Goal: Task Accomplishment & Management: Manage account settings

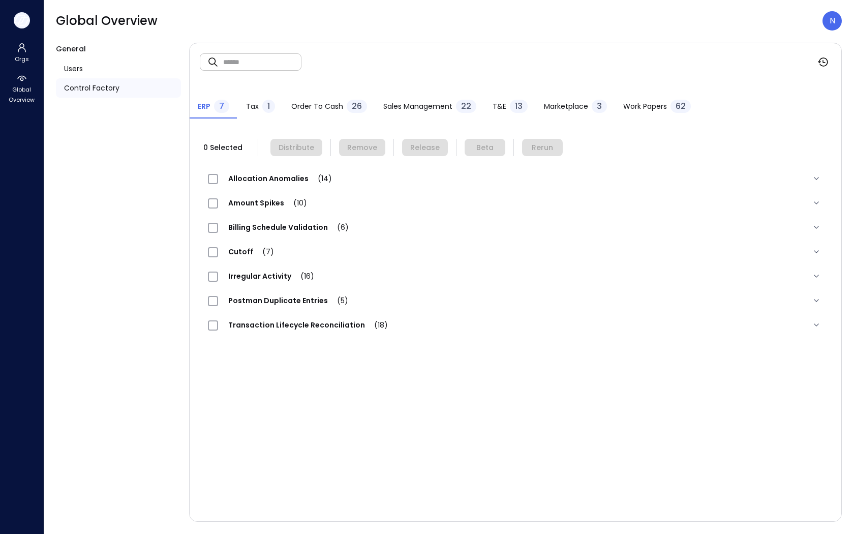
click at [14, 18] on button "button" at bounding box center [22, 20] width 16 height 16
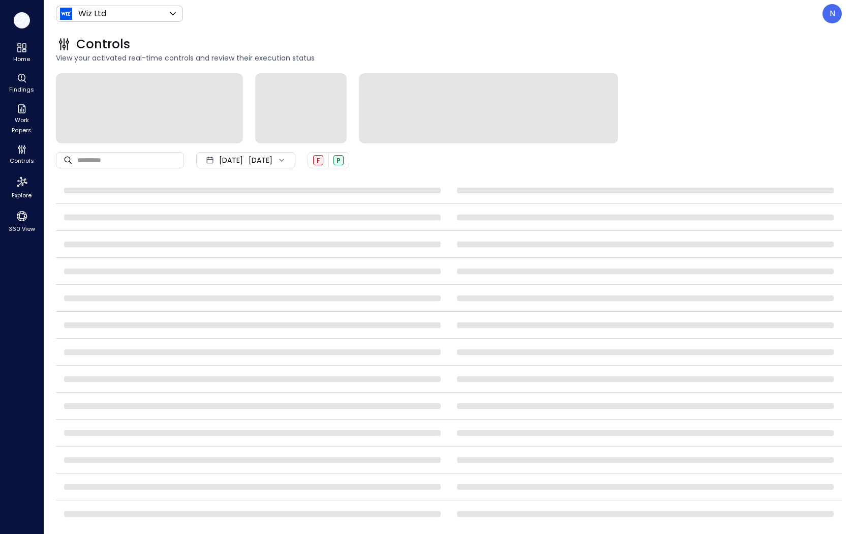
click at [23, 20] on icon "button" at bounding box center [20, 19] width 10 height 8
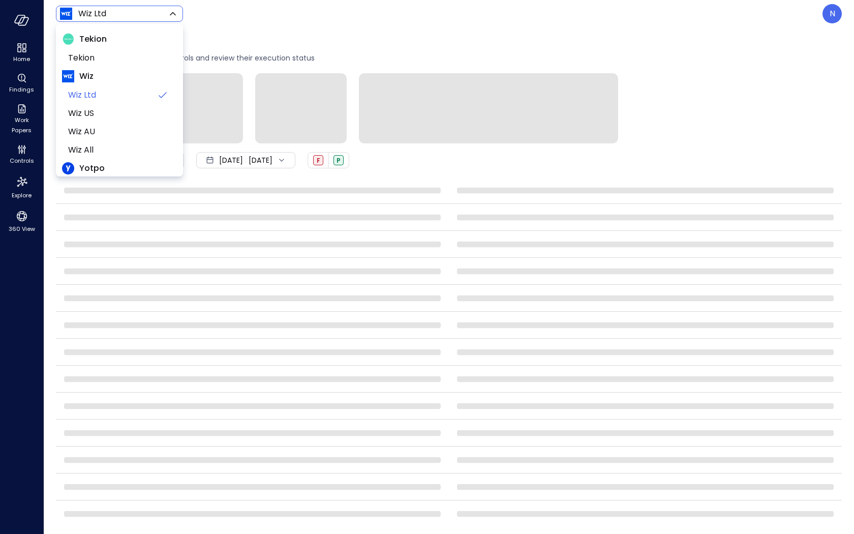
click at [128, 19] on body "Home Findings Work Papers Controls Explore 360 View Wiz Ltd ****** ​ N Controls…" at bounding box center [427, 267] width 854 height 534
click at [120, 54] on span "Tekion" at bounding box center [118, 58] width 101 height 12
type input "*******"
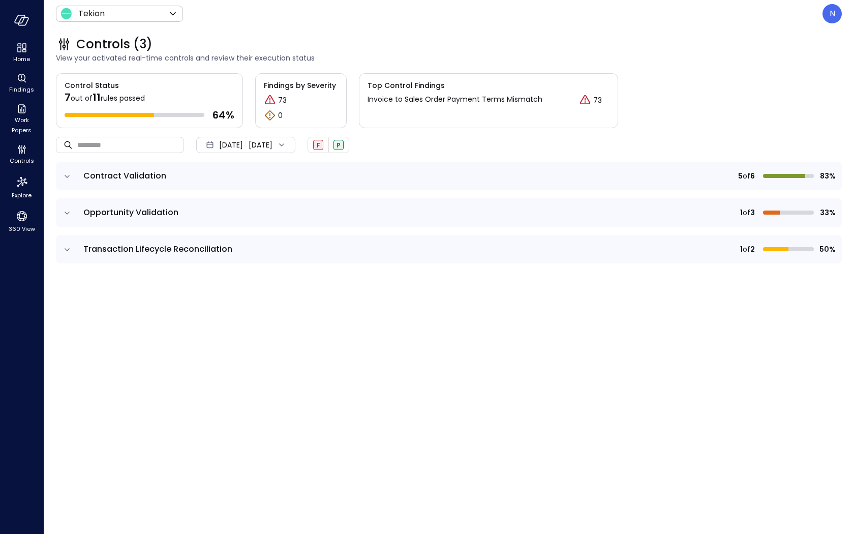
click at [71, 182] on td at bounding box center [66, 176] width 21 height 28
click at [62, 175] on icon "expand row" at bounding box center [67, 176] width 10 height 10
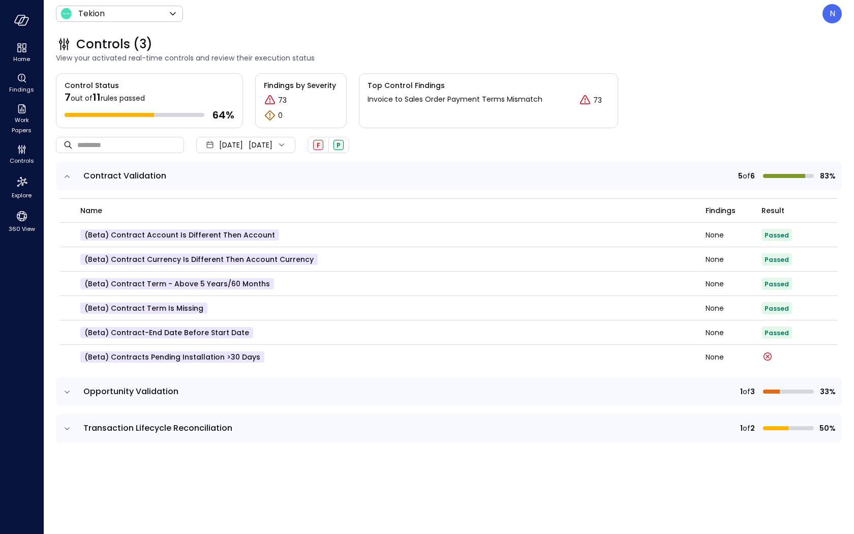
click at [77, 393] on td at bounding box center [66, 391] width 21 height 28
click at [69, 391] on icon "expand row" at bounding box center [67, 392] width 10 height 10
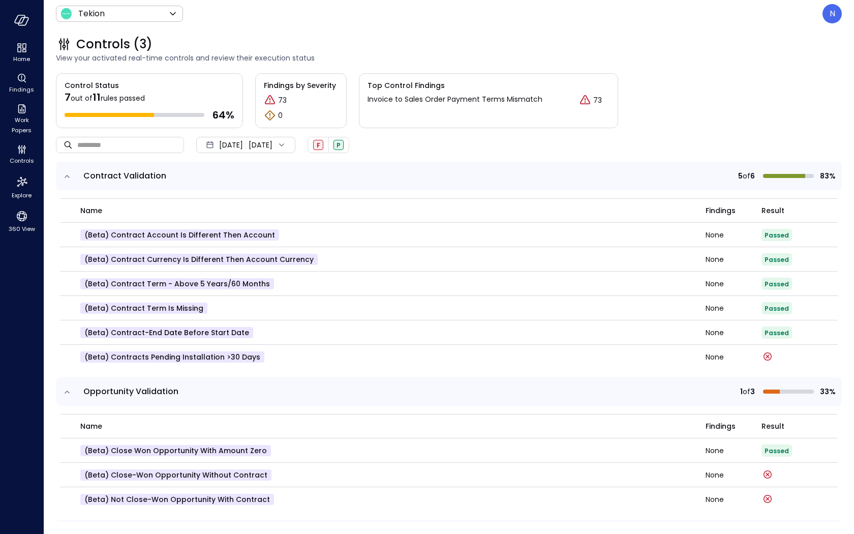
scroll to position [34, 0]
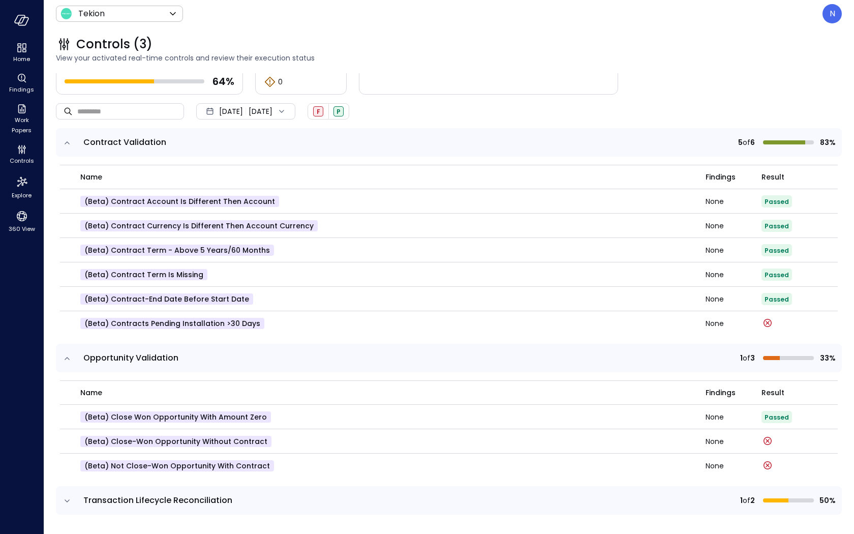
click at [70, 496] on icon "expand row" at bounding box center [67, 500] width 10 height 10
click at [67, 499] on icon "expand row" at bounding box center [67, 500] width 10 height 10
click at [63, 499] on icon "expand row" at bounding box center [67, 500] width 10 height 10
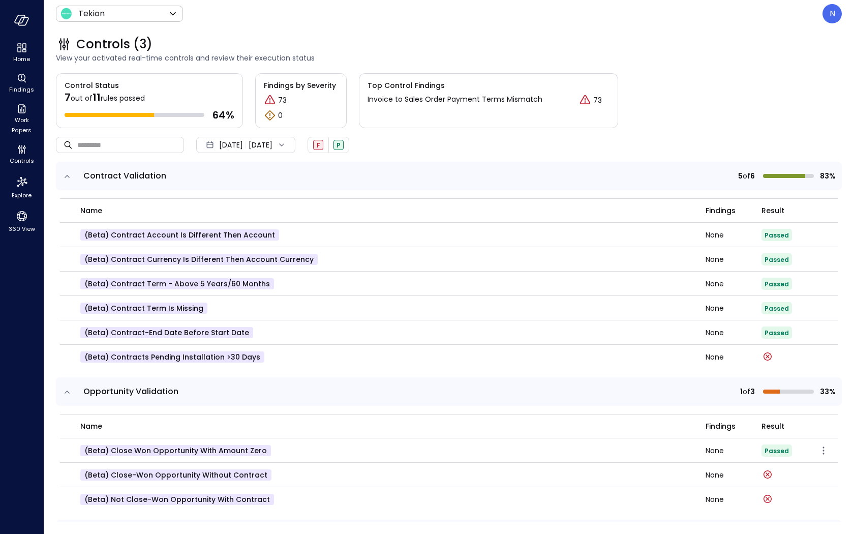
scroll to position [115, 0]
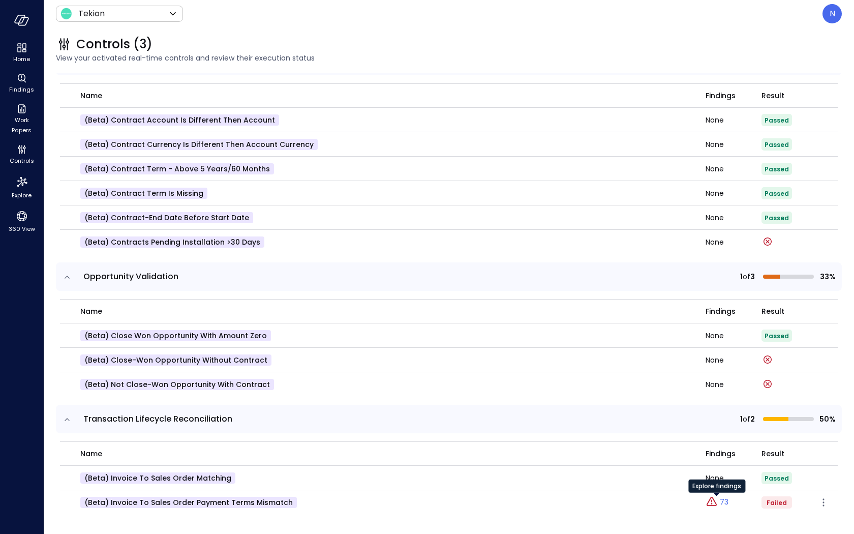
click at [715, 500] on icon "Explore findings" at bounding box center [711, 501] width 12 height 12
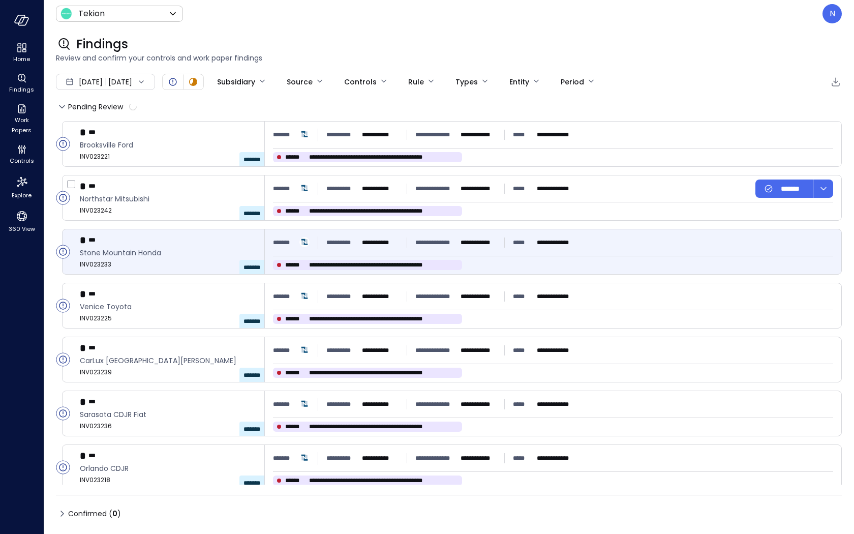
type input "****"
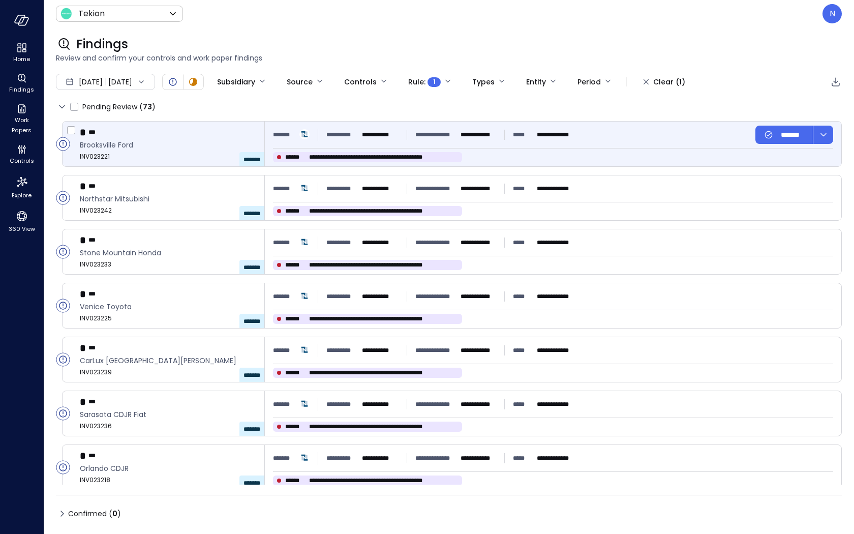
click at [357, 153] on span "**********" at bounding box center [383, 157] width 149 height 10
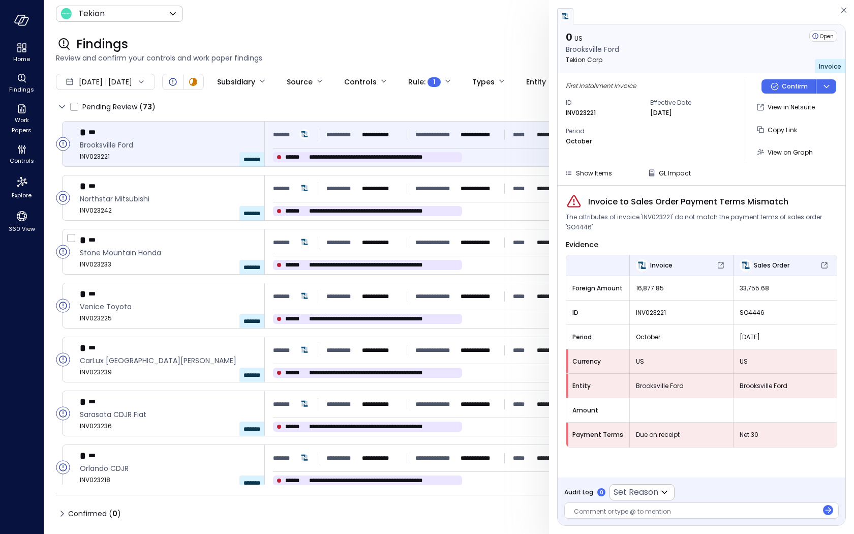
click at [376, 224] on div "**********" at bounding box center [449, 302] width 786 height 363
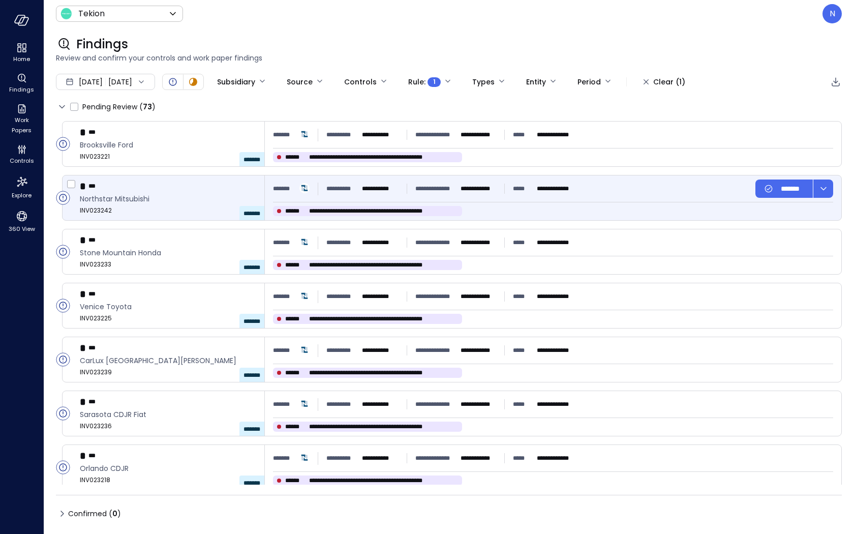
click at [379, 197] on div "**********" at bounding box center [426, 188] width 306 height 18
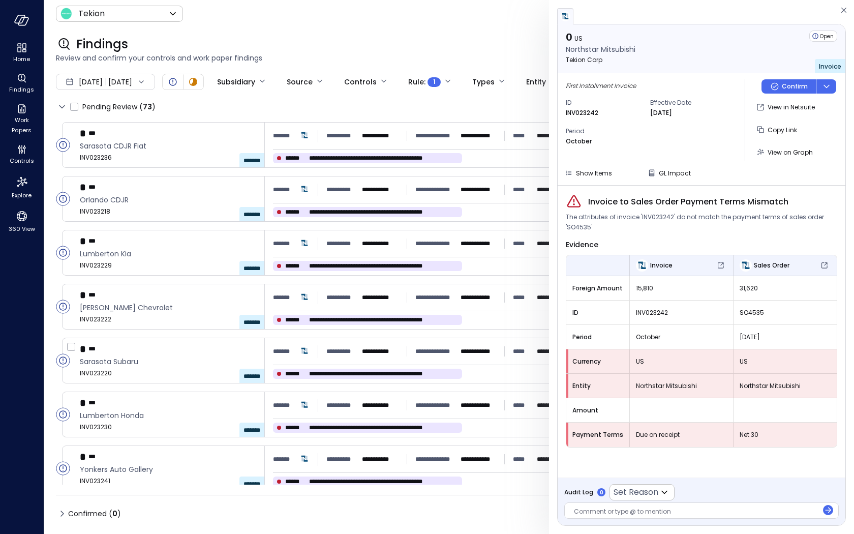
scroll to position [265, 0]
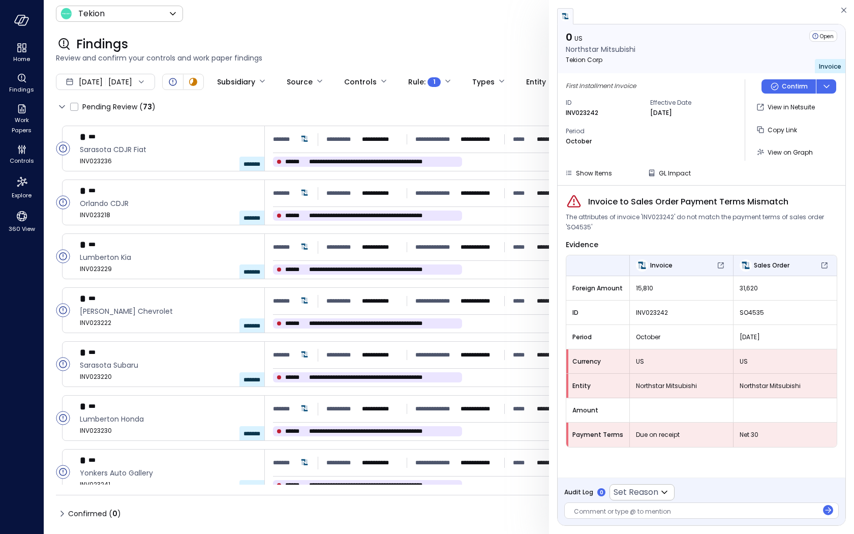
click at [387, 336] on div "**********" at bounding box center [449, 302] width 786 height 363
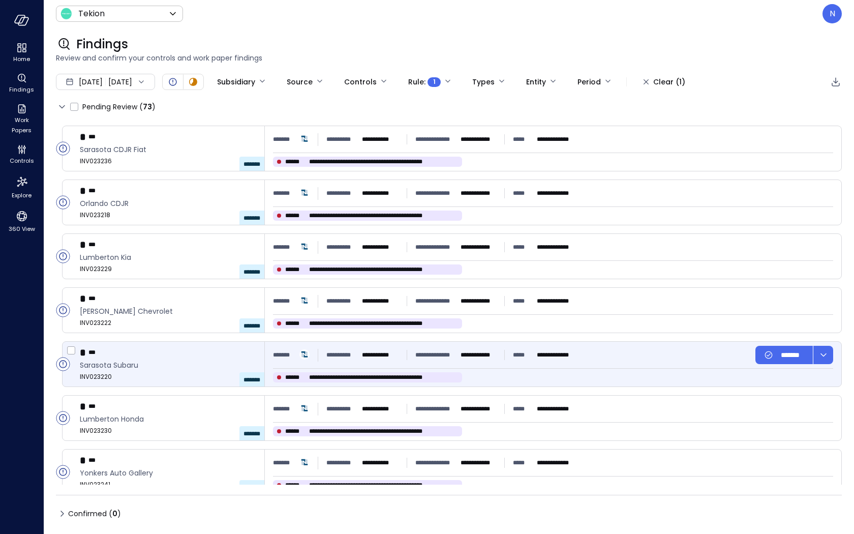
click at [378, 364] on div "**********" at bounding box center [553, 363] width 576 height 45
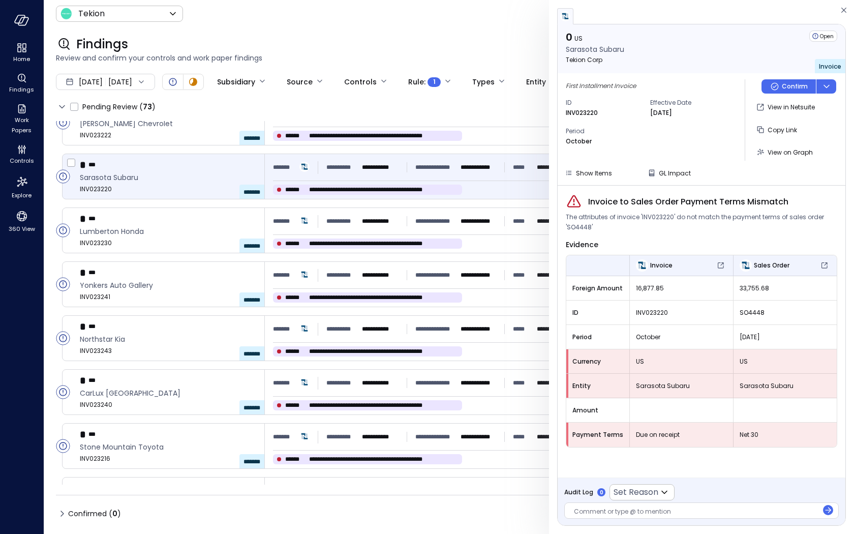
scroll to position [705, 0]
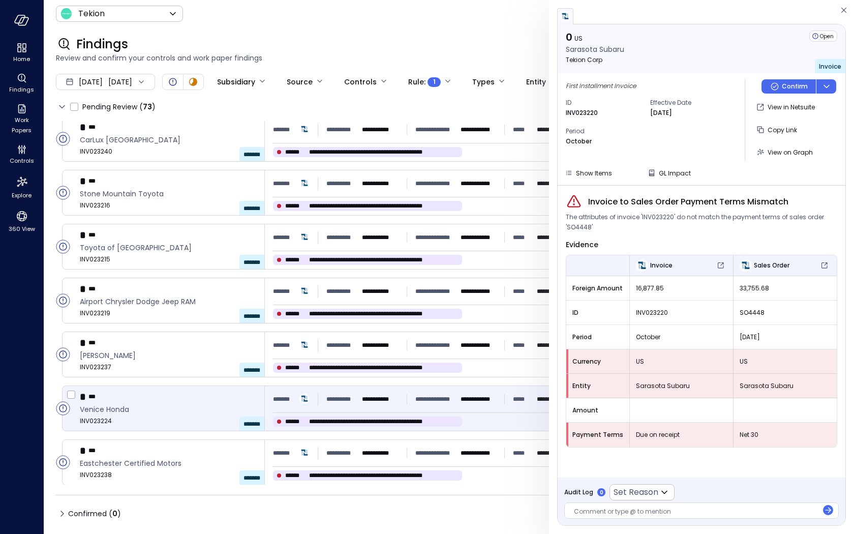
click at [410, 402] on div "**********" at bounding box center [426, 399] width 306 height 18
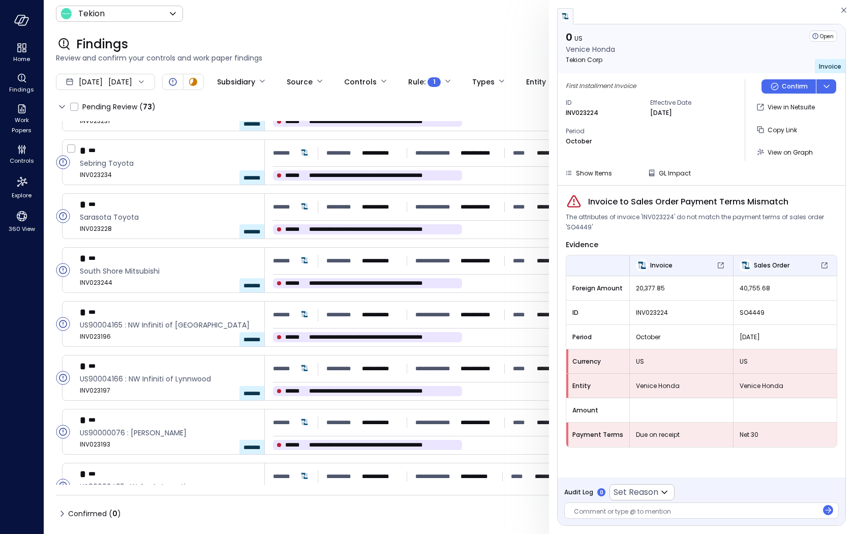
scroll to position [1783, 0]
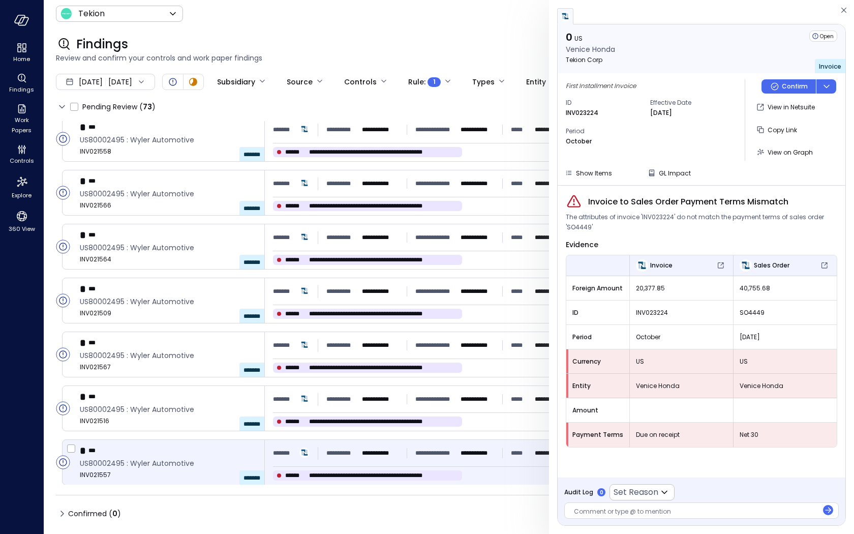
click at [414, 441] on div "**********" at bounding box center [553, 462] width 576 height 45
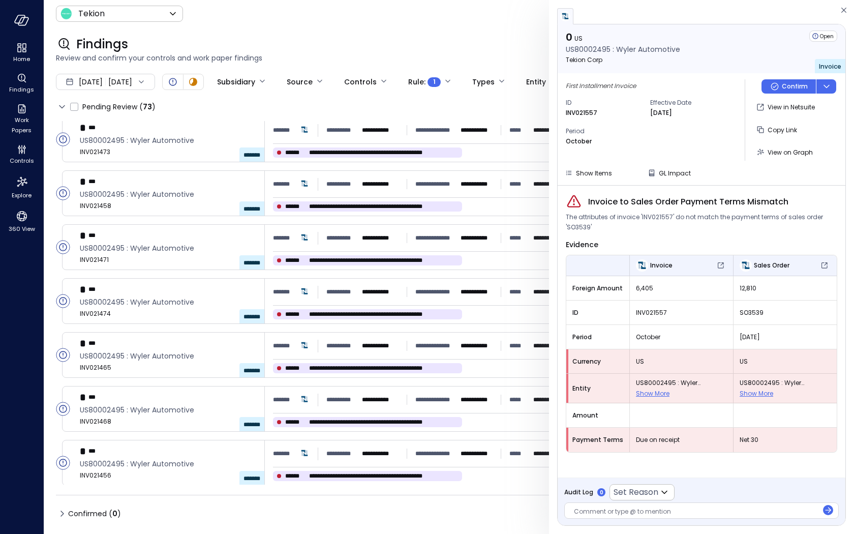
scroll to position [2860, 0]
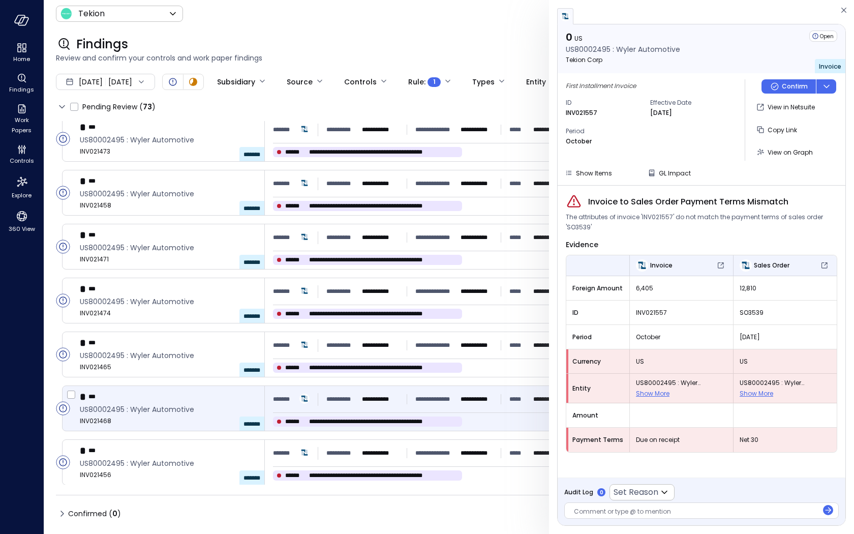
click at [389, 406] on div "**********" at bounding box center [424, 399] width 302 height 18
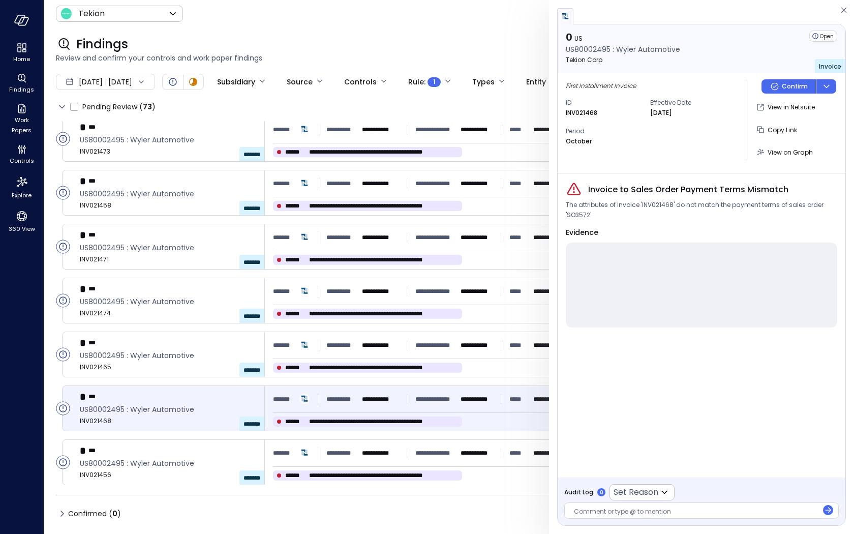
scroll to position [3560, 0]
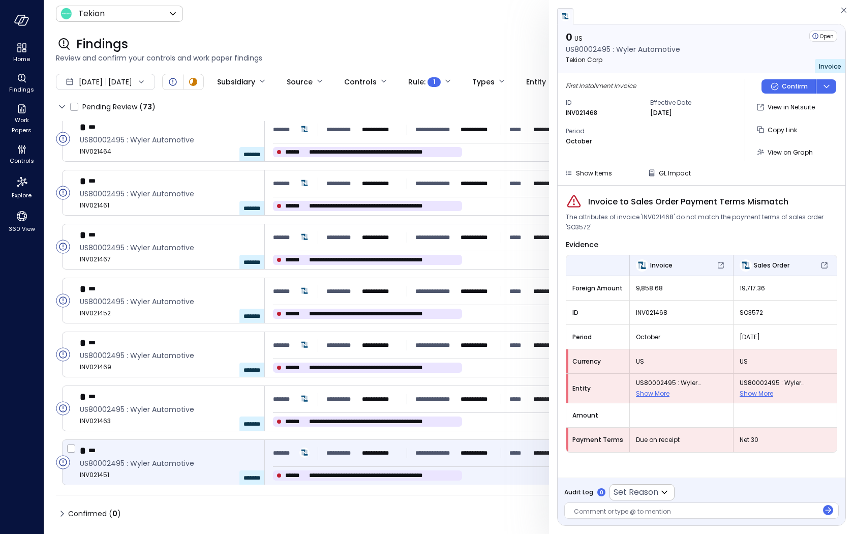
click at [369, 456] on p "**********" at bounding box center [380, 453] width 36 height 10
click at [846, 9] on icon "button" at bounding box center [843, 10] width 10 height 12
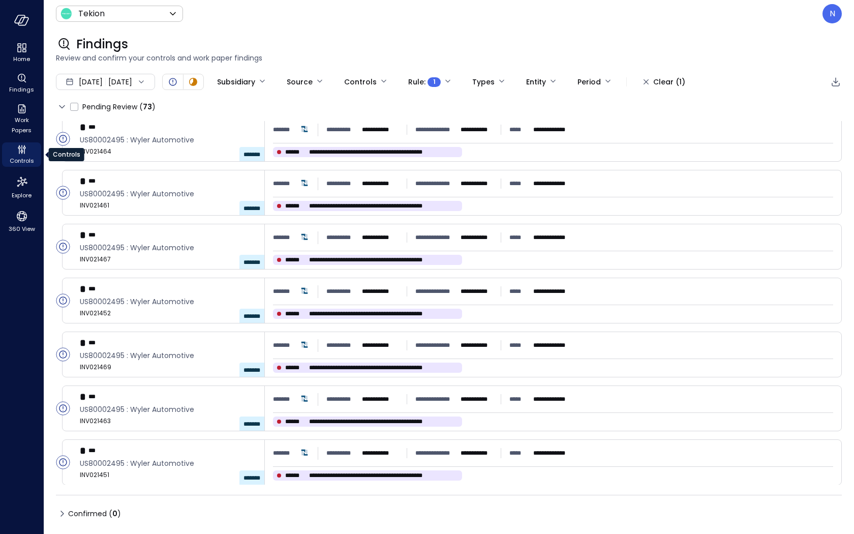
click at [19, 156] on span "Controls" at bounding box center [22, 160] width 24 height 10
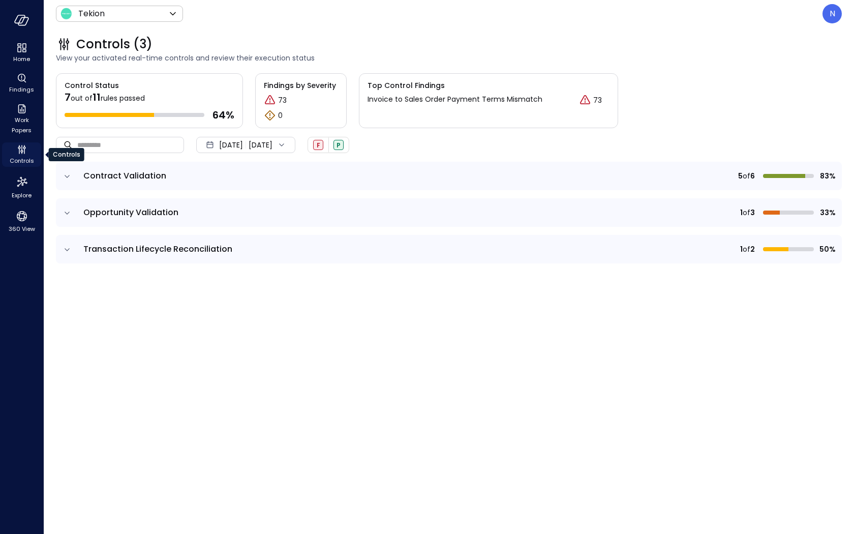
click at [21, 153] on icon "Controls" at bounding box center [21, 152] width 1 height 2
click at [70, 177] on icon "expand row" at bounding box center [67, 176] width 10 height 10
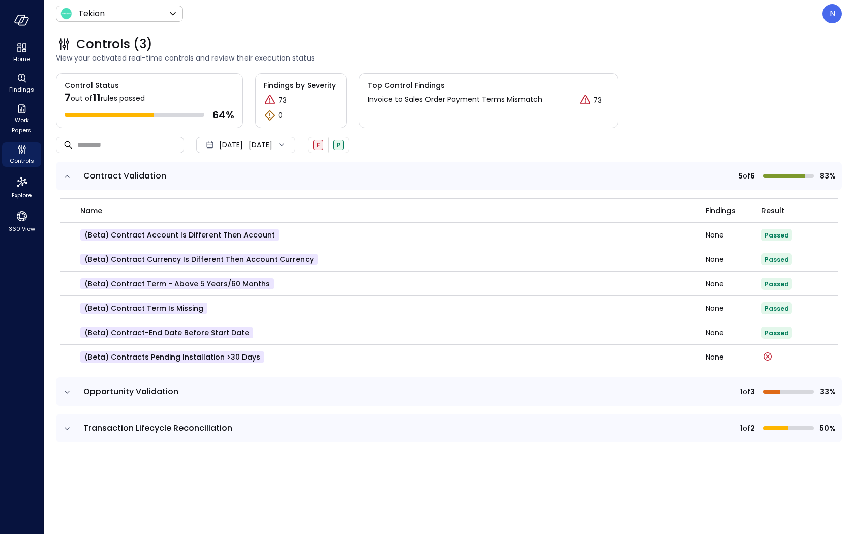
click at [70, 390] on icon "expand row" at bounding box center [67, 392] width 10 height 10
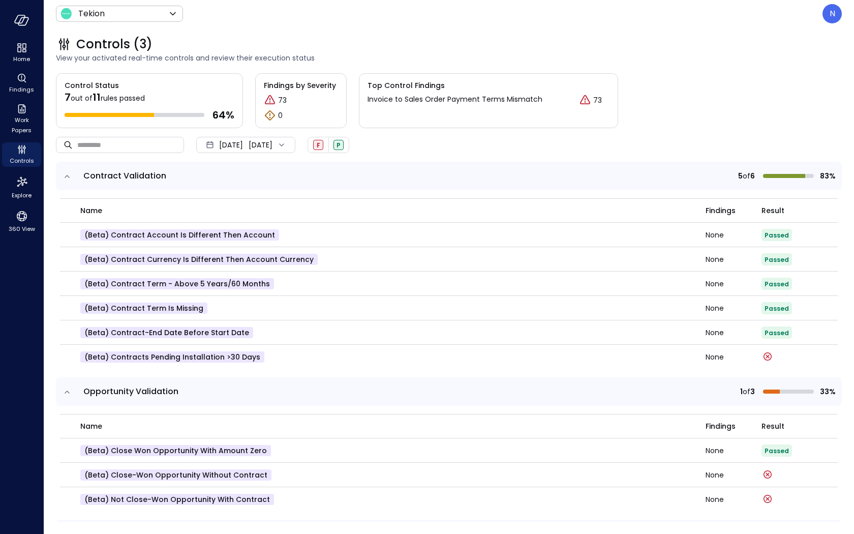
scroll to position [34, 0]
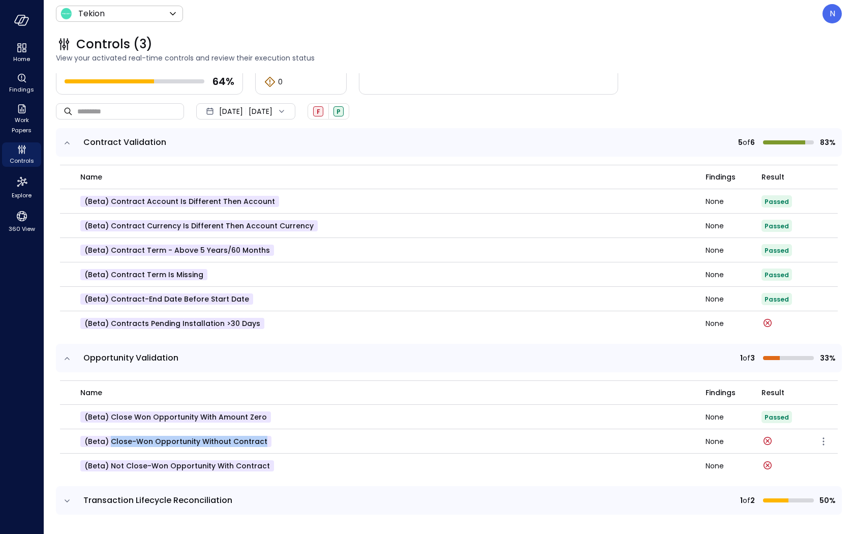
drag, startPoint x: 259, startPoint y: 438, endPoint x: 110, endPoint y: 441, distance: 148.9
click at [110, 441] on p "(beta) Close-Won Opportunity without Contract" at bounding box center [175, 440] width 191 height 11
copy p "Close-Won Opportunity without Contract"
click at [834, 13] on div "N" at bounding box center [831, 13] width 19 height 19
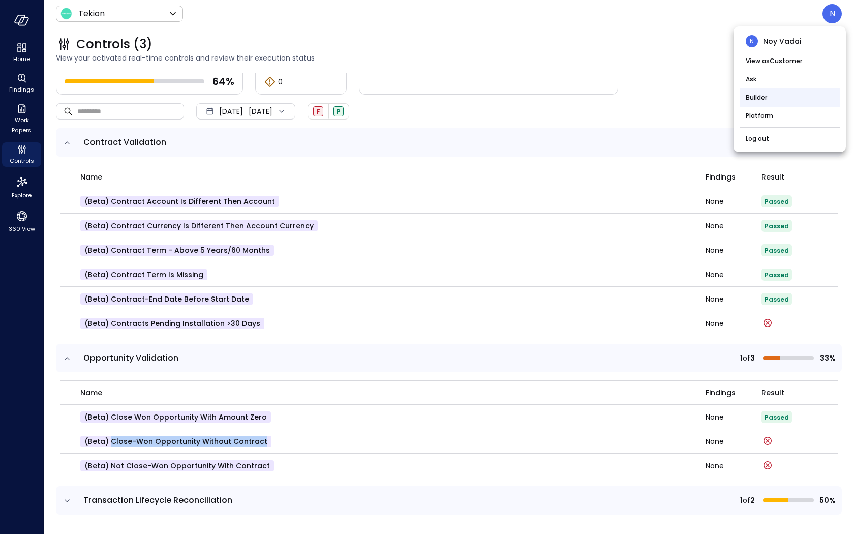
click at [770, 98] on li "Builder" at bounding box center [789, 97] width 100 height 18
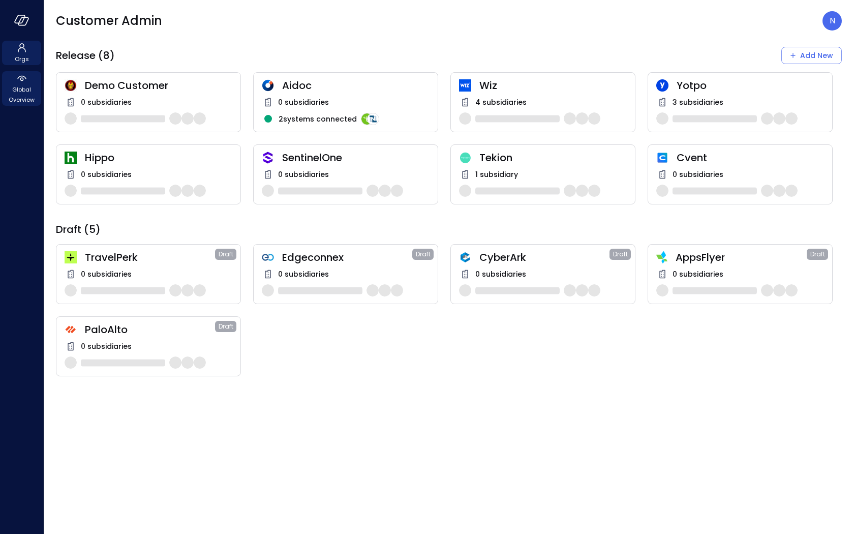
click at [13, 94] on span "Global Overview" at bounding box center [21, 94] width 31 height 20
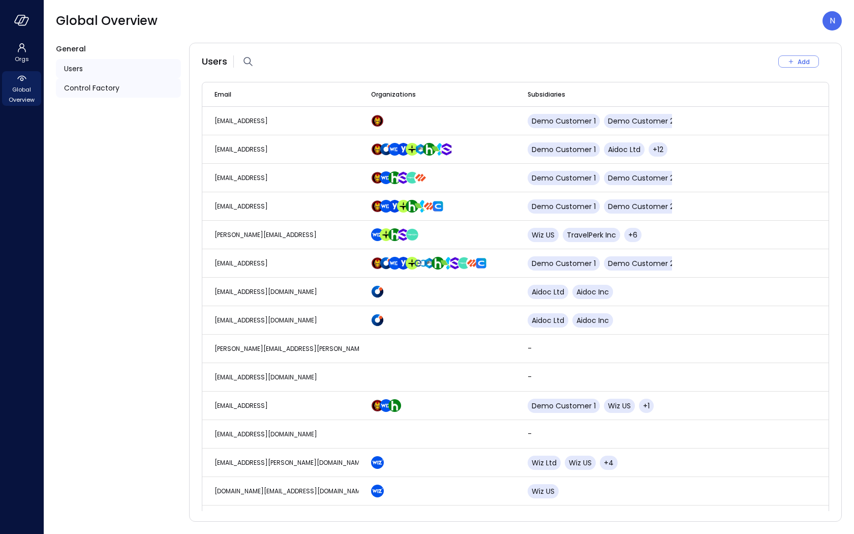
click at [110, 91] on span "Control Factory" at bounding box center [91, 87] width 55 height 11
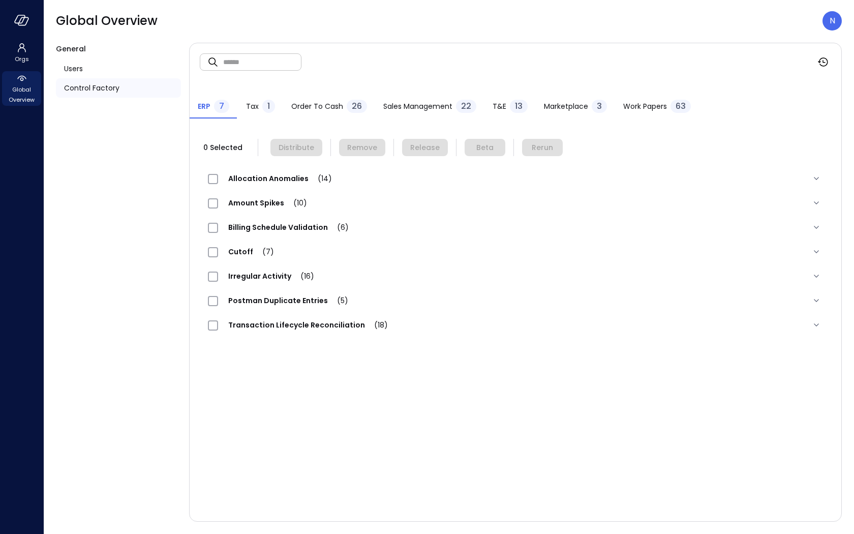
click at [278, 64] on input "text" at bounding box center [262, 61] width 78 height 27
paste input "**********"
type input "**********"
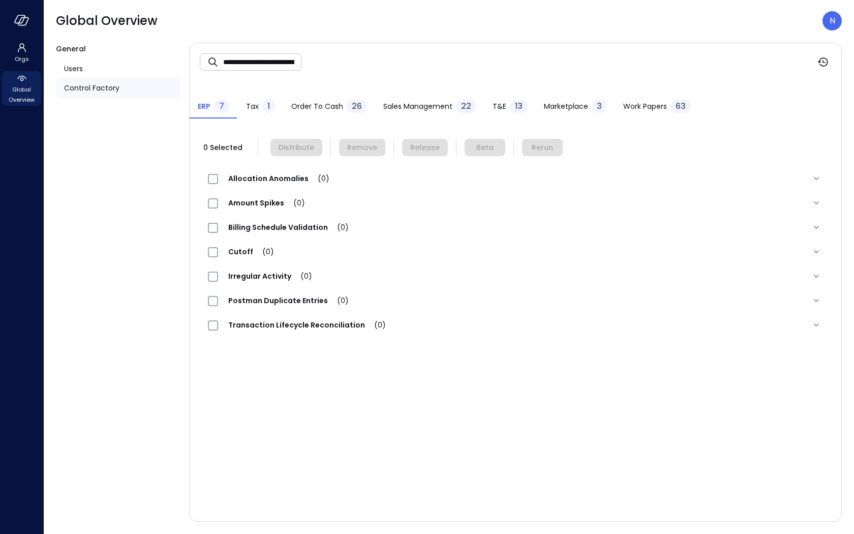
click at [253, 106] on span "Tax" at bounding box center [252, 106] width 13 height 11
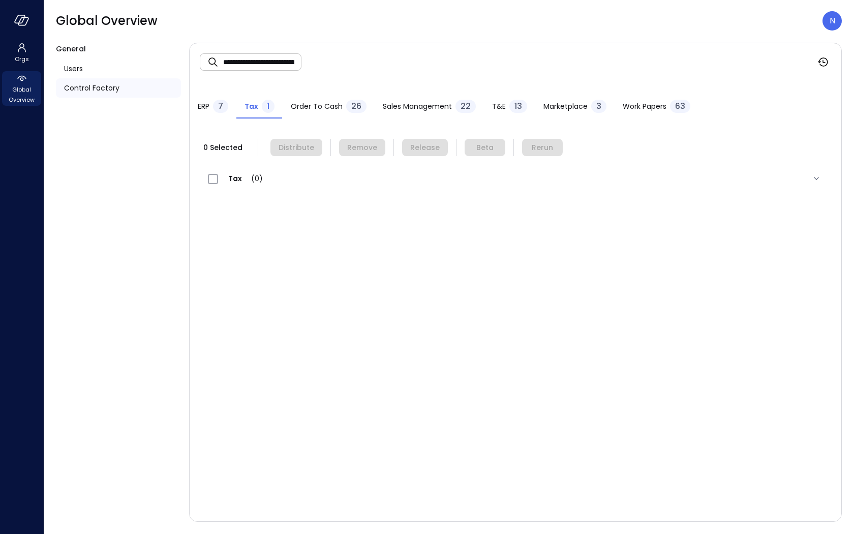
click at [333, 103] on span "Order to Cash" at bounding box center [317, 106] width 52 height 11
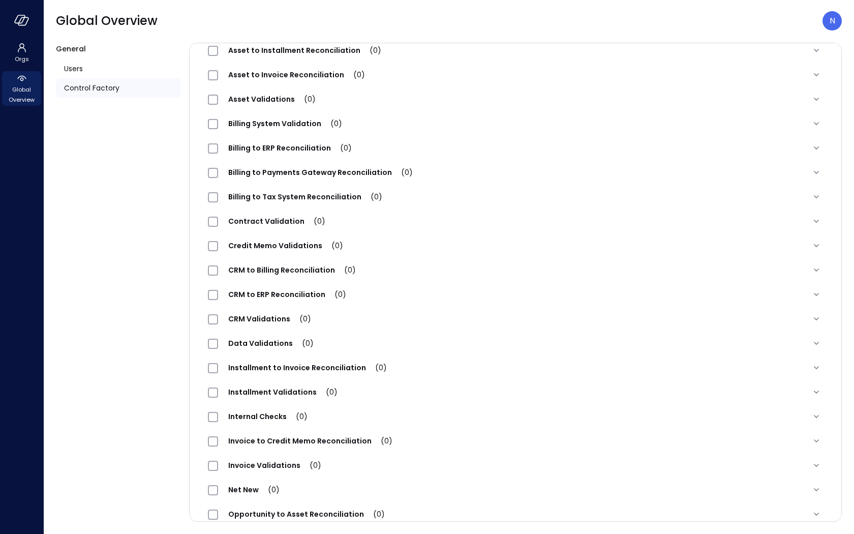
scroll to position [289, 0]
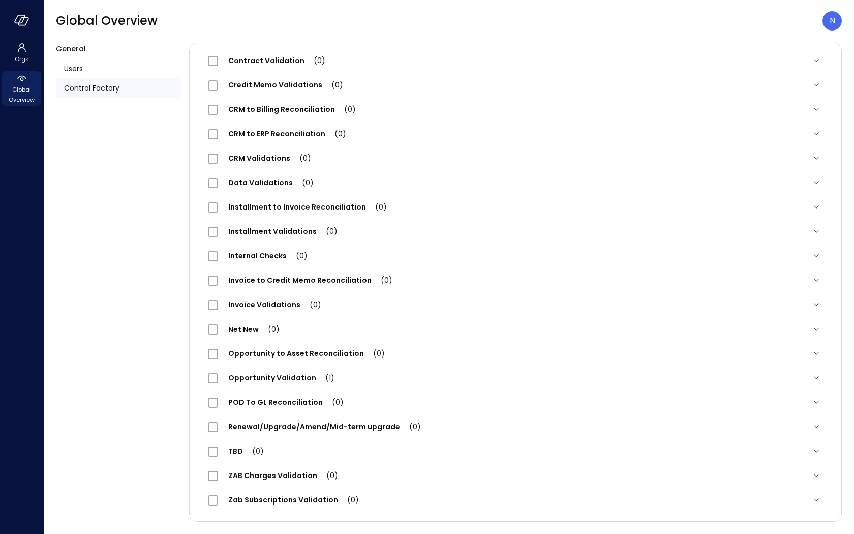
click at [133, 322] on div "General Users Control Factory" at bounding box center [118, 282] width 125 height 479
click at [17, 21] on icon "button" at bounding box center [21, 20] width 15 height 11
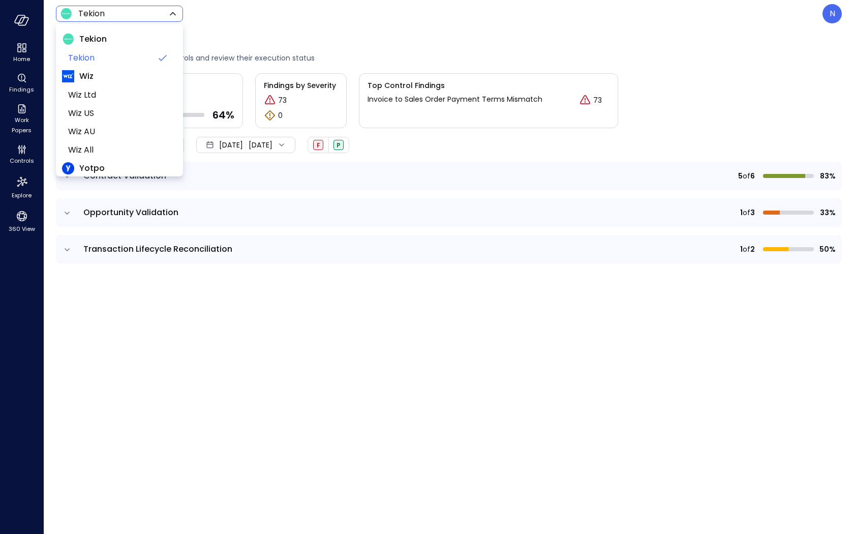
click at [153, 12] on body "Home Findings Work Papers Controls Explore 360 View Tekion ******* ​ N Controls…" at bounding box center [427, 267] width 854 height 534
click at [112, 106] on li "Wiz US" at bounding box center [119, 113] width 115 height 18
type input "******"
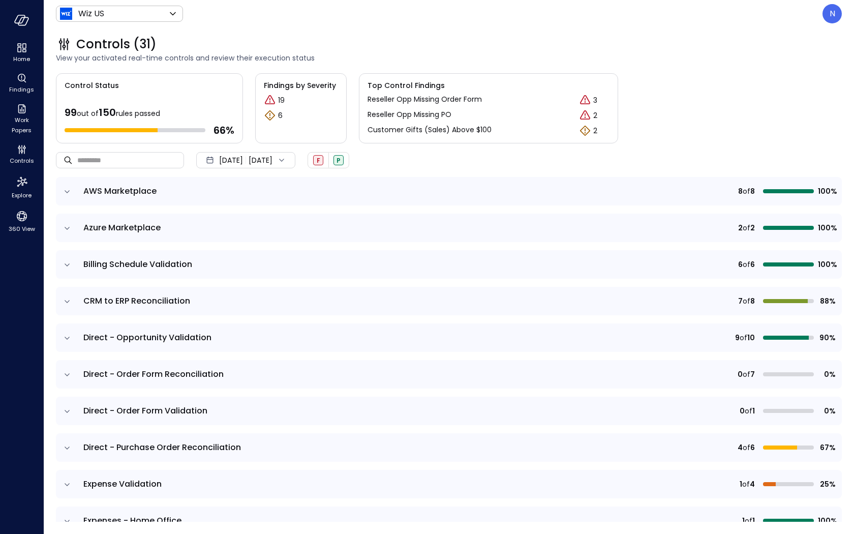
click at [62, 192] on icon "expand row" at bounding box center [67, 191] width 10 height 10
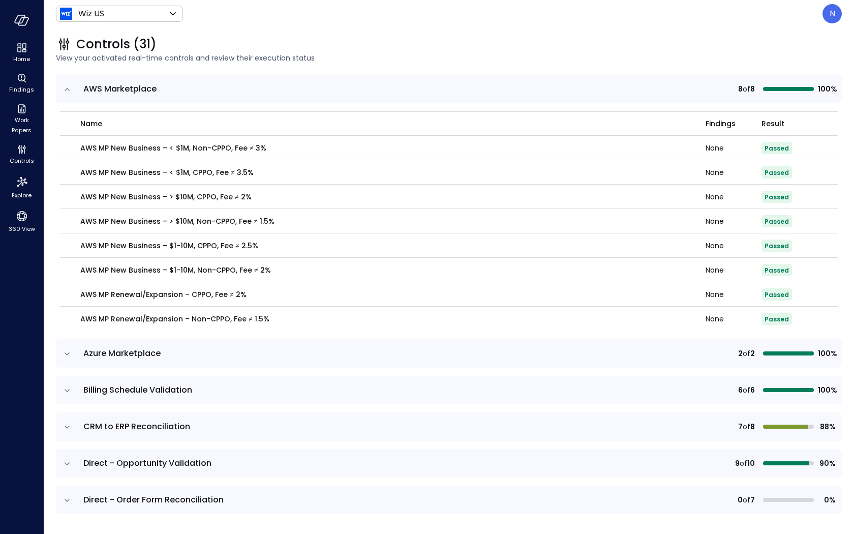
scroll to position [273, 0]
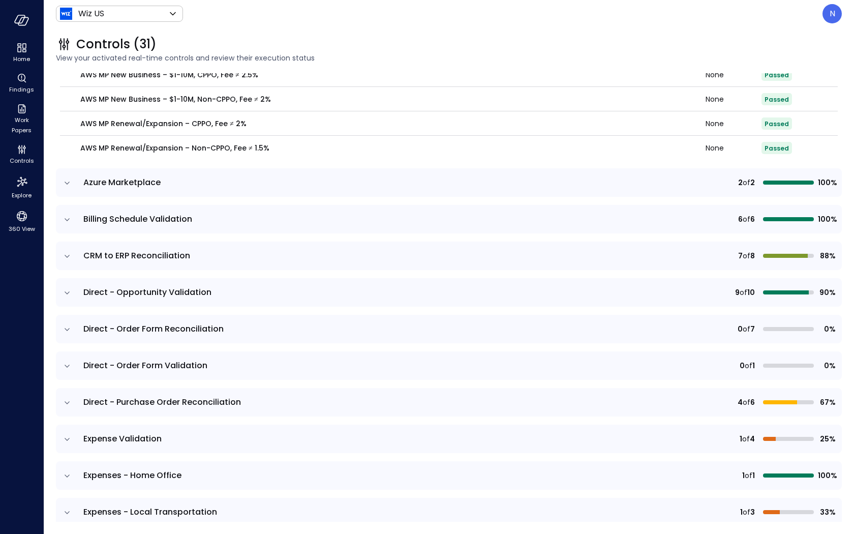
click at [64, 190] on td at bounding box center [66, 182] width 21 height 28
click at [66, 185] on icon "expand row" at bounding box center [67, 183] width 10 height 10
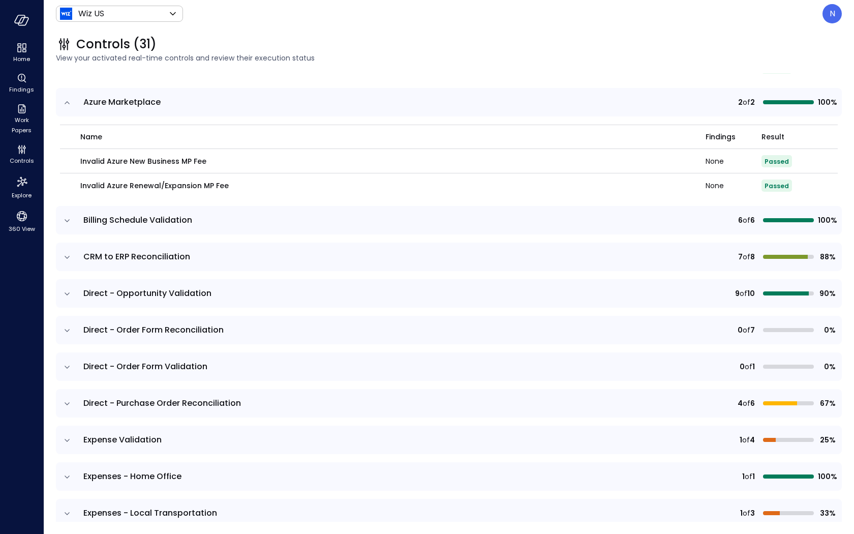
scroll to position [383, 0]
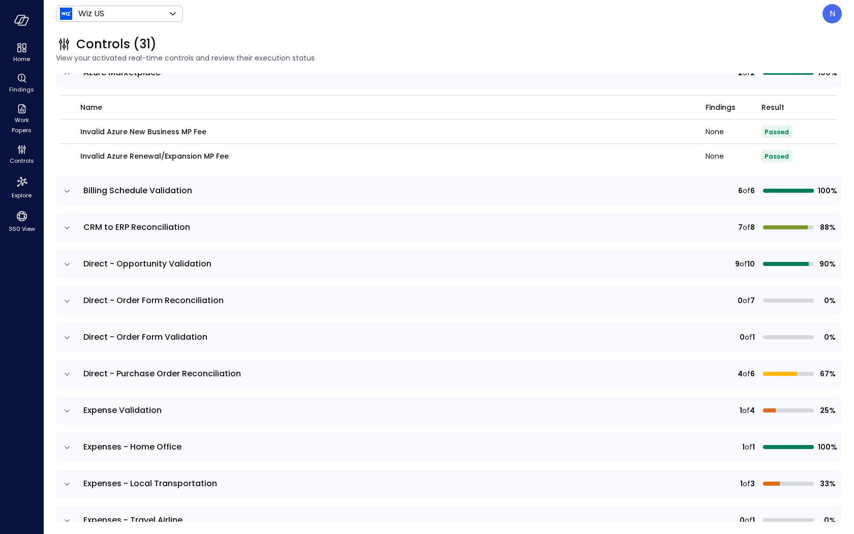
click at [66, 192] on icon "expand row" at bounding box center [67, 191] width 10 height 10
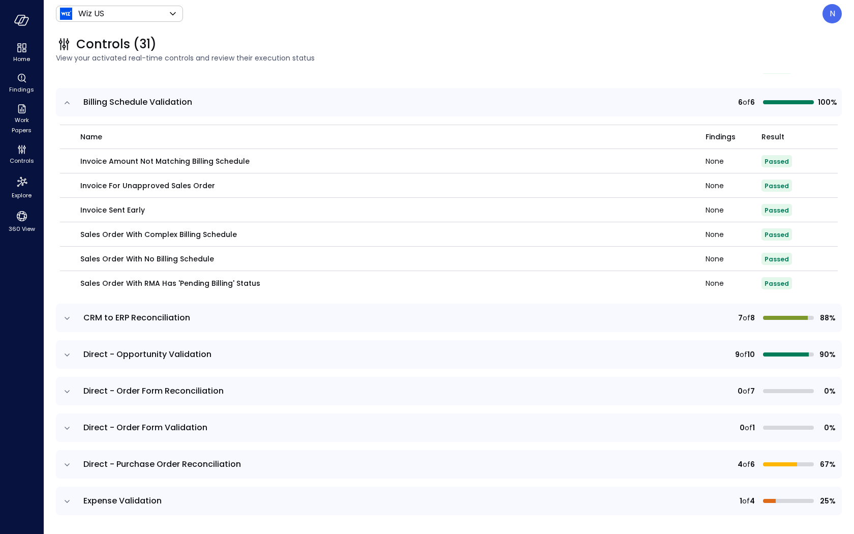
scroll to position [478, 0]
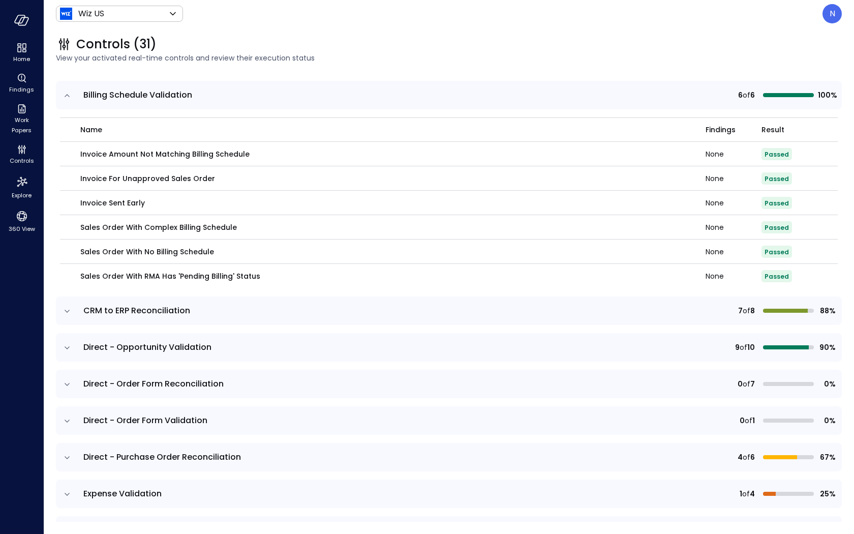
click at [68, 309] on icon "expand row" at bounding box center [67, 311] width 10 height 10
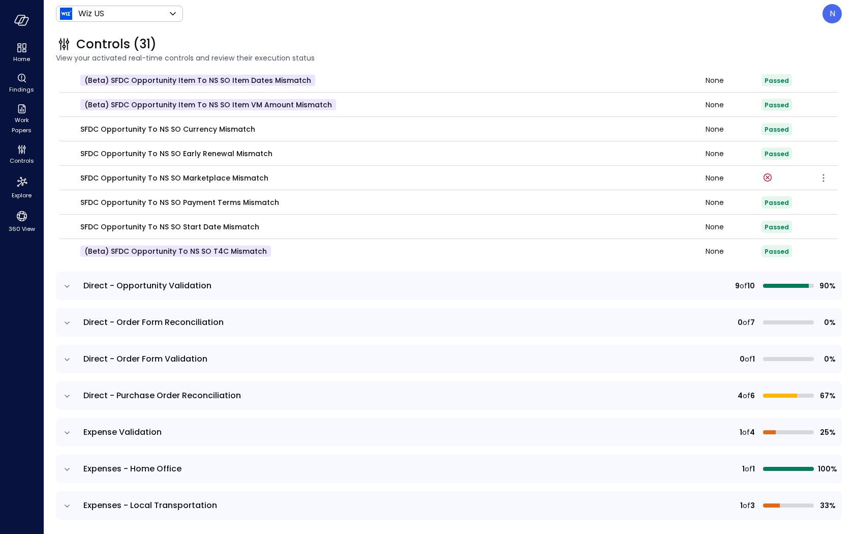
scroll to position [764, 0]
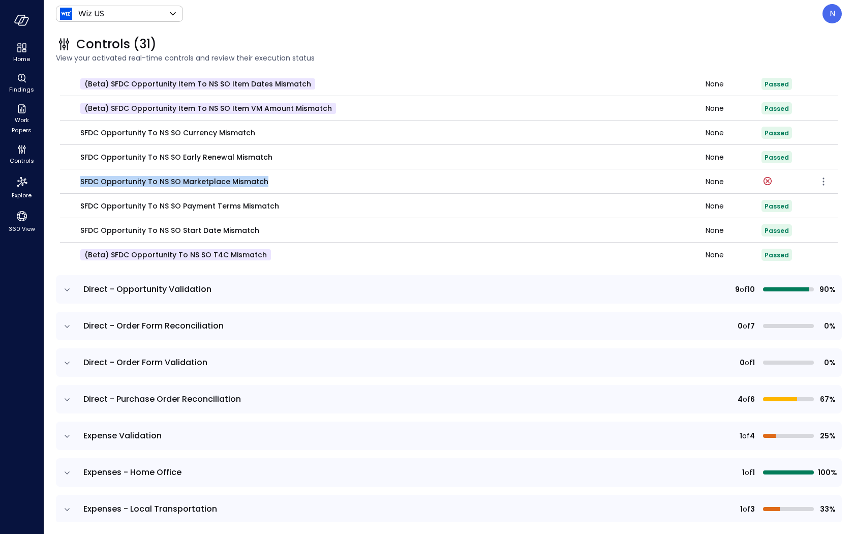
drag, startPoint x: 270, startPoint y: 183, endPoint x: 62, endPoint y: 183, distance: 208.3
click at [62, 183] on td "SFDC Opportunity to NS SO Marketplace Mismatch" at bounding box center [382, 181] width 645 height 24
click at [821, 181] on icon "button" at bounding box center [823, 181] width 12 height 12
click at [641, 184] on div at bounding box center [427, 267] width 854 height 534
click at [823, 181] on icon "button" at bounding box center [823, 181] width 12 height 12
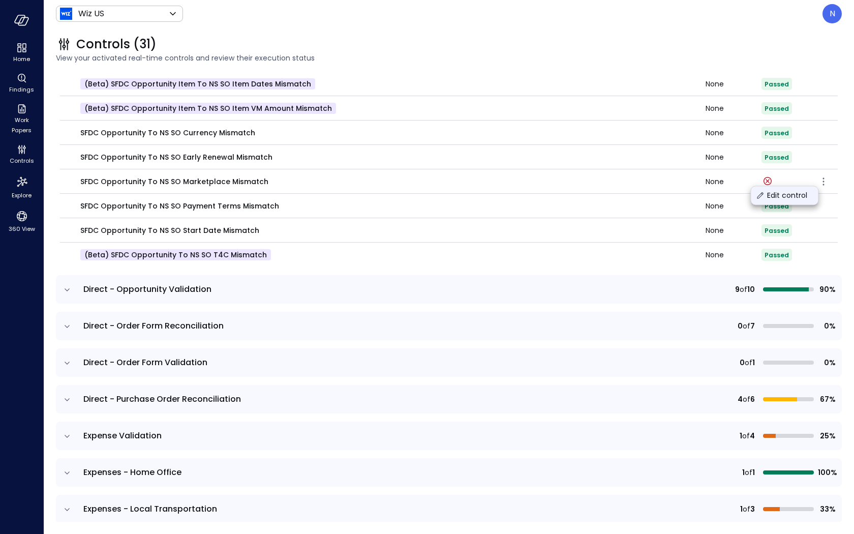
click at [806, 196] on p "Edit control" at bounding box center [787, 195] width 40 height 10
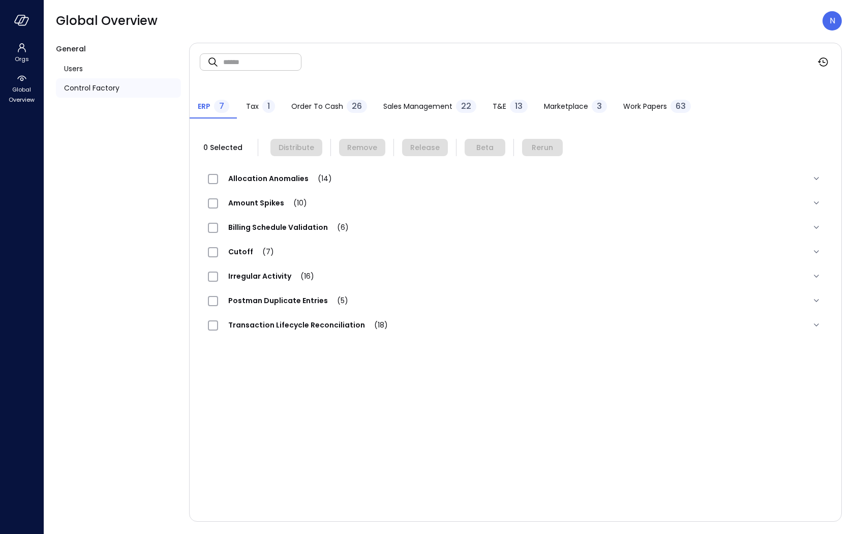
click at [77, 232] on div "General Users Control Factory" at bounding box center [118, 282] width 125 height 479
click at [25, 101] on span "Global Overview" at bounding box center [21, 94] width 31 height 20
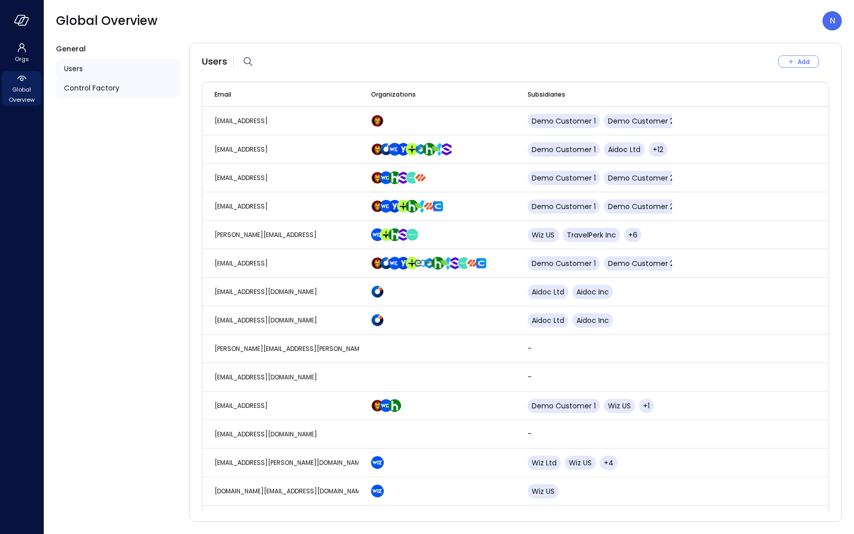
click at [98, 88] on span "Control Factory" at bounding box center [91, 87] width 55 height 11
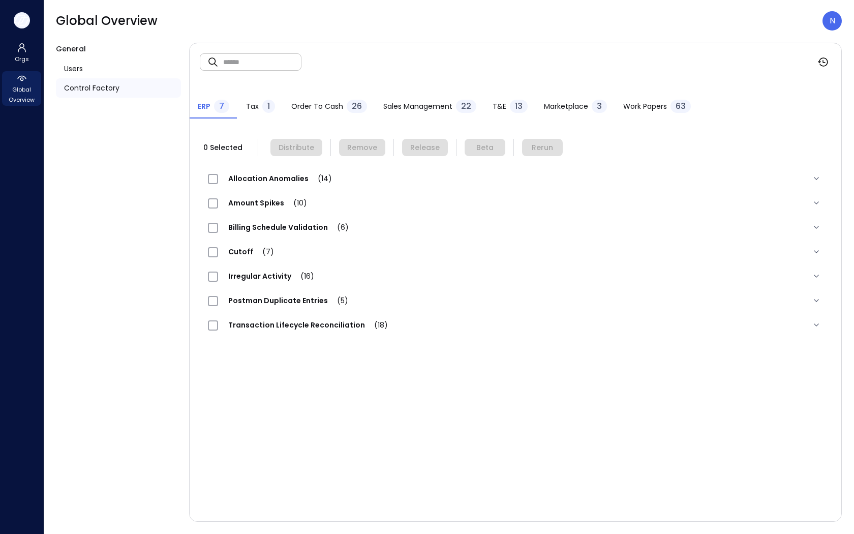
click at [27, 24] on icon "button" at bounding box center [21, 20] width 15 height 11
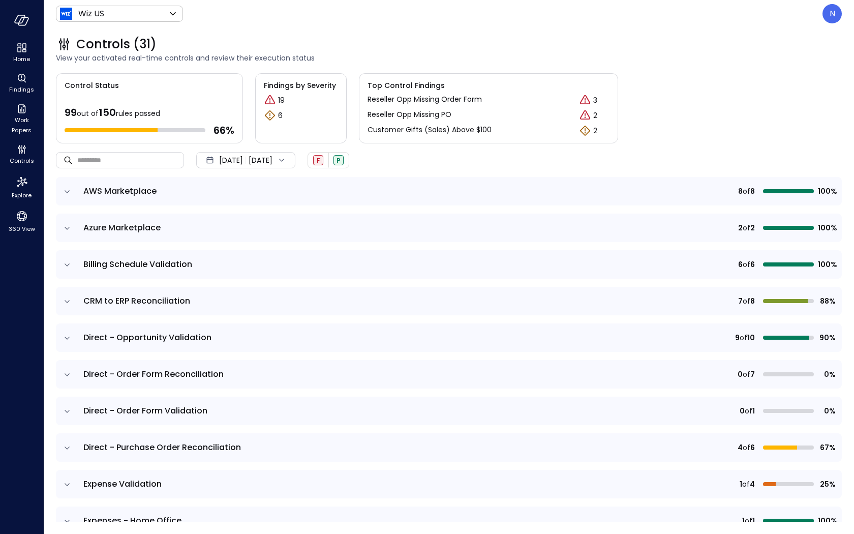
click at [69, 308] on td at bounding box center [66, 301] width 21 height 28
click at [67, 302] on icon "expand row" at bounding box center [67, 301] width 10 height 10
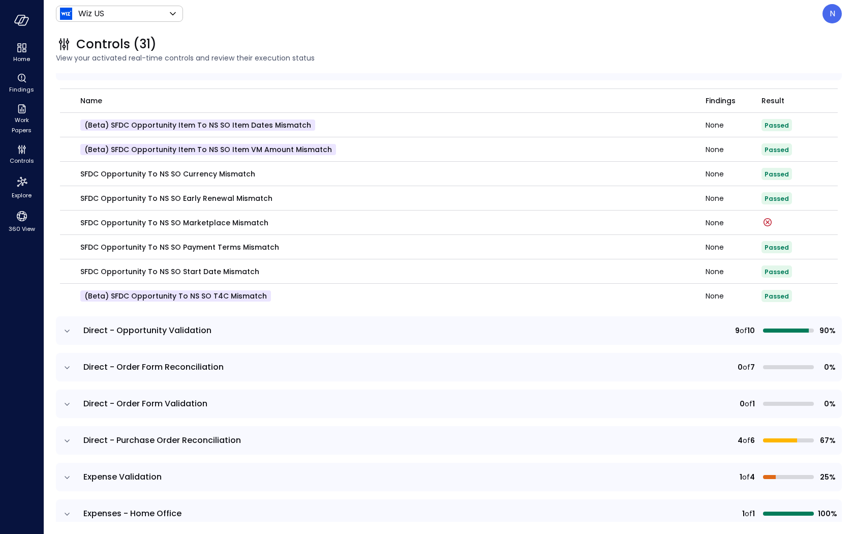
scroll to position [334, 0]
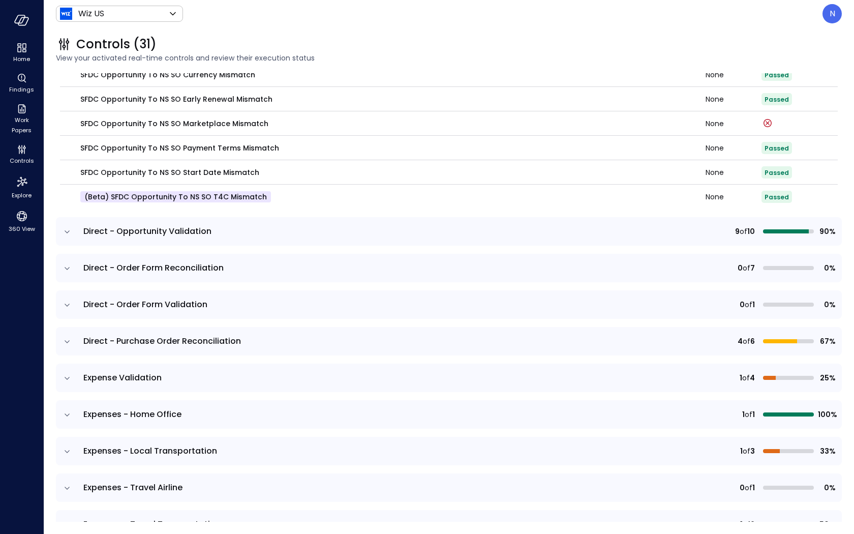
click at [66, 234] on icon "expand row" at bounding box center [67, 232] width 10 height 10
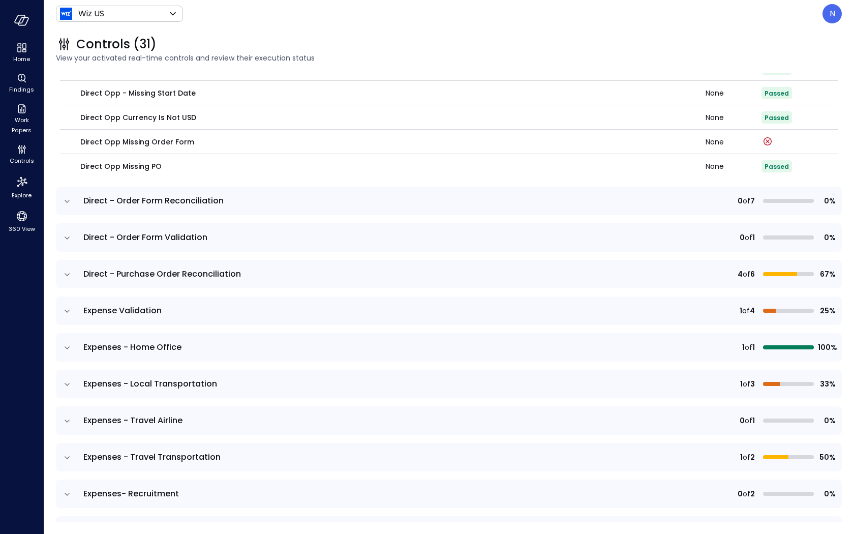
scroll to position [594, 0]
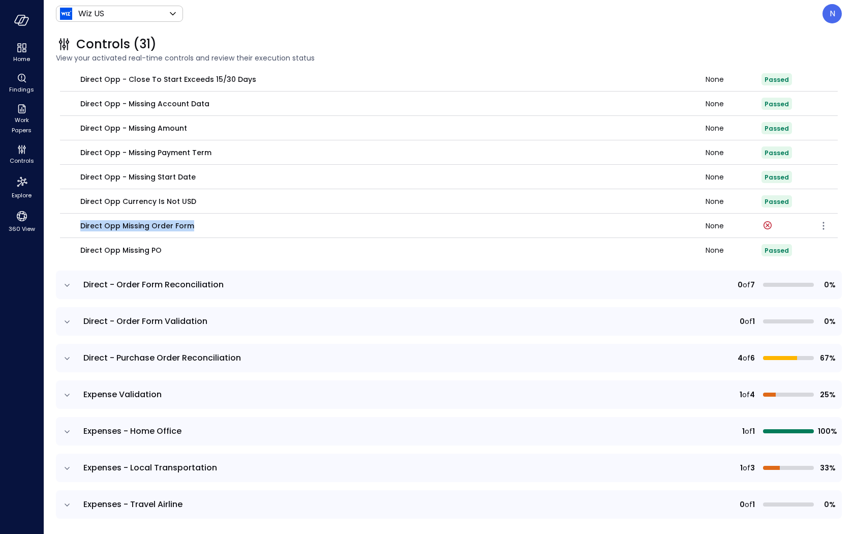
drag, startPoint x: 192, startPoint y: 222, endPoint x: 80, endPoint y: 223, distance: 111.8
click at [80, 223] on div "Direct Opp Missing Order Form" at bounding box center [386, 225] width 613 height 11
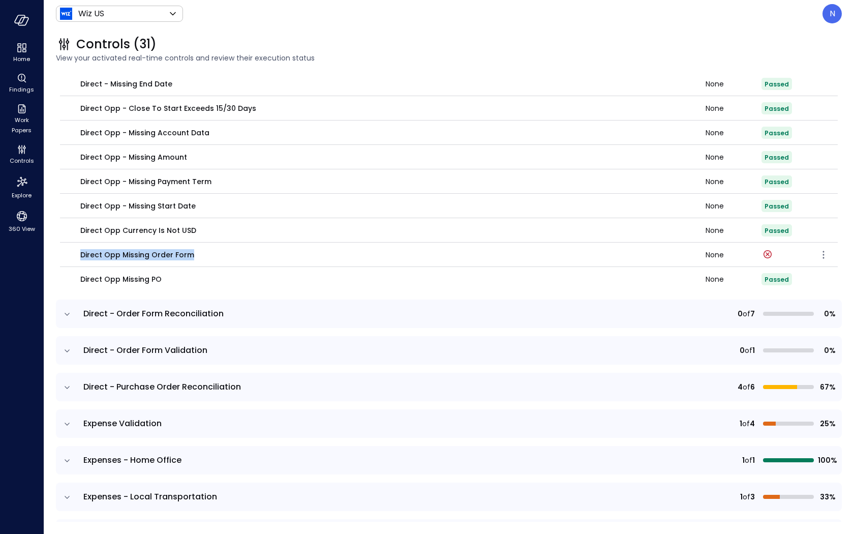
scroll to position [563, 0]
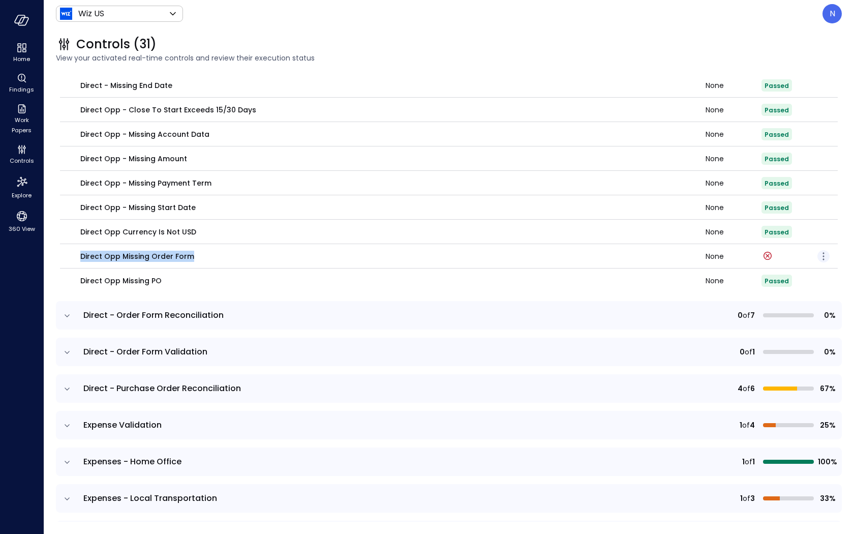
click at [825, 253] on icon "button" at bounding box center [823, 256] width 12 height 12
click at [805, 270] on p "Edit control" at bounding box center [787, 270] width 40 height 10
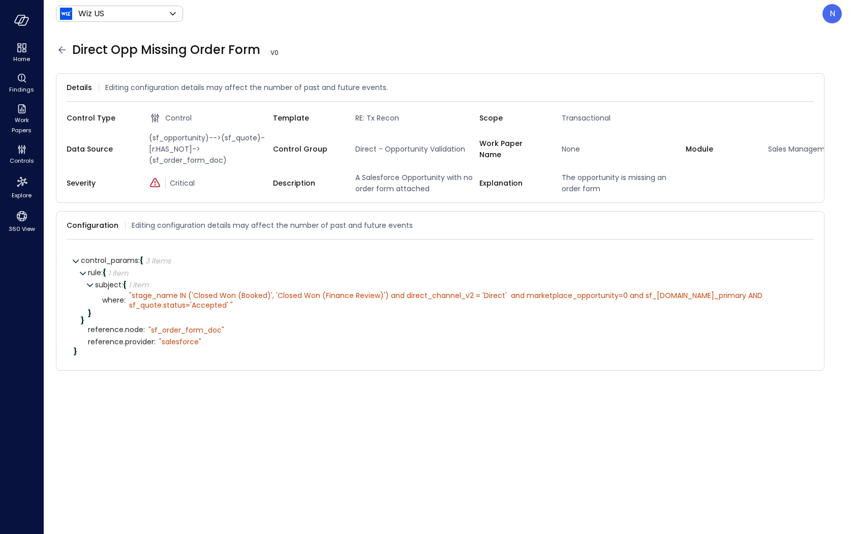
click at [57, 51] on icon at bounding box center [62, 50] width 12 height 12
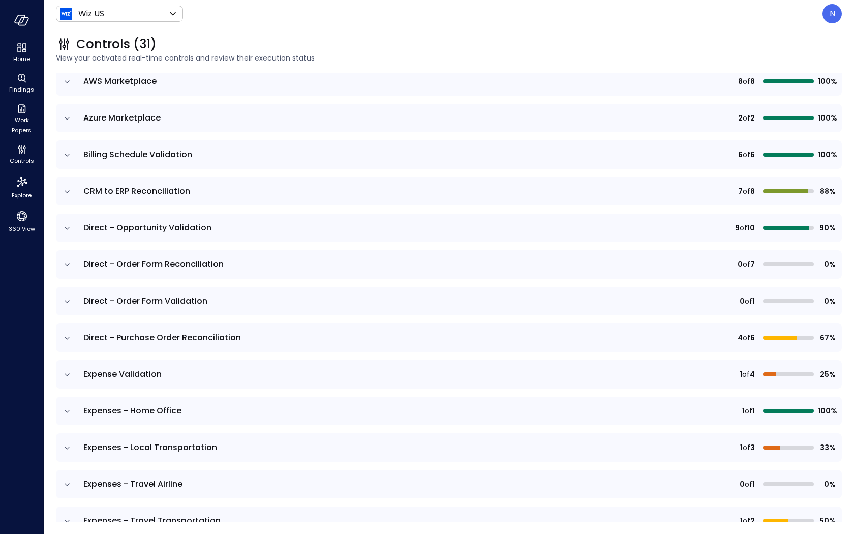
scroll to position [35, 0]
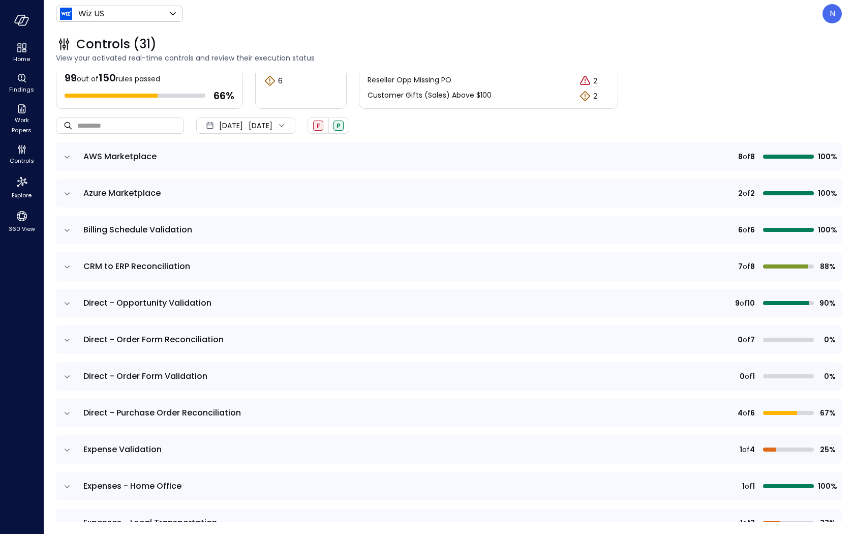
click at [64, 157] on icon "expand row" at bounding box center [67, 157] width 10 height 10
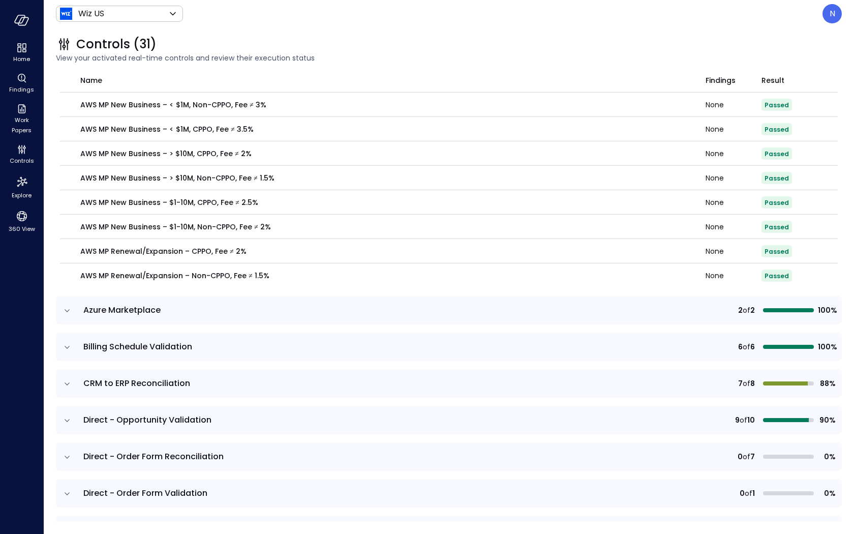
scroll to position [237, 0]
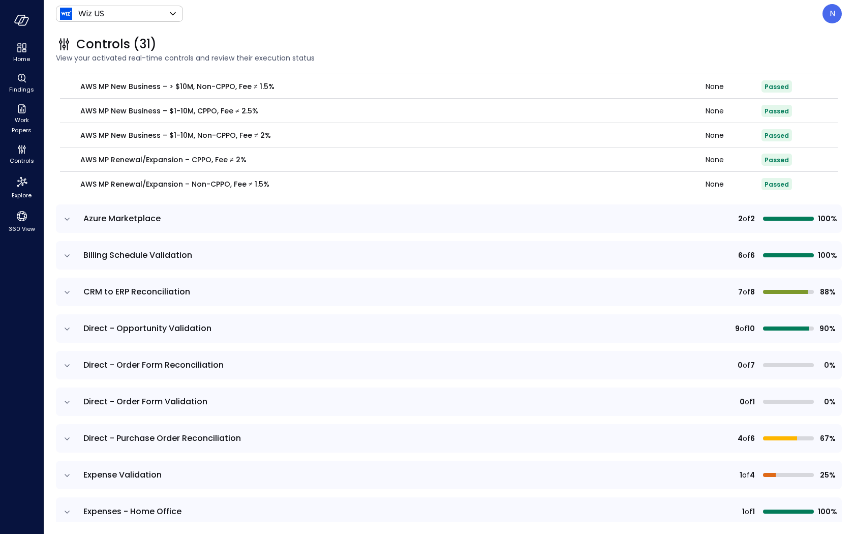
click at [66, 217] on icon "expand row" at bounding box center [67, 218] width 5 height 3
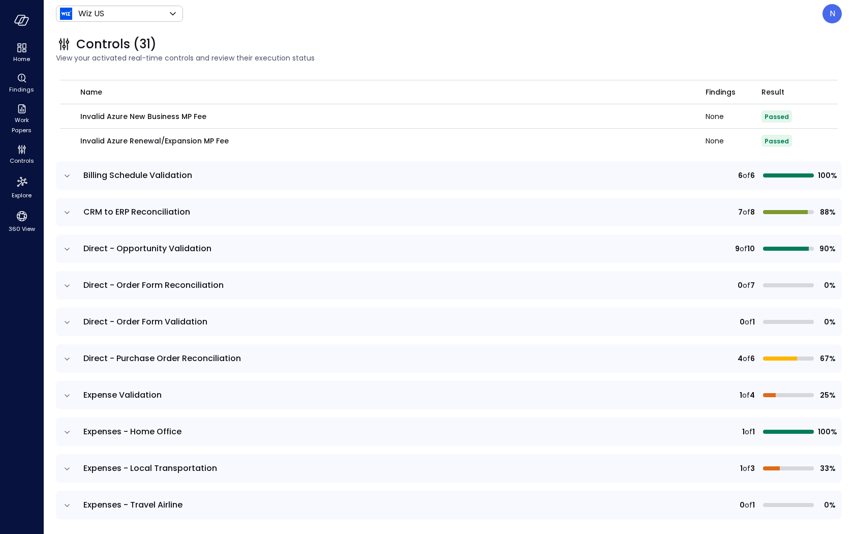
scroll to position [410, 0]
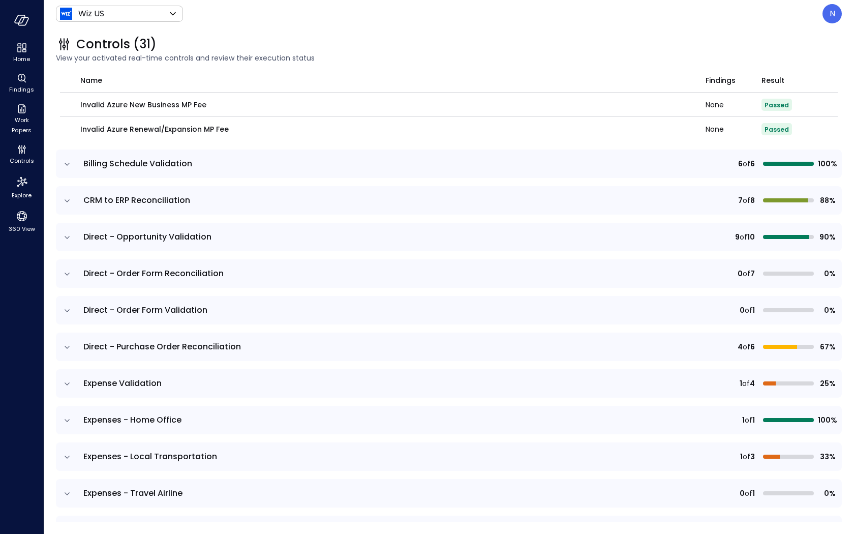
click at [65, 167] on icon "expand row" at bounding box center [67, 164] width 10 height 10
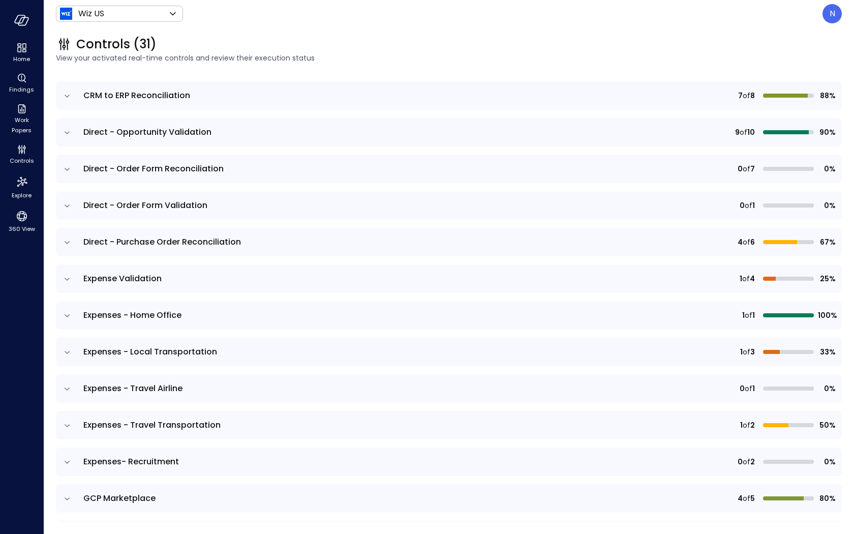
scroll to position [618, 0]
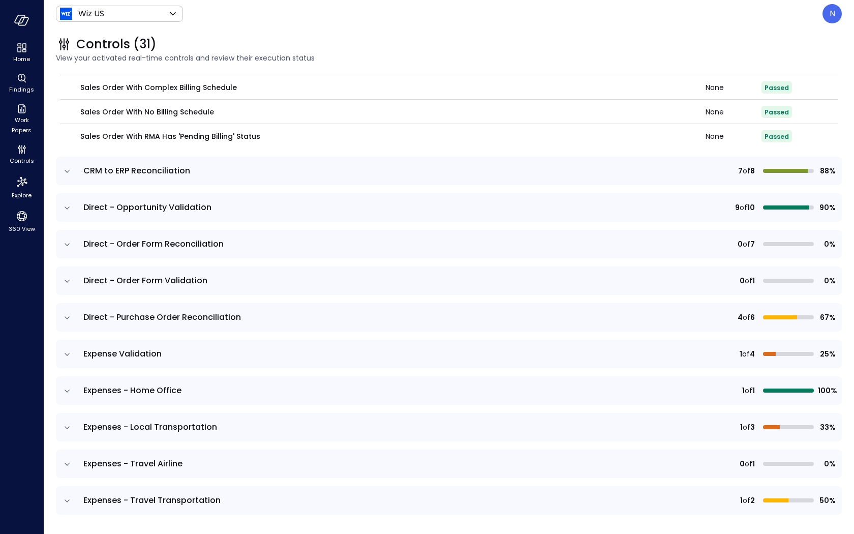
click at [70, 166] on icon "expand row" at bounding box center [67, 171] width 10 height 10
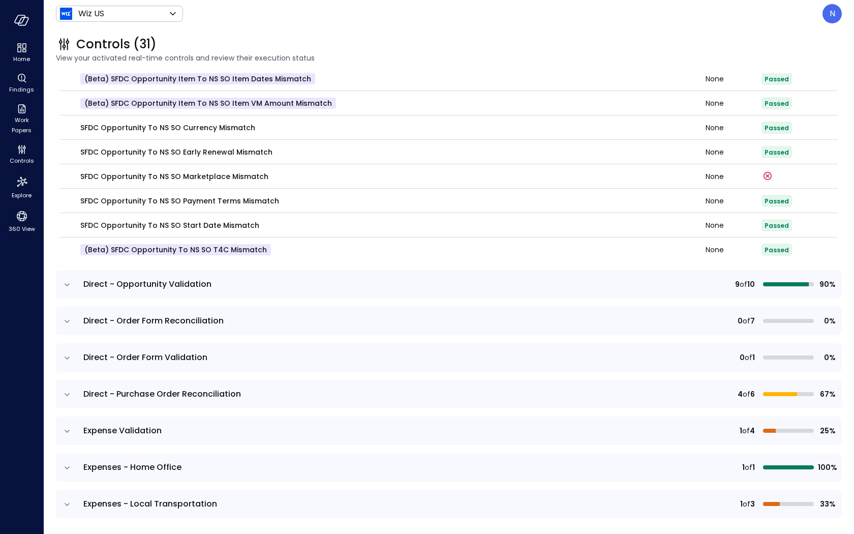
scroll to position [783, 0]
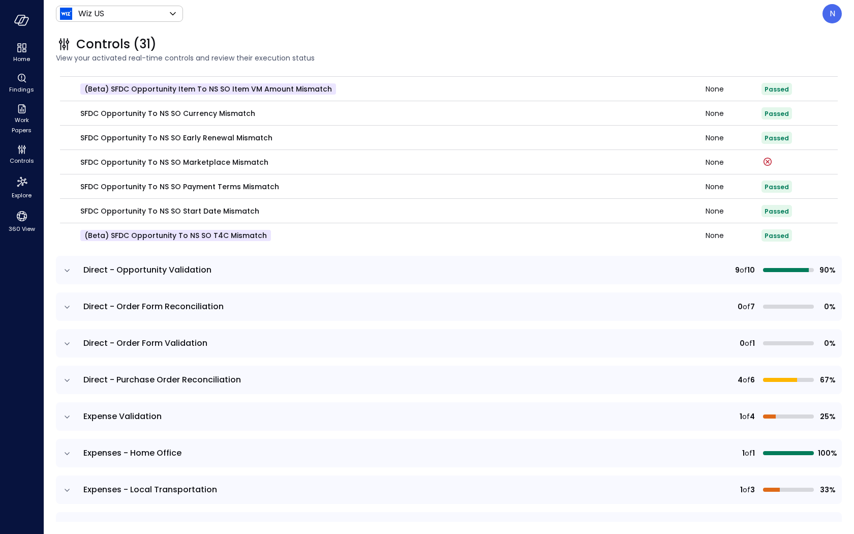
click at [66, 269] on icon "expand row" at bounding box center [67, 270] width 5 height 3
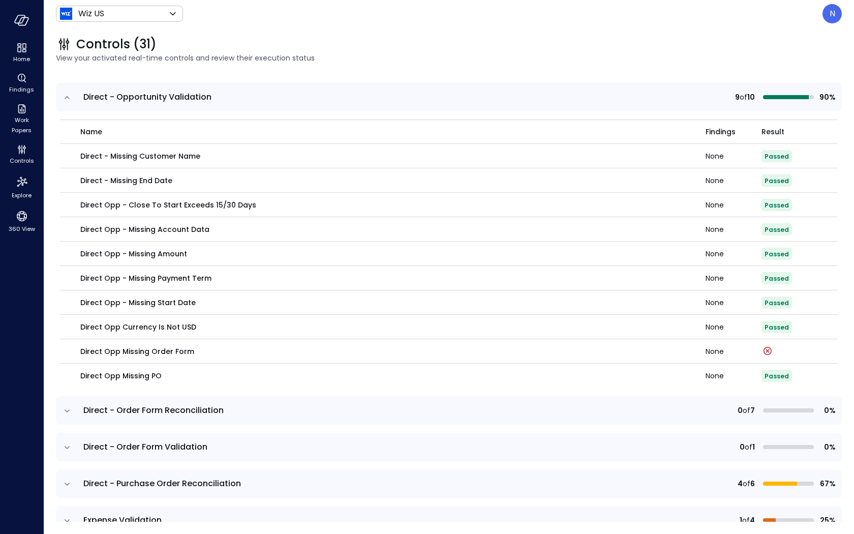
scroll to position [1049, 0]
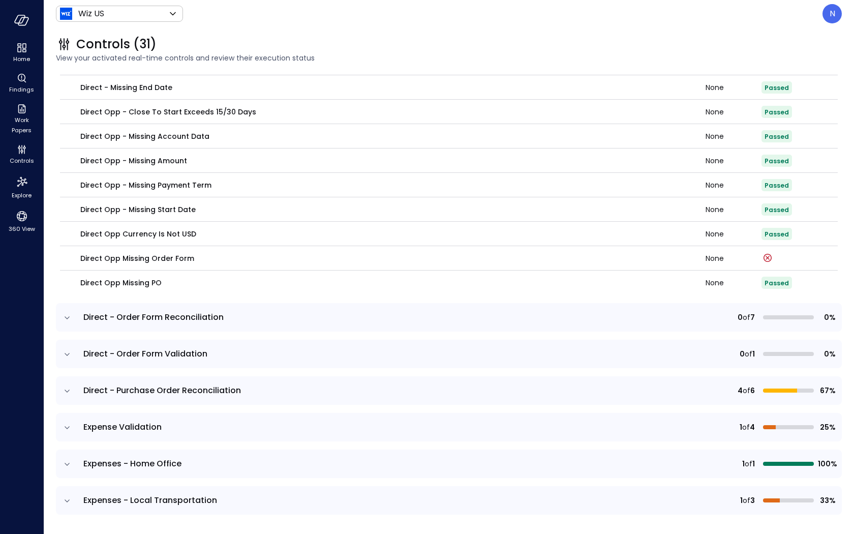
click at [68, 313] on icon "expand row" at bounding box center [67, 318] width 10 height 10
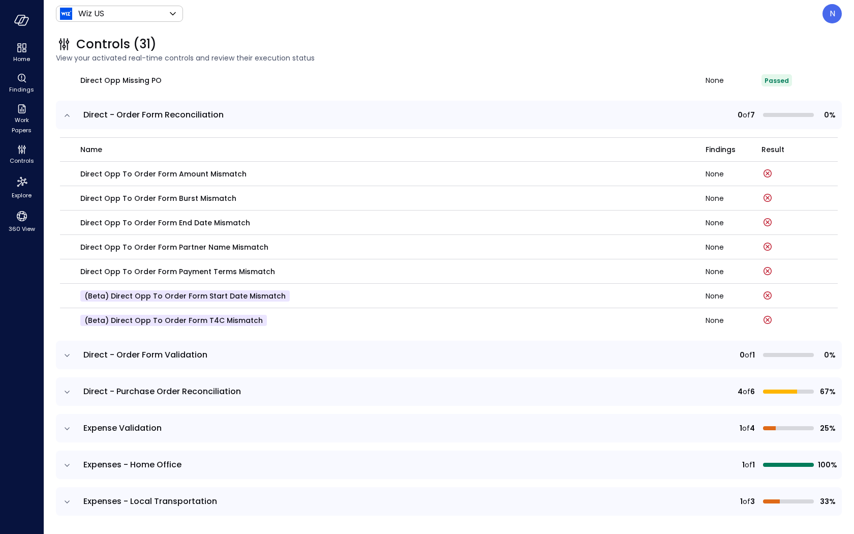
scroll to position [1248, 0]
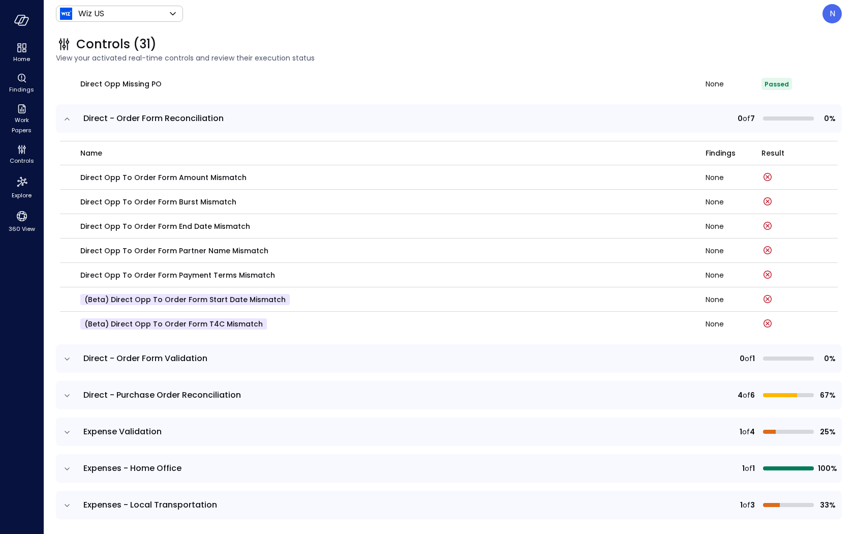
click at [68, 364] on td at bounding box center [66, 358] width 21 height 28
click at [67, 357] on icon "expand row" at bounding box center [67, 359] width 10 height 10
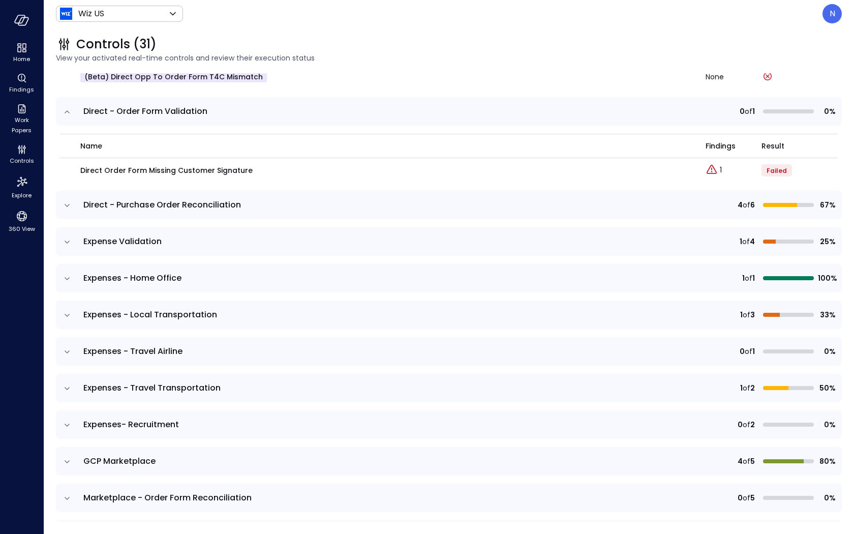
scroll to position [1485, 0]
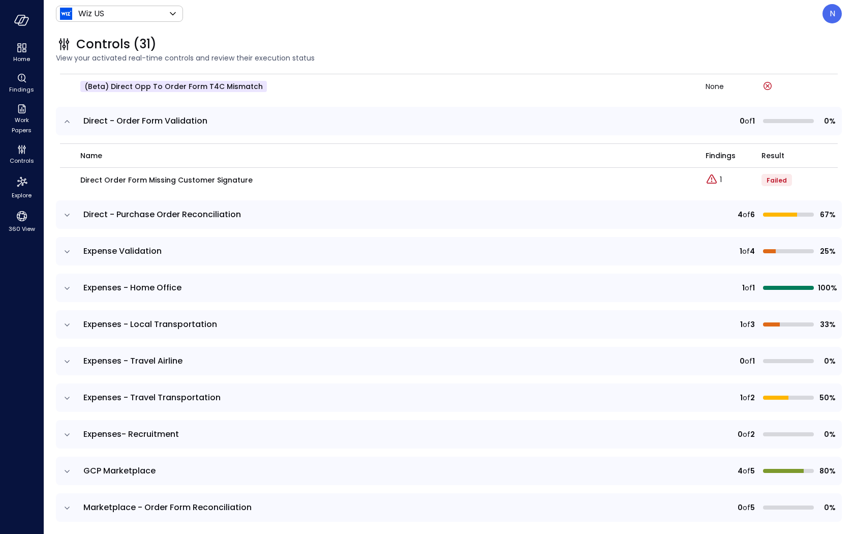
click at [66, 210] on icon "expand row" at bounding box center [67, 215] width 10 height 10
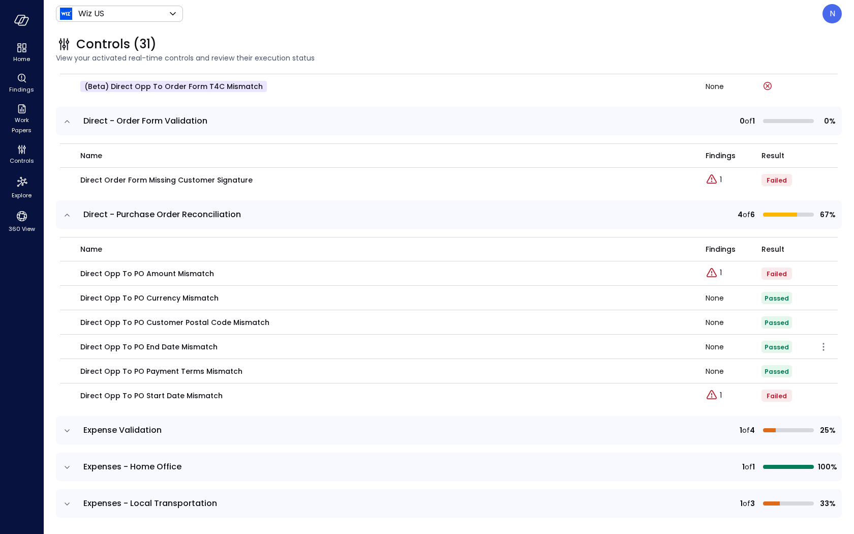
scroll to position [1564, 0]
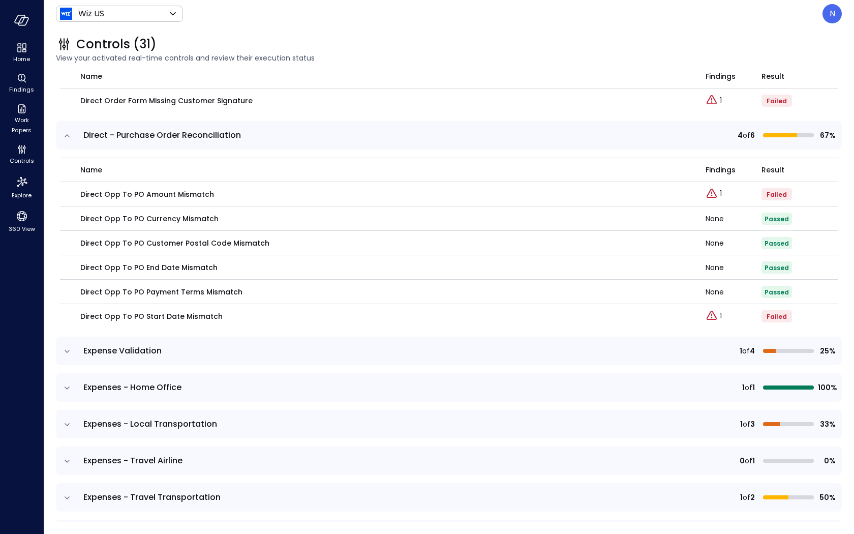
click at [69, 349] on icon "expand row" at bounding box center [67, 351] width 10 height 10
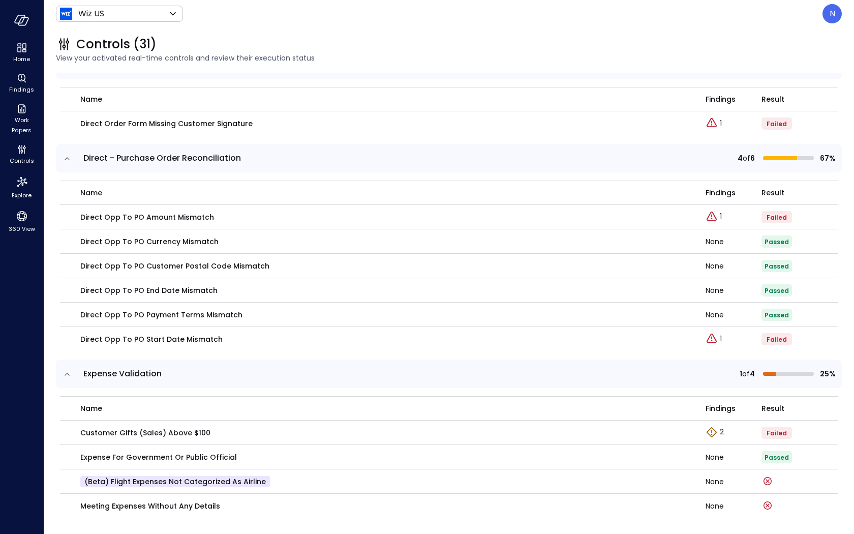
scroll to position [1520, 0]
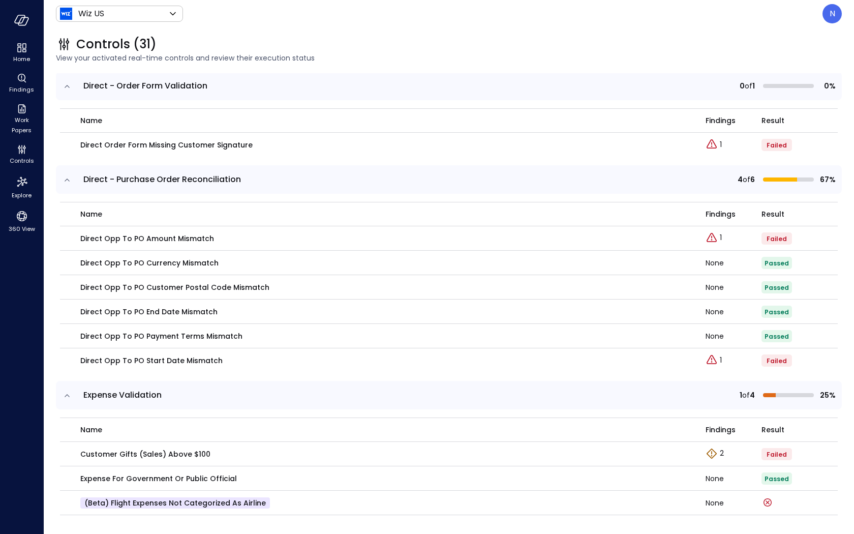
click at [67, 182] on icon "expand row" at bounding box center [67, 180] width 10 height 10
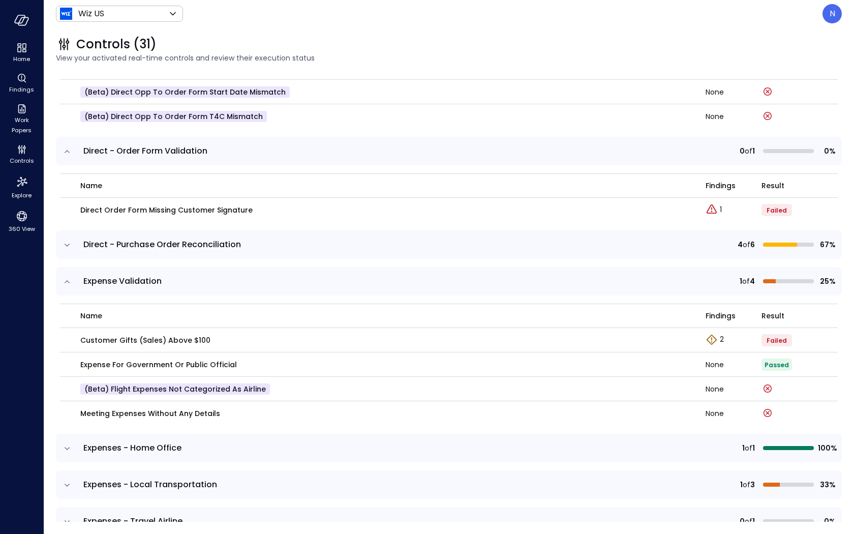
scroll to position [1441, 0]
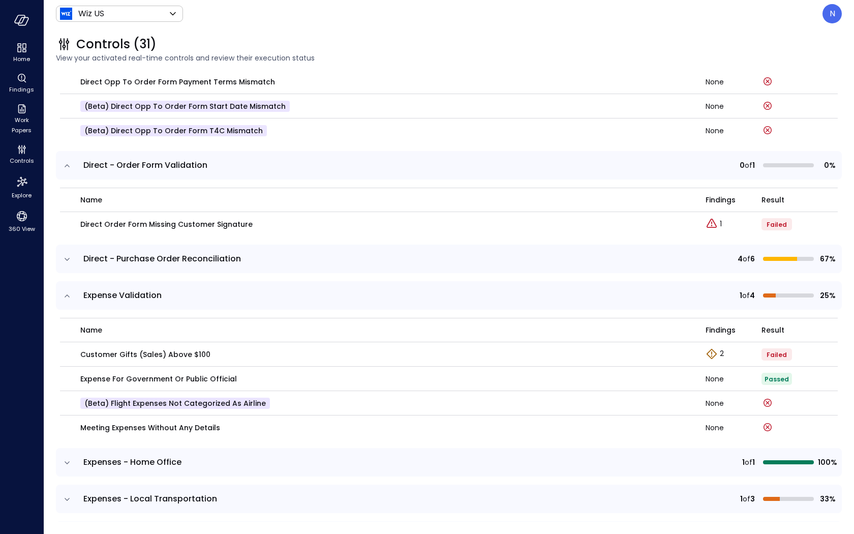
click at [67, 166] on icon "expand row" at bounding box center [67, 166] width 10 height 10
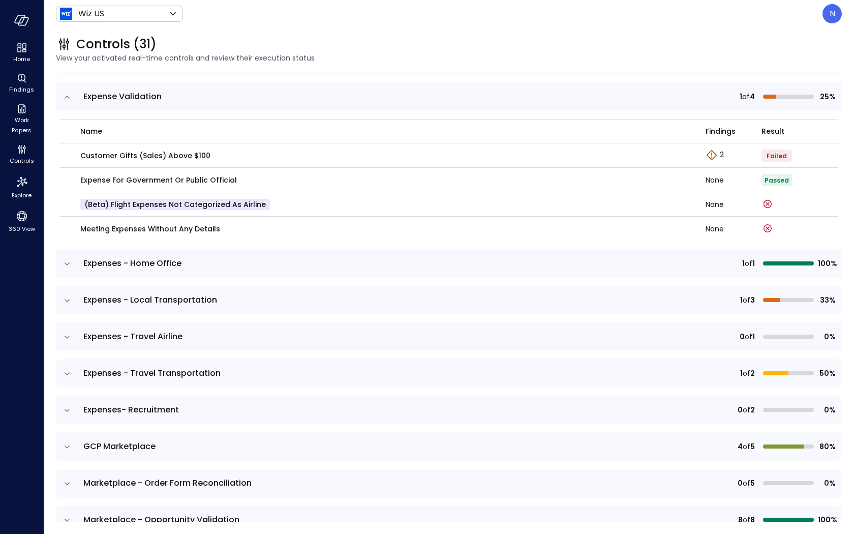
scroll to position [1584, 0]
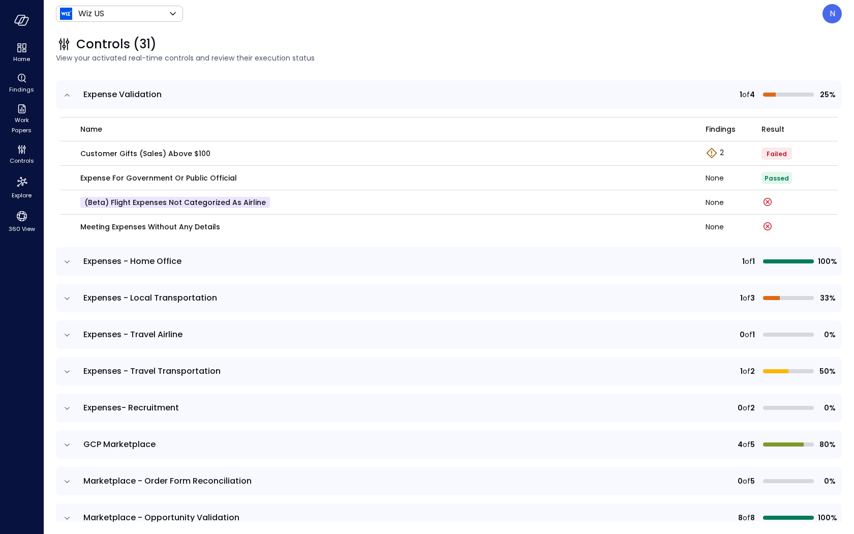
click at [66, 260] on icon "expand row" at bounding box center [67, 261] width 5 height 3
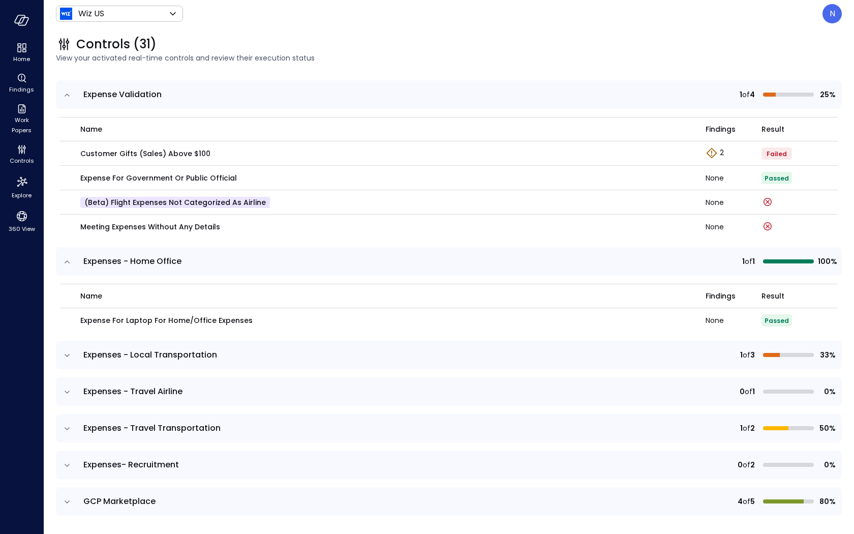
click at [66, 260] on icon "expand row" at bounding box center [67, 262] width 10 height 10
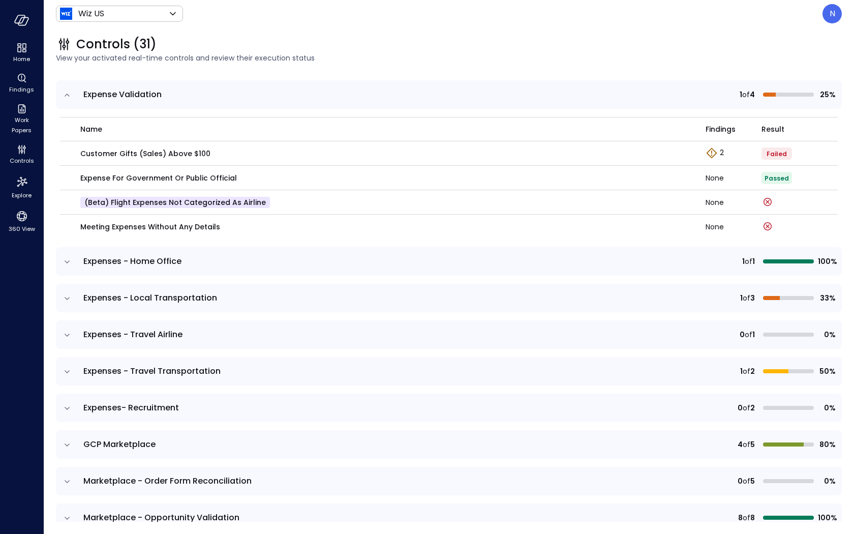
click at [66, 298] on icon "expand row" at bounding box center [67, 298] width 10 height 10
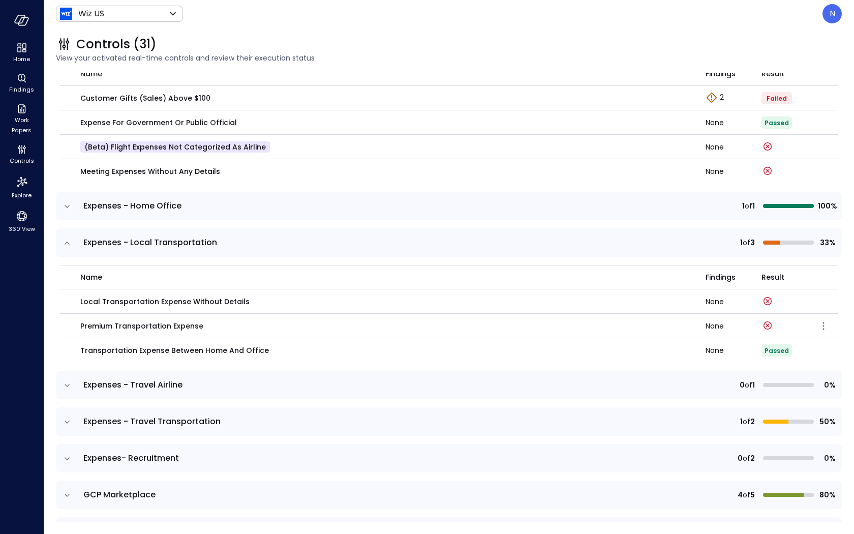
scroll to position [1650, 0]
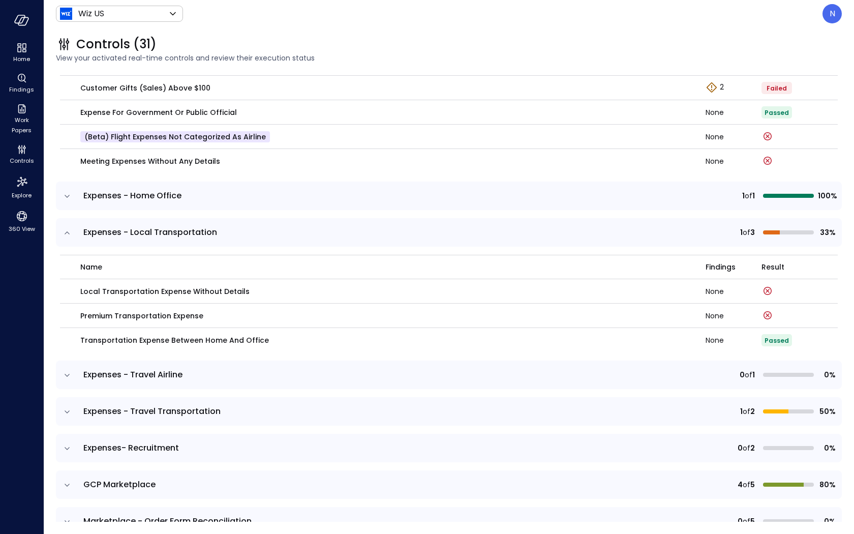
click at [71, 373] on icon "expand row" at bounding box center [67, 375] width 10 height 10
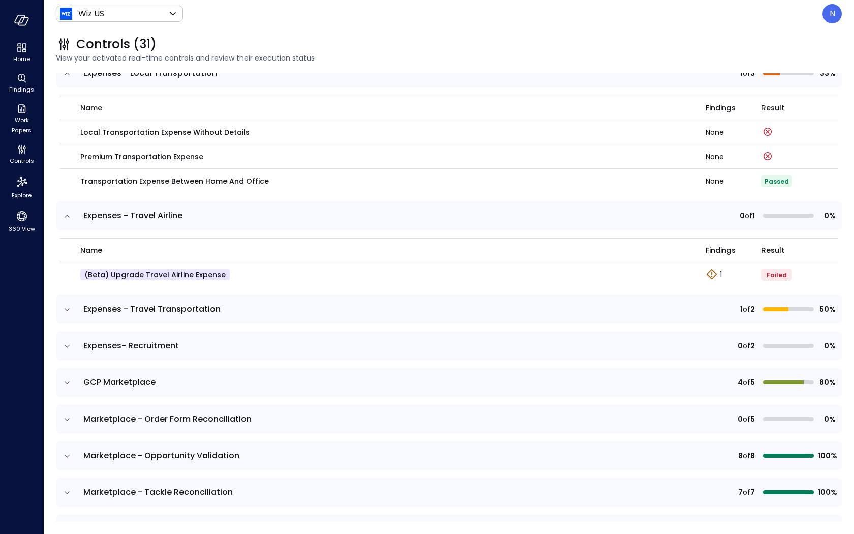
scroll to position [1888, 0]
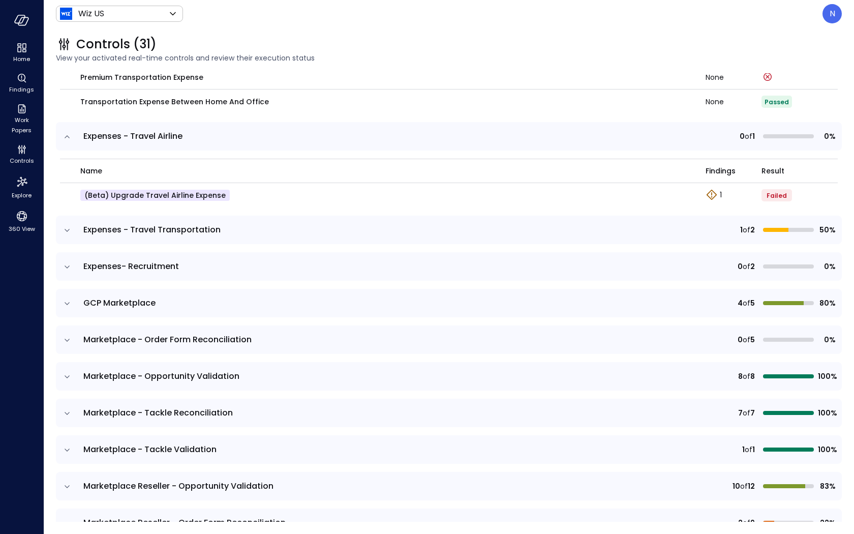
click at [65, 229] on icon "expand row" at bounding box center [67, 230] width 10 height 10
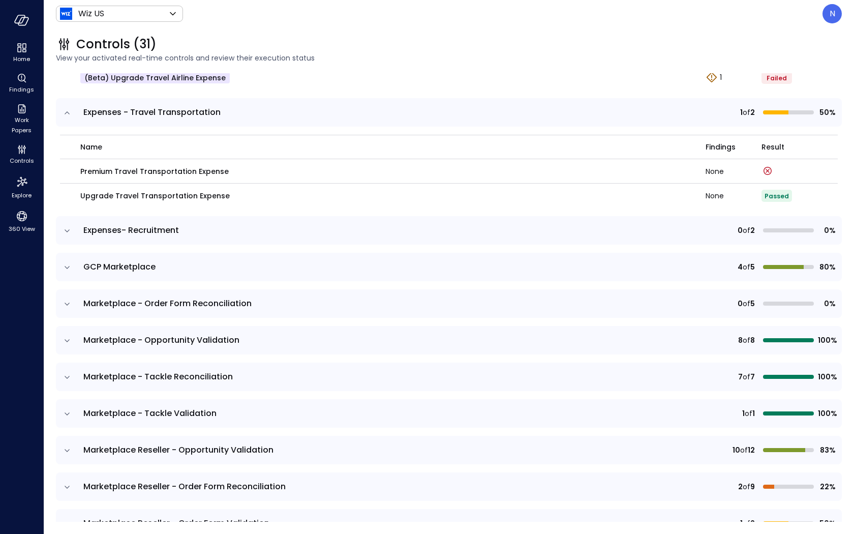
scroll to position [2017, 0]
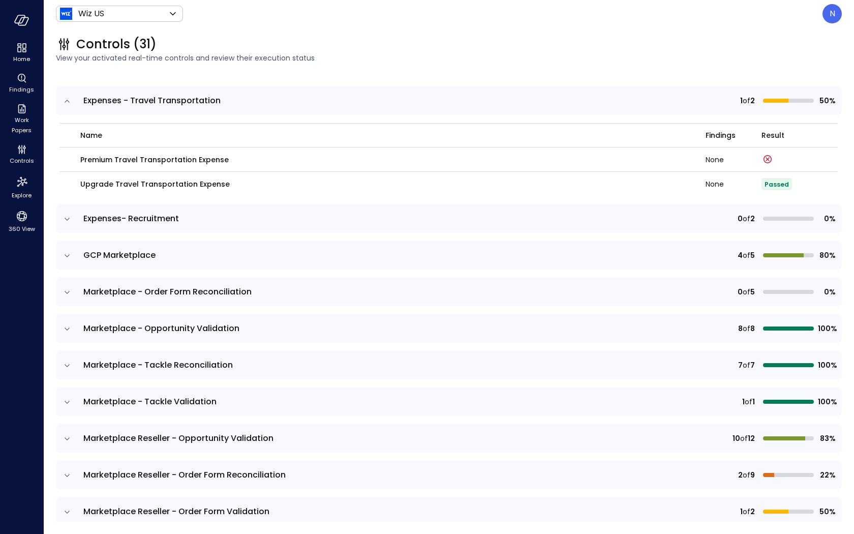
click at [65, 211] on td at bounding box center [66, 218] width 21 height 28
click at [64, 220] on icon "expand row" at bounding box center [67, 219] width 10 height 10
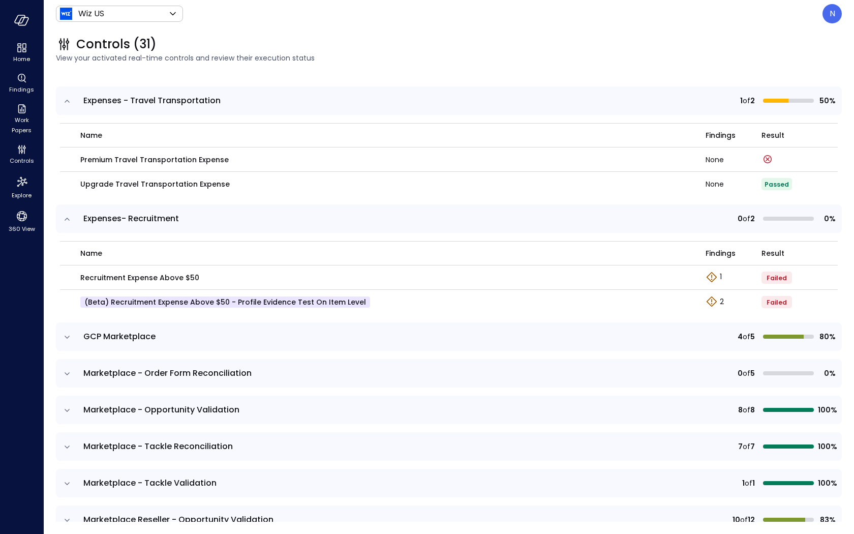
click at [64, 220] on icon "expand row" at bounding box center [67, 219] width 10 height 10
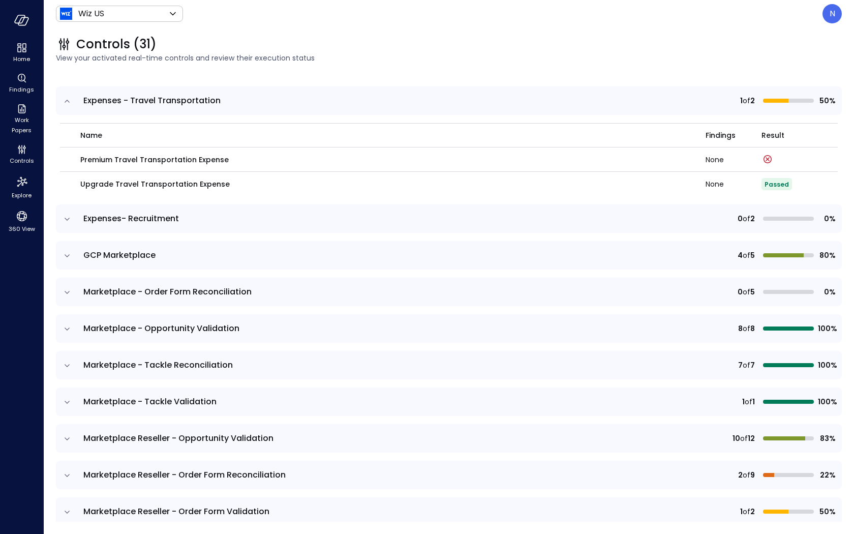
click at [68, 256] on icon "expand row" at bounding box center [67, 256] width 10 height 10
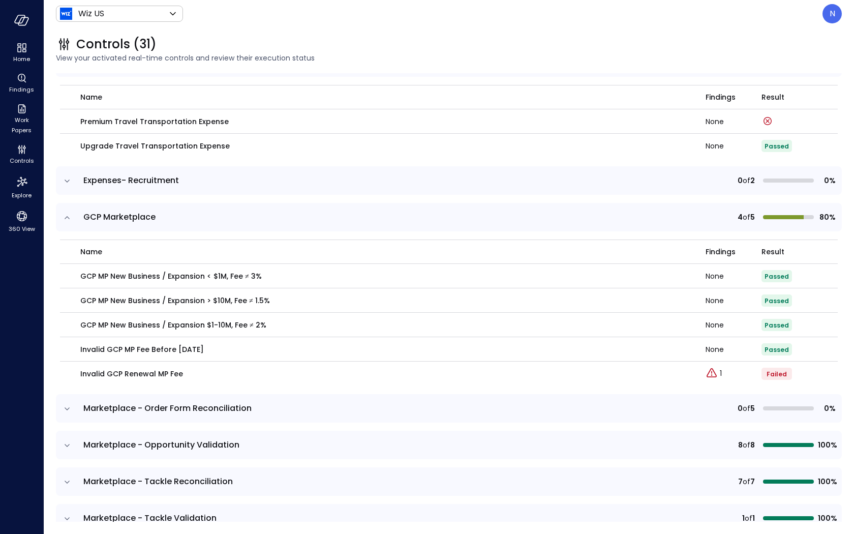
scroll to position [2059, 0]
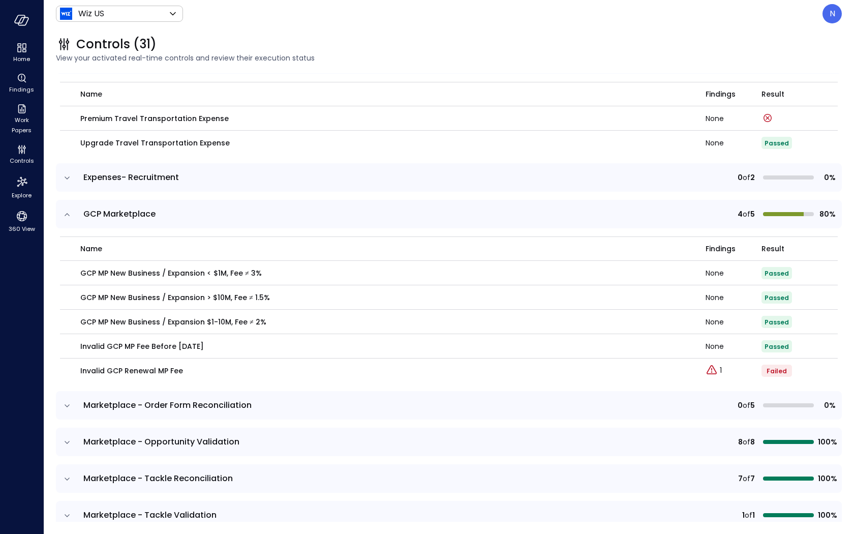
click at [65, 217] on icon "expand row" at bounding box center [67, 214] width 10 height 10
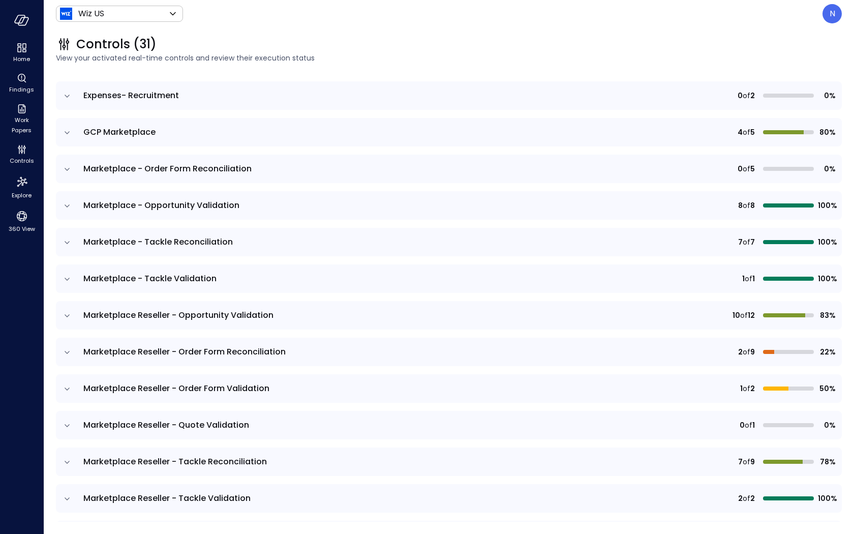
scroll to position [2141, 0]
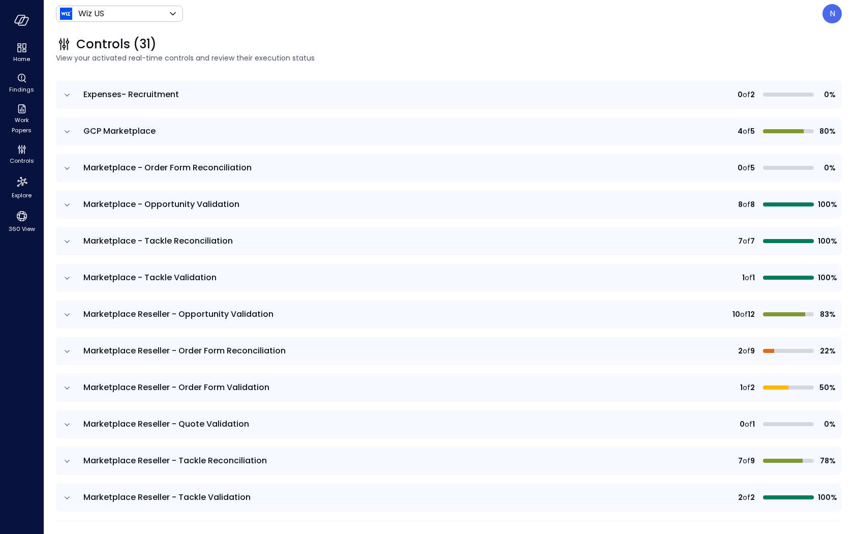
click at [69, 168] on icon "expand row" at bounding box center [67, 168] width 10 height 10
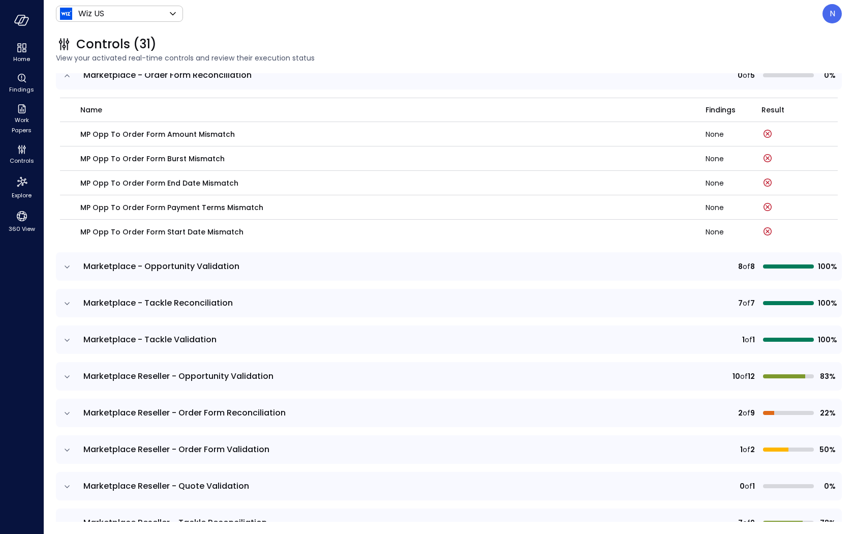
scroll to position [2237, 0]
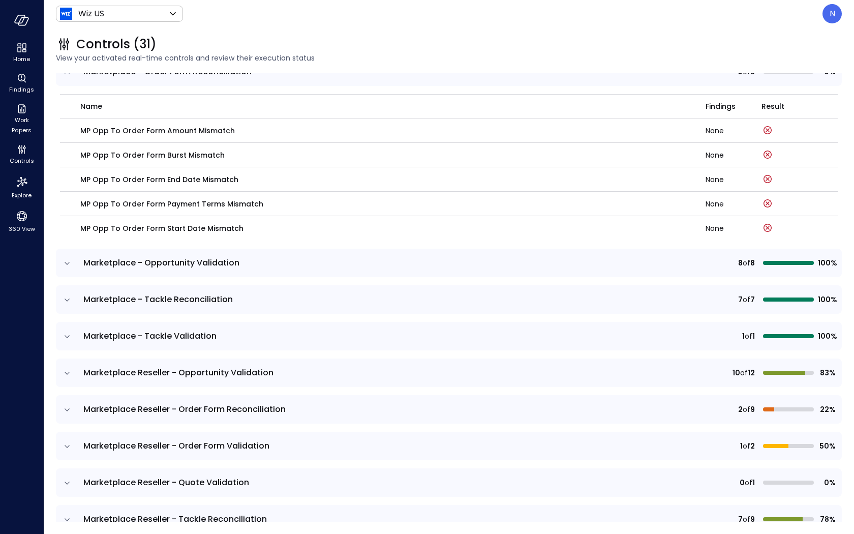
click at [67, 266] on icon "expand row" at bounding box center [67, 263] width 10 height 10
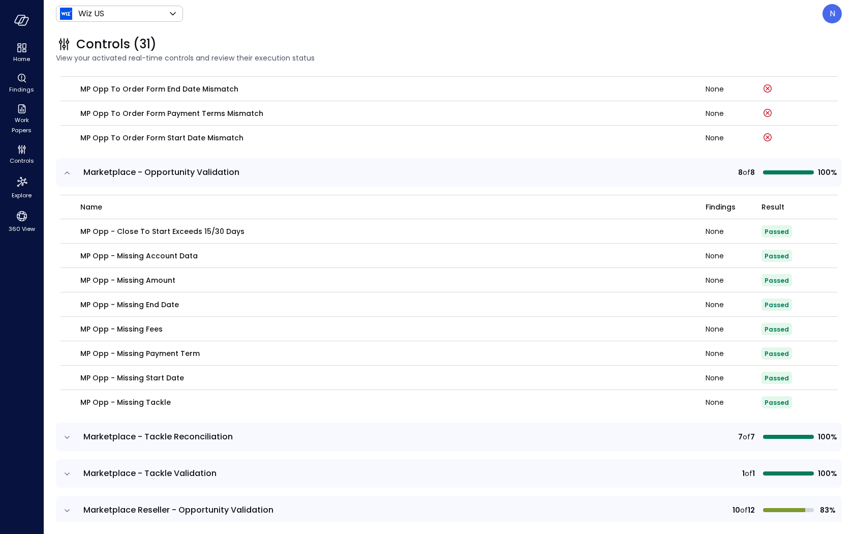
scroll to position [2401, 0]
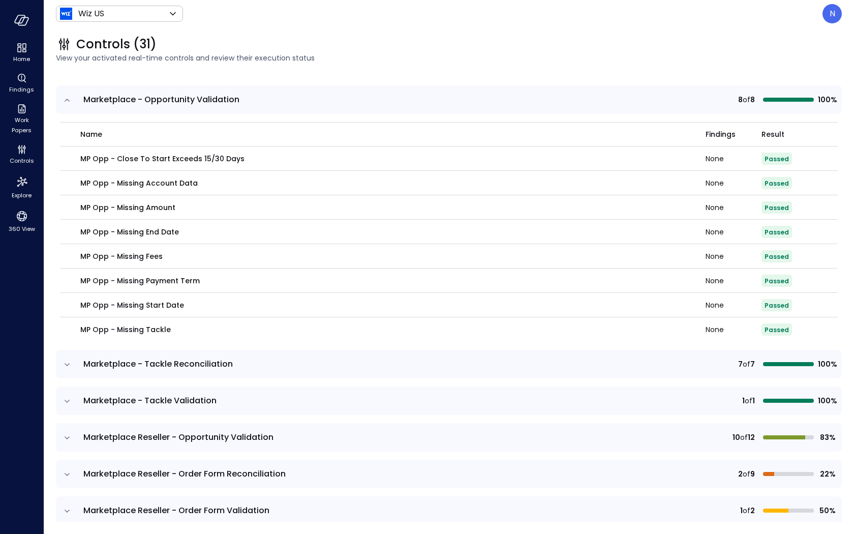
click at [68, 100] on icon "expand row" at bounding box center [67, 100] width 10 height 10
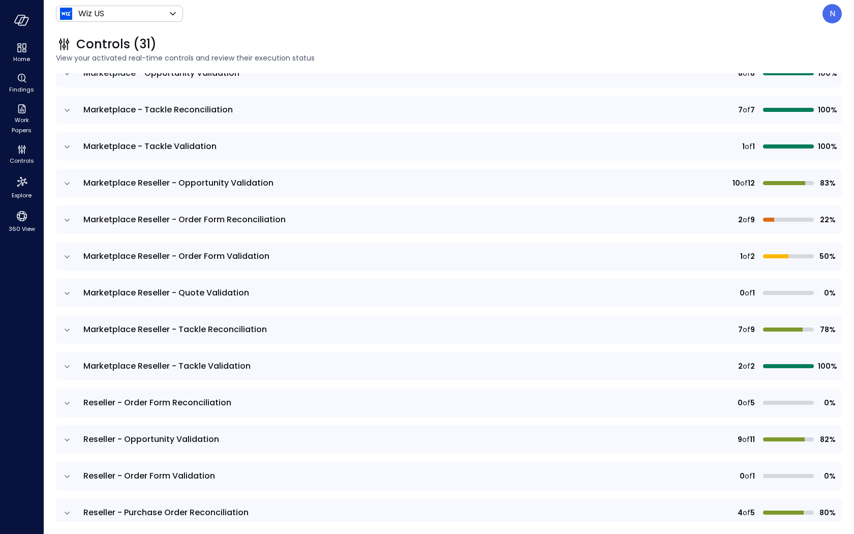
scroll to position [2408, 0]
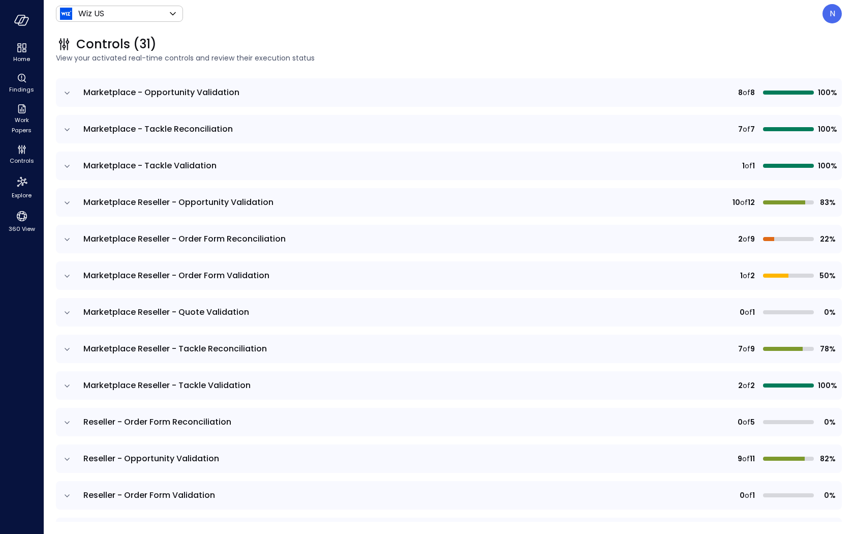
click at [66, 131] on icon "expand row" at bounding box center [67, 130] width 10 height 10
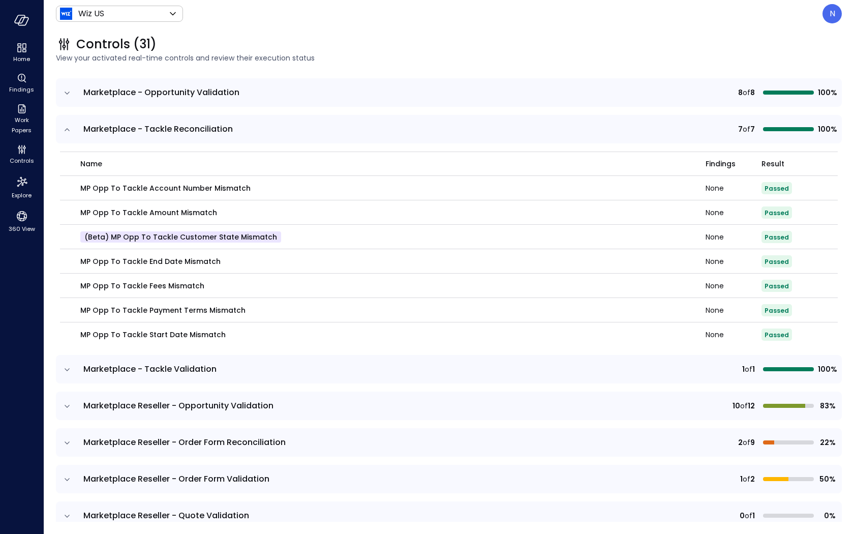
click at [66, 131] on icon "expand row" at bounding box center [67, 130] width 10 height 10
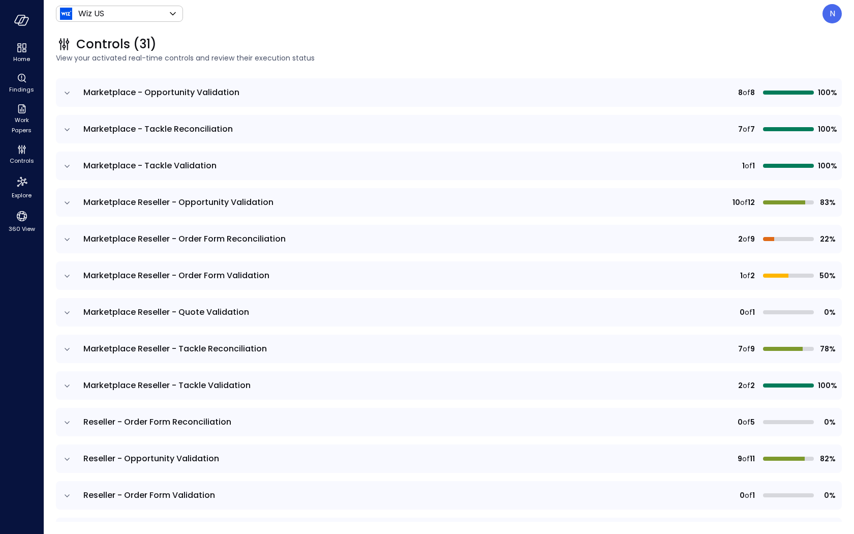
click at [64, 168] on icon "expand row" at bounding box center [67, 166] width 10 height 10
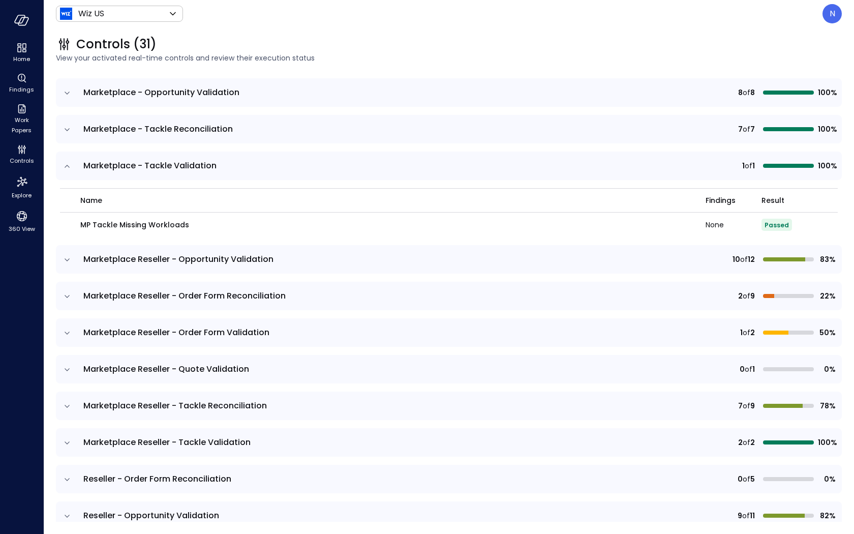
click at [64, 168] on icon "expand row" at bounding box center [67, 166] width 10 height 10
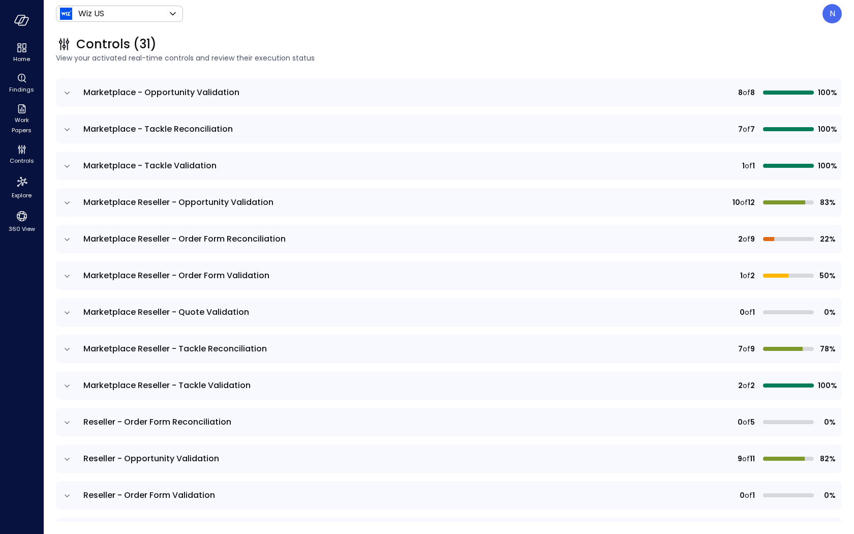
click at [67, 204] on icon "expand row" at bounding box center [67, 203] width 10 height 10
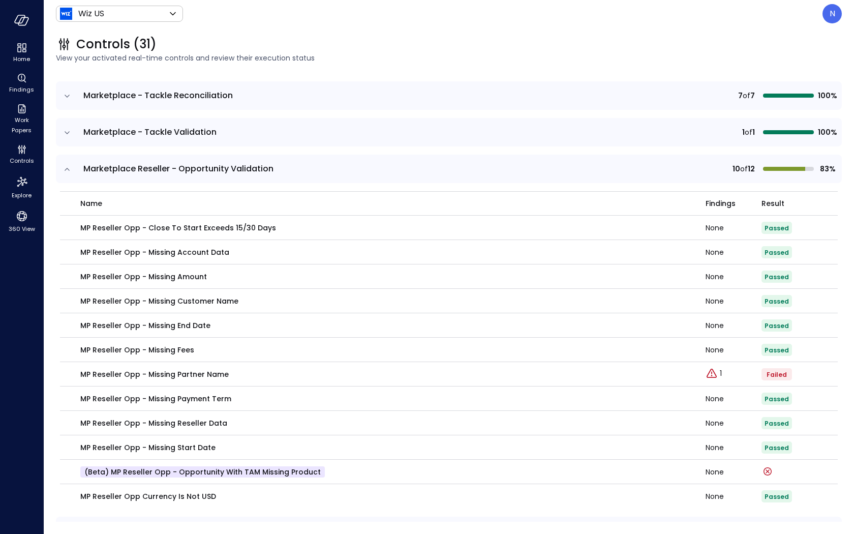
scroll to position [2428, 0]
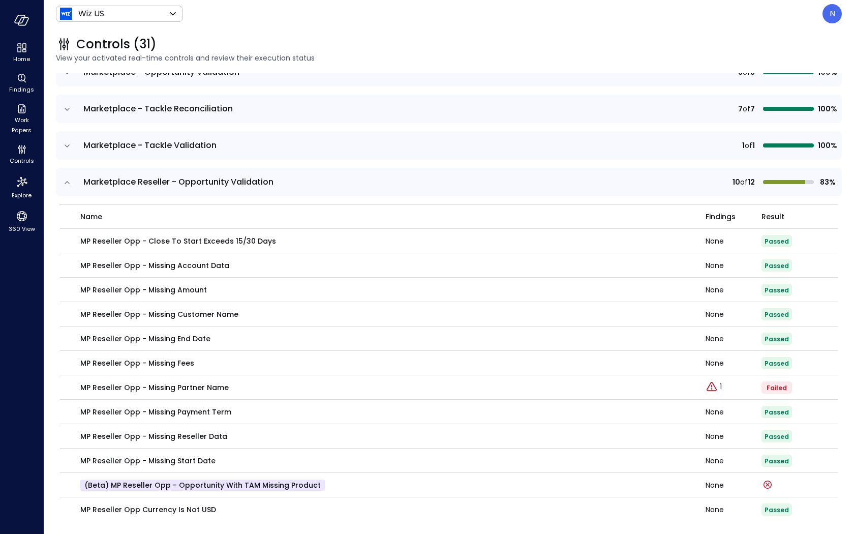
click at [69, 177] on icon "expand row" at bounding box center [67, 182] width 10 height 10
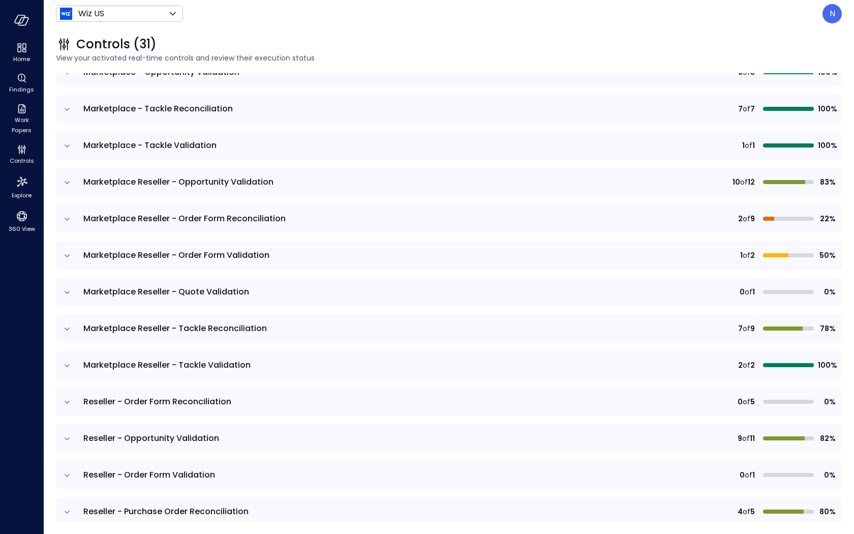
click at [65, 217] on icon "expand row" at bounding box center [67, 219] width 10 height 10
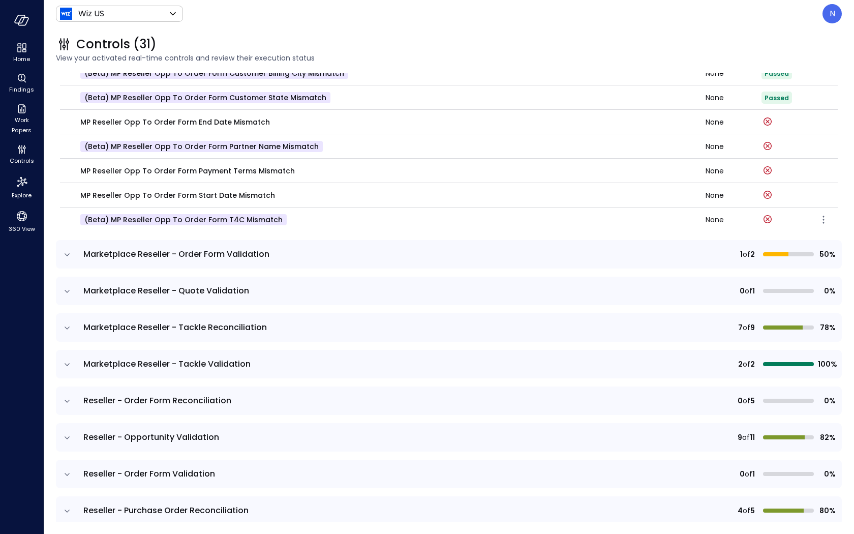
scroll to position [2756, 0]
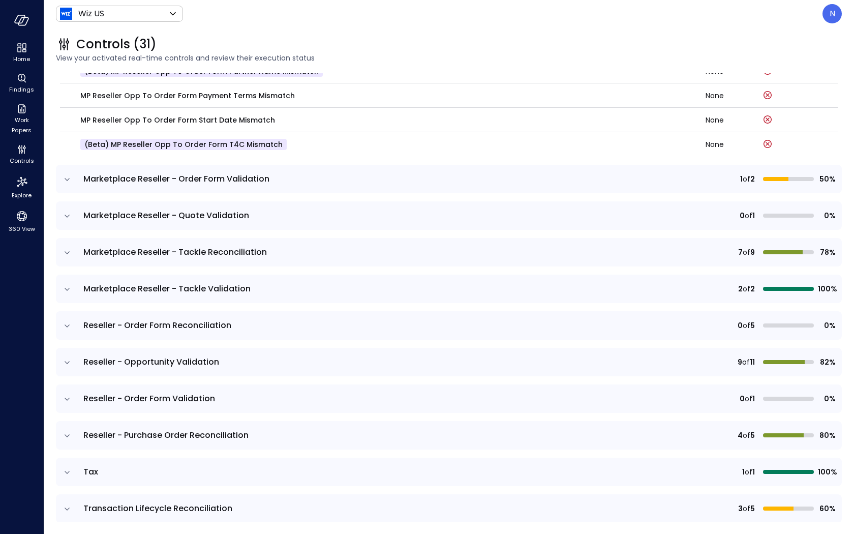
click at [69, 181] on icon "expand row" at bounding box center [67, 179] width 10 height 10
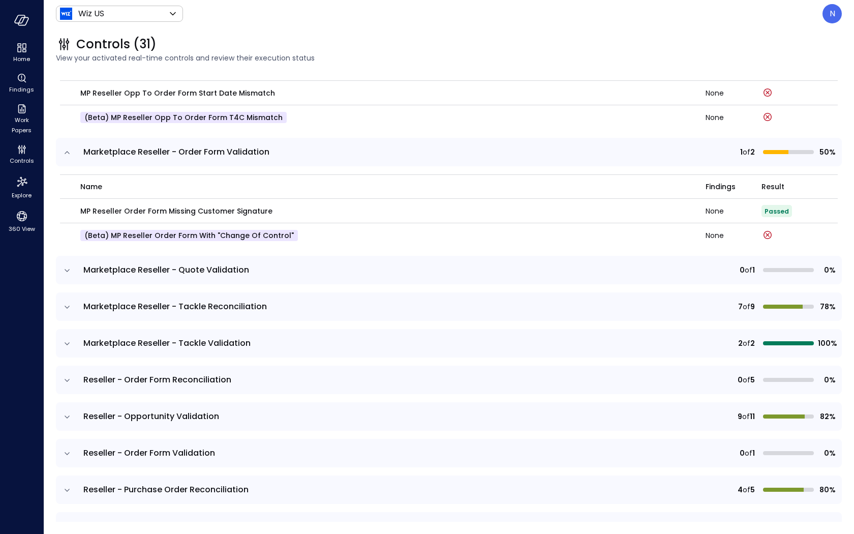
scroll to position [2792, 0]
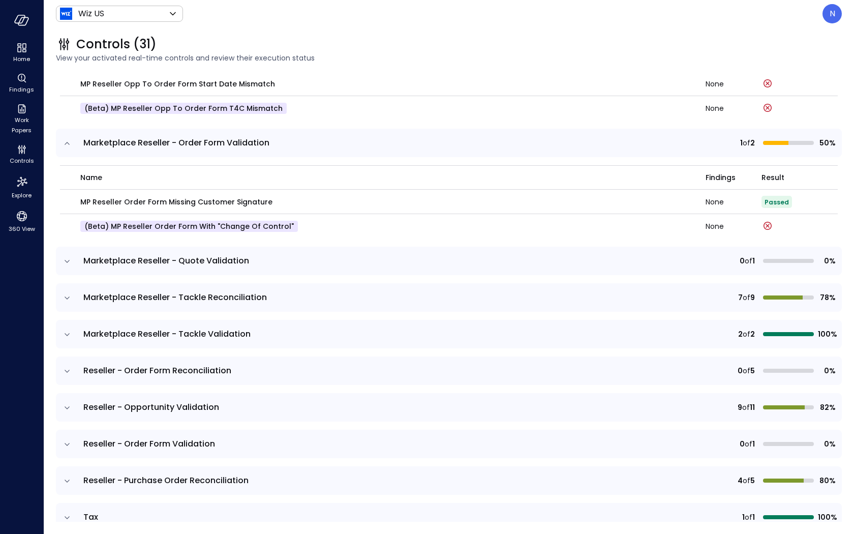
click at [69, 262] on icon "expand row" at bounding box center [67, 261] width 10 height 10
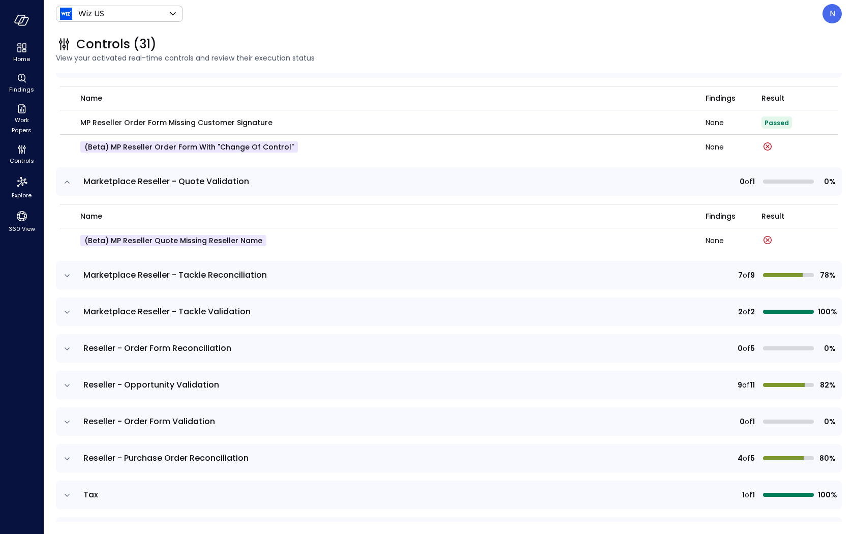
scroll to position [2878, 0]
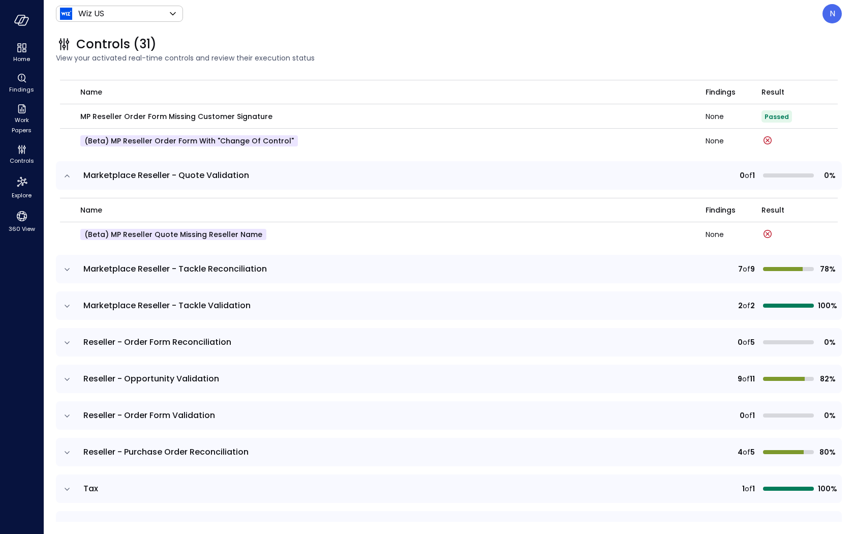
click at [70, 272] on icon "expand row" at bounding box center [67, 269] width 10 height 10
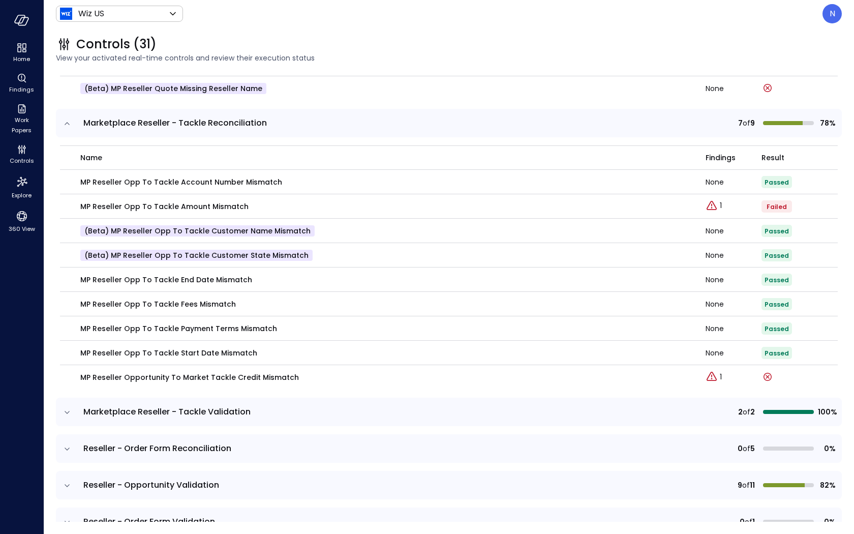
scroll to position [3086, 0]
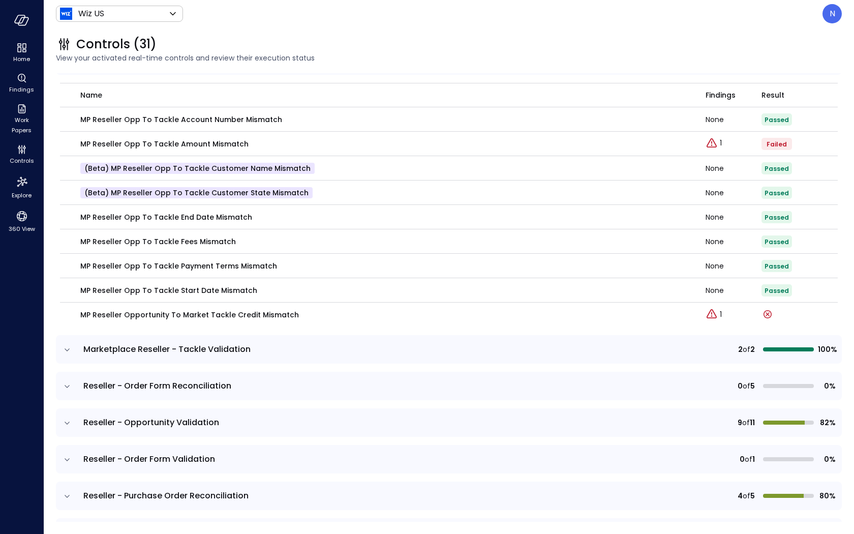
click at [67, 347] on icon "expand row" at bounding box center [67, 350] width 10 height 10
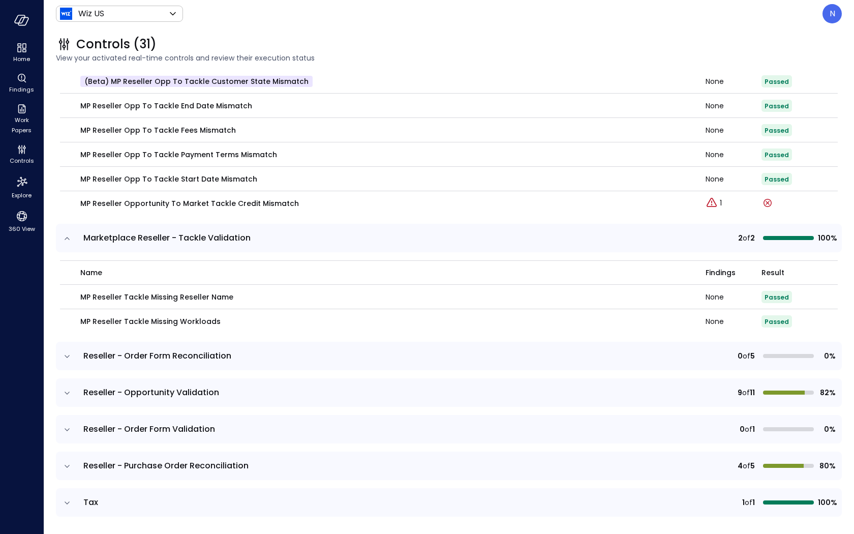
scroll to position [3199, 0]
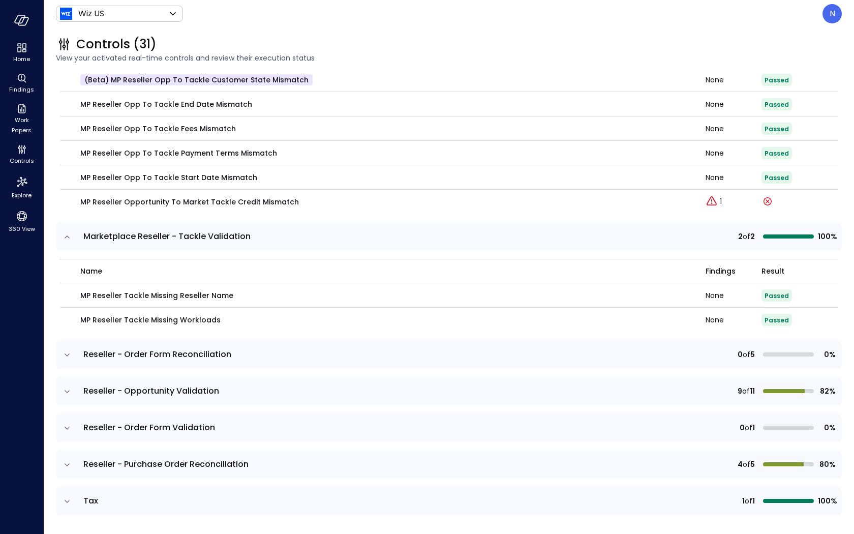
click at [67, 352] on icon "expand row" at bounding box center [67, 355] width 10 height 10
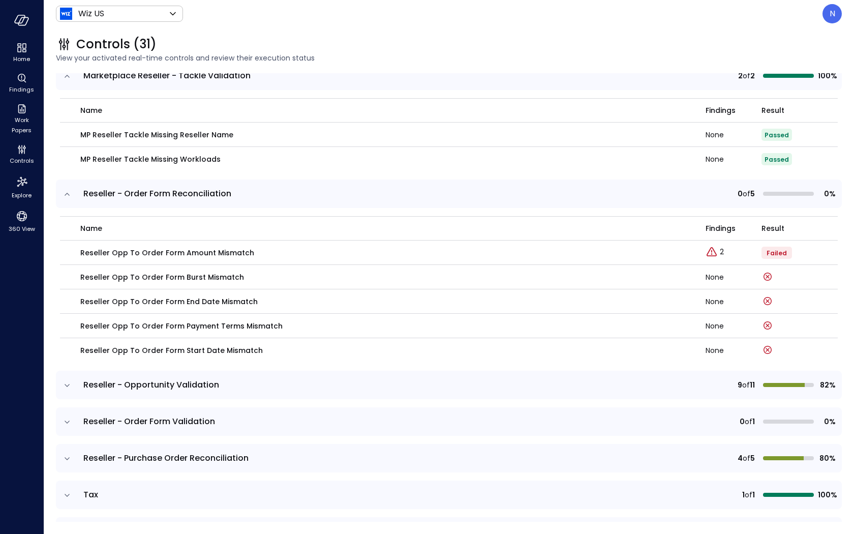
click at [68, 386] on icon "expand row" at bounding box center [67, 385] width 10 height 10
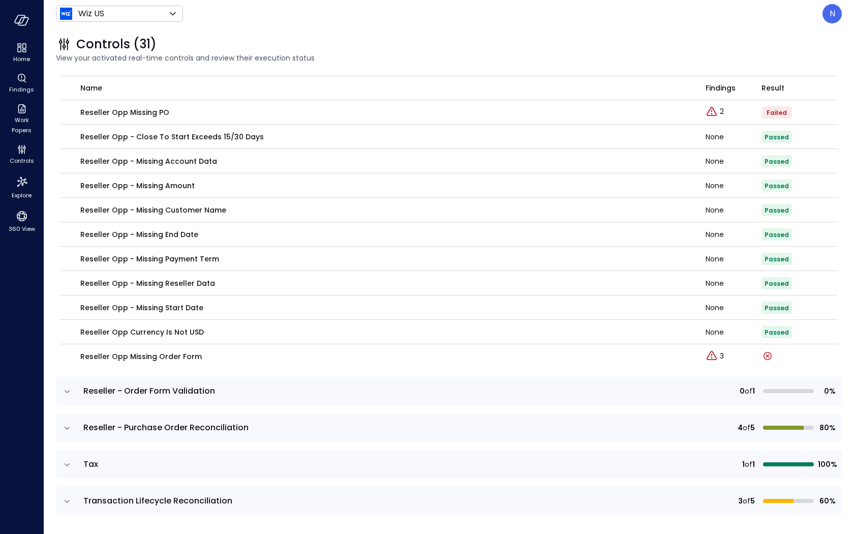
click at [70, 390] on icon "expand row" at bounding box center [67, 391] width 10 height 10
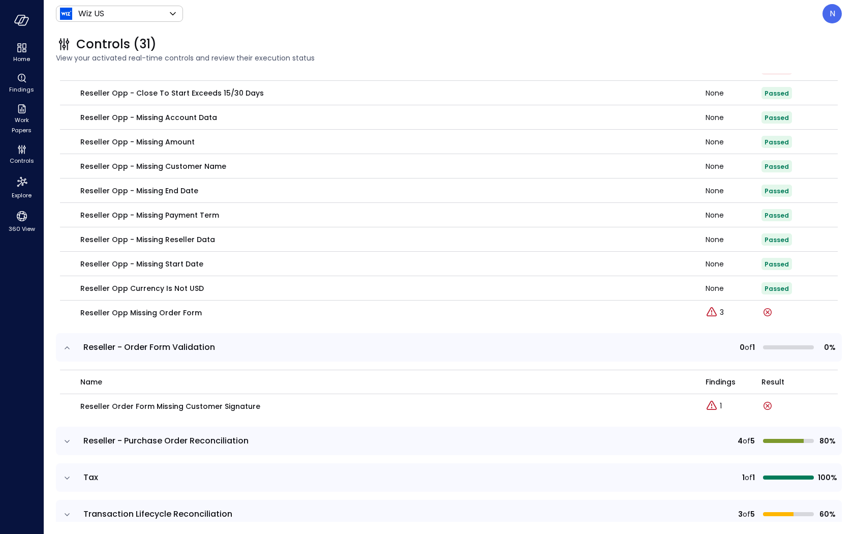
scroll to position [3748, 0]
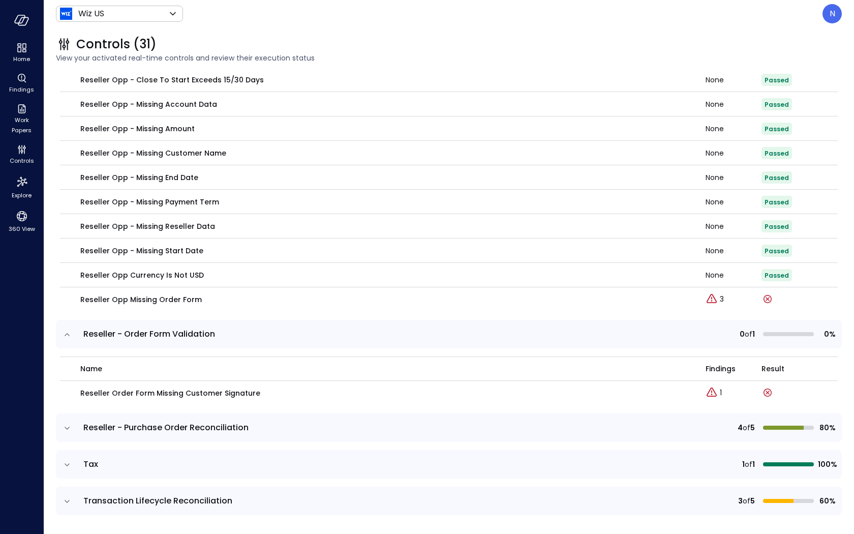
click at [68, 430] on icon "expand row" at bounding box center [67, 428] width 10 height 10
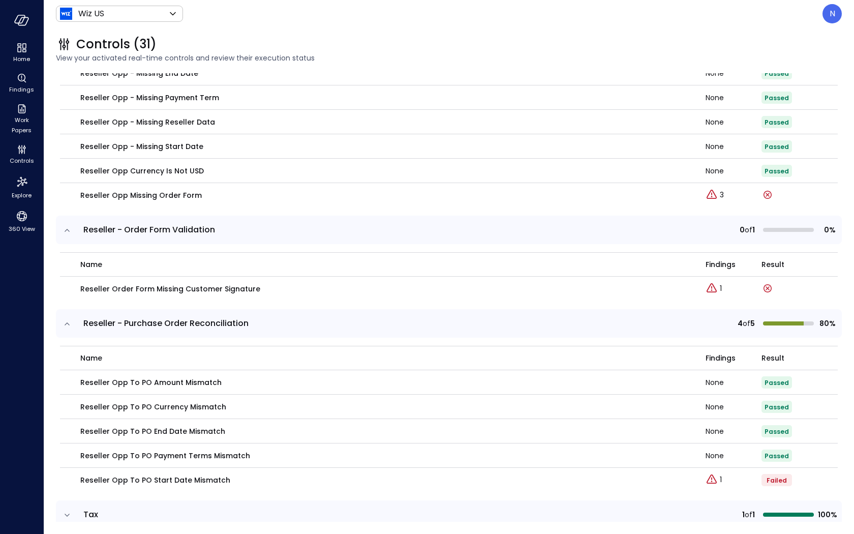
scroll to position [3902, 0]
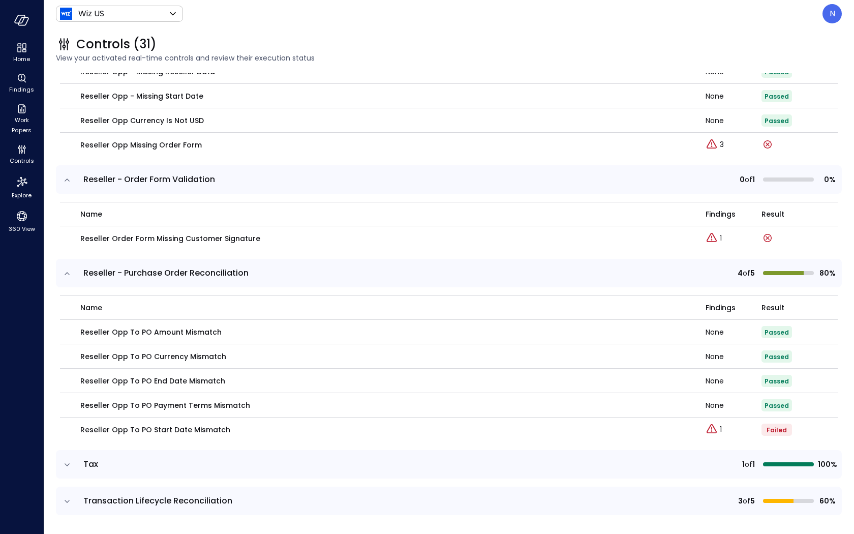
click at [66, 459] on icon "expand row" at bounding box center [67, 464] width 10 height 10
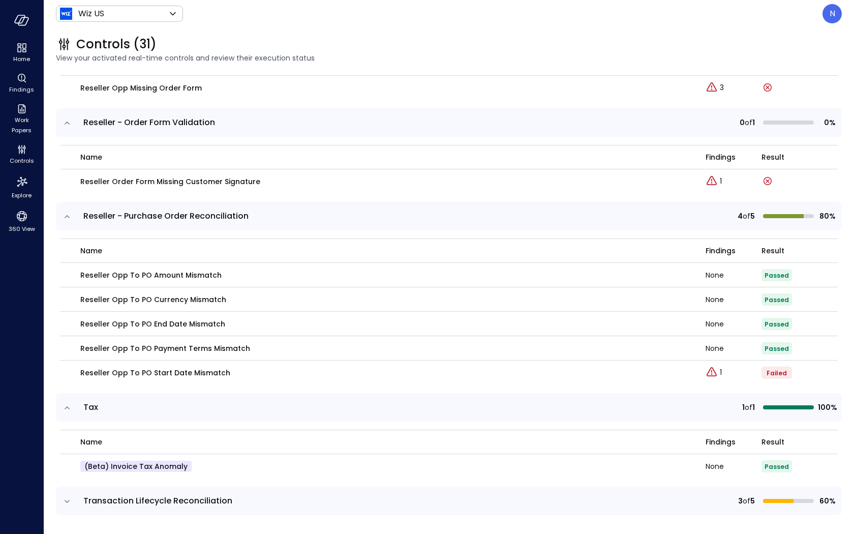
click at [64, 502] on icon "expand row" at bounding box center [67, 501] width 10 height 10
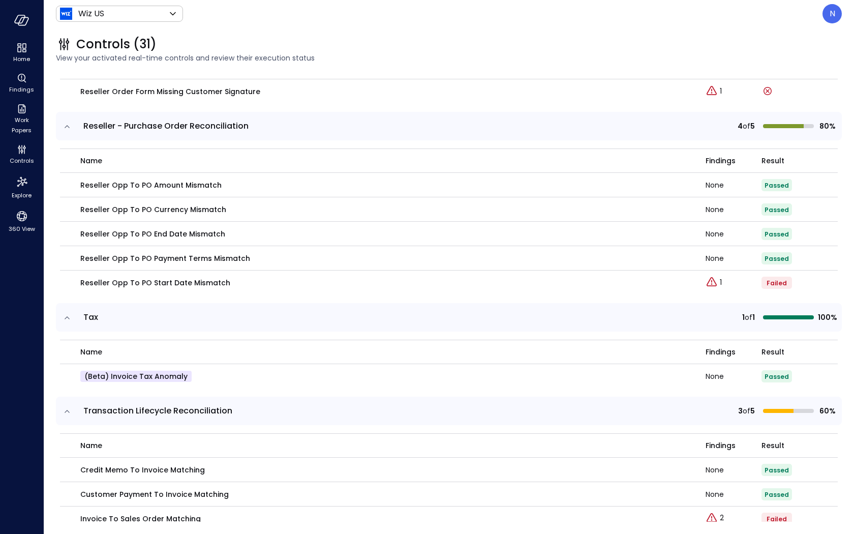
scroll to position [4114, 0]
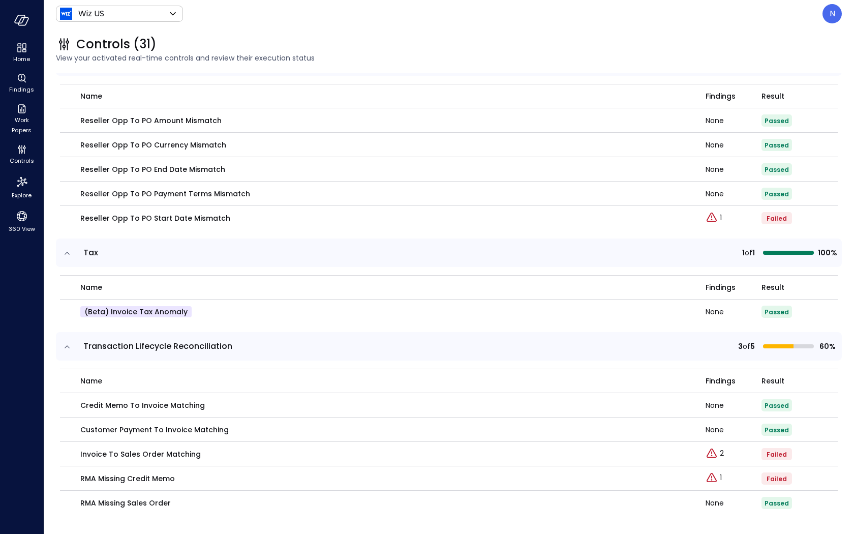
click at [65, 348] on icon "expand row" at bounding box center [67, 346] width 10 height 10
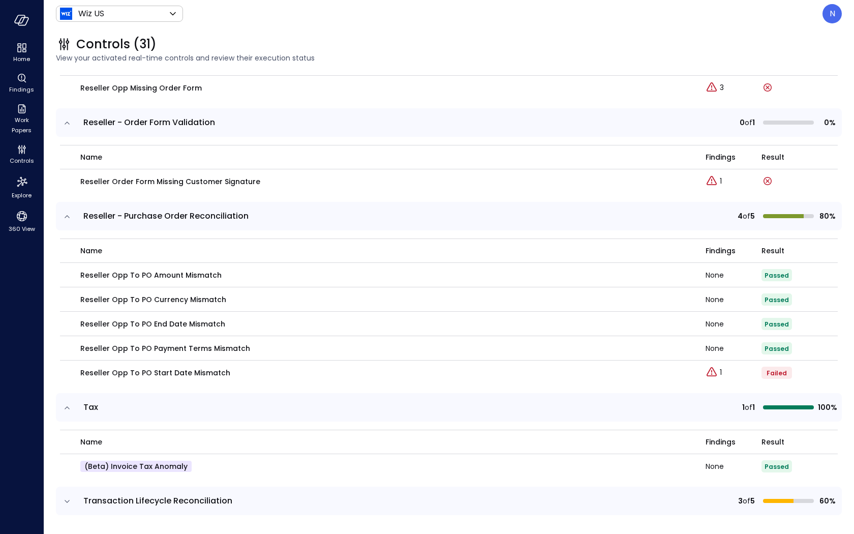
click at [68, 409] on icon "expand row" at bounding box center [67, 407] width 10 height 10
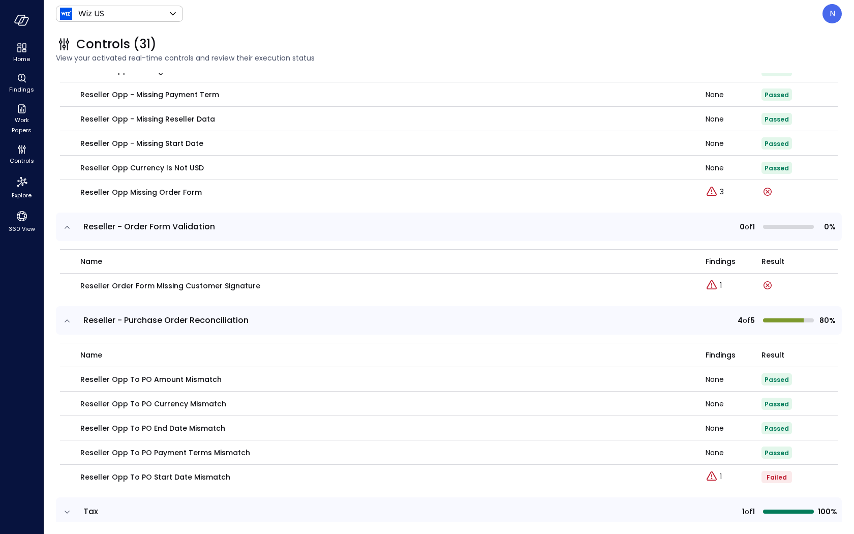
scroll to position [3902, 0]
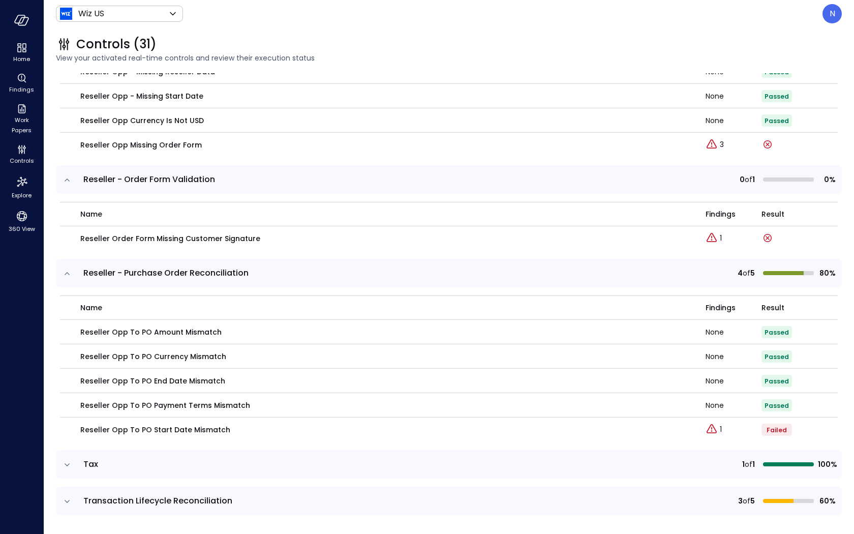
click at [65, 271] on icon "expand row" at bounding box center [67, 273] width 10 height 10
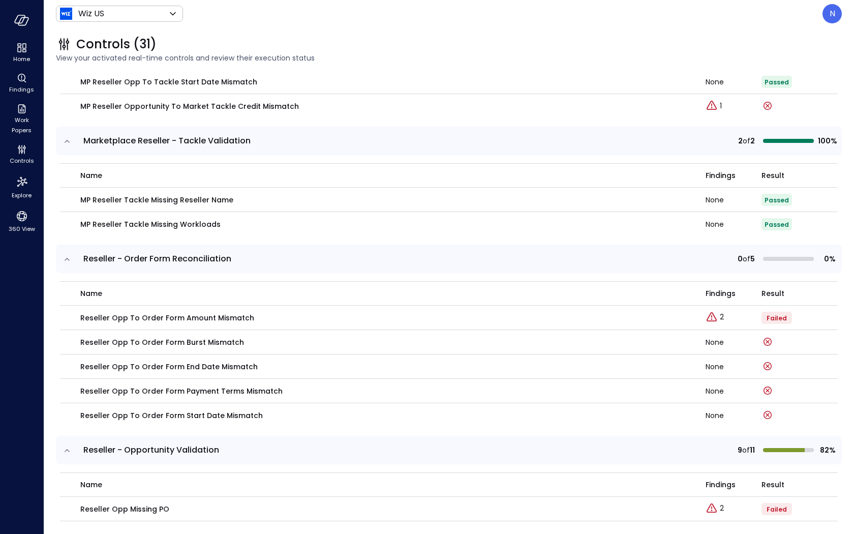
scroll to position [3219, 0]
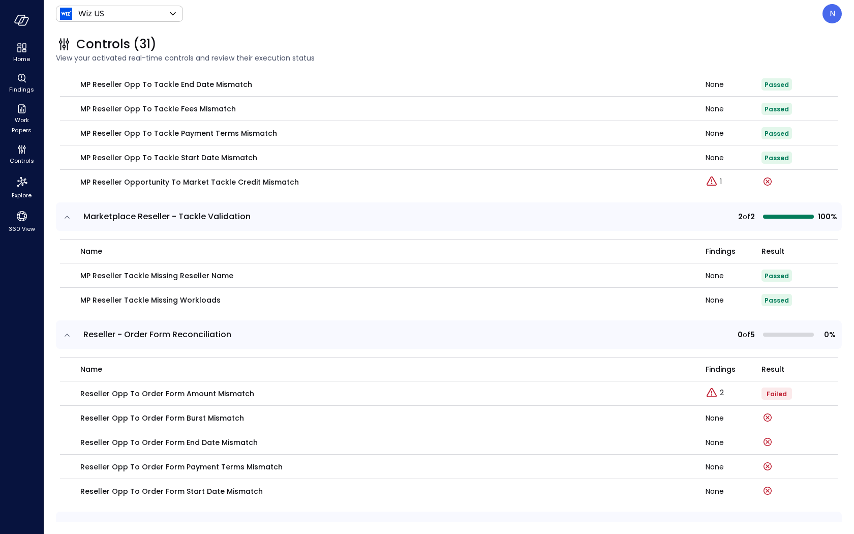
click at [68, 217] on icon "expand row" at bounding box center [67, 217] width 10 height 10
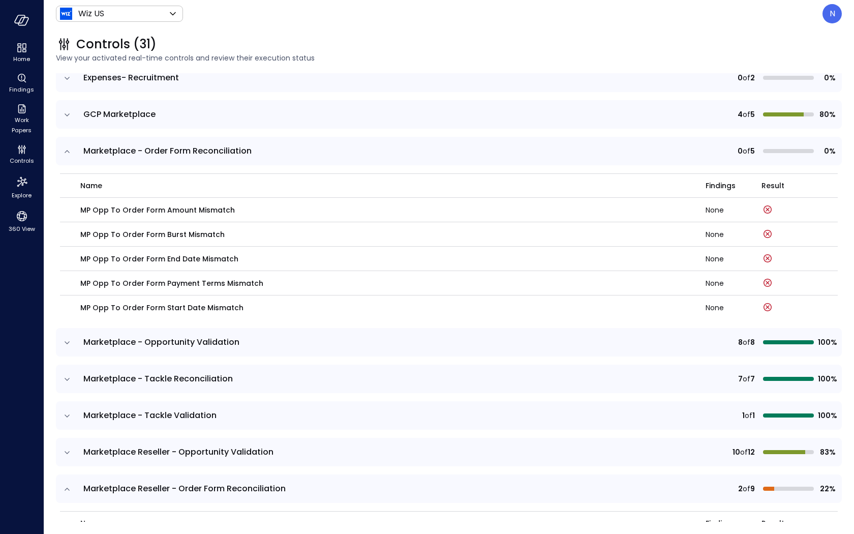
scroll to position [2229, 0]
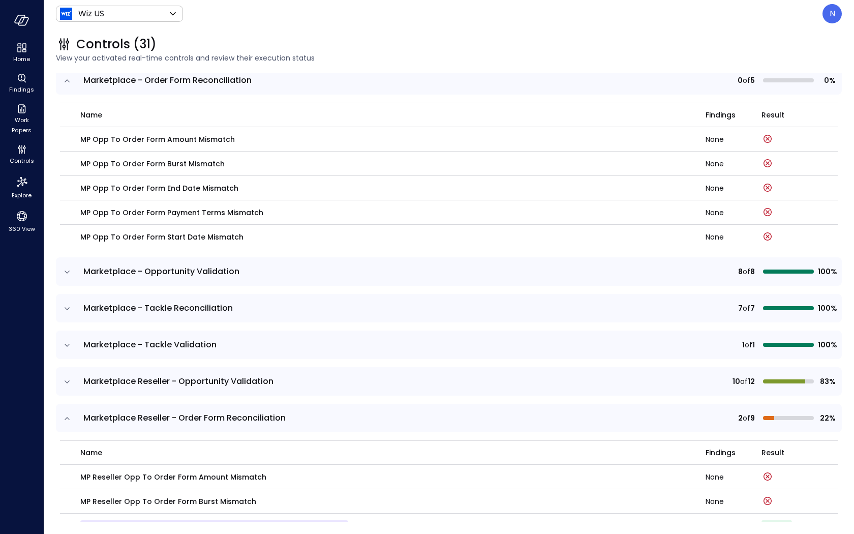
click at [70, 267] on icon "expand row" at bounding box center [67, 272] width 10 height 10
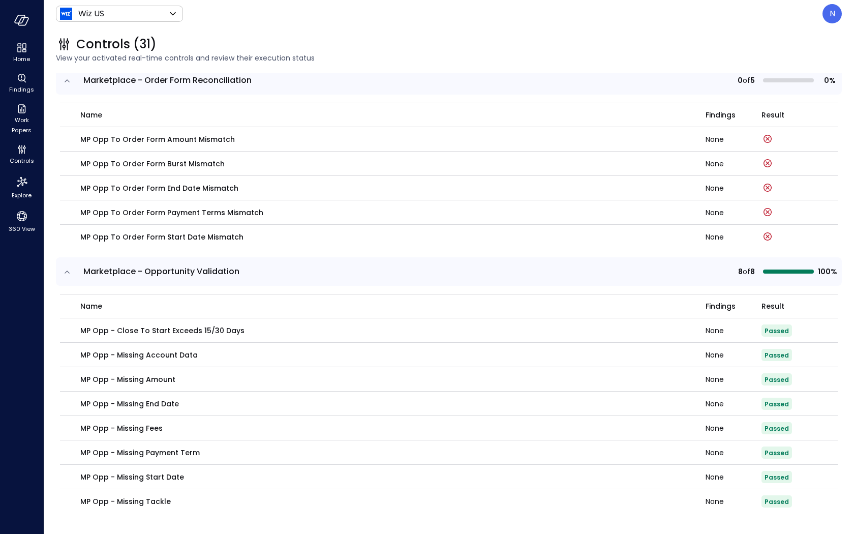
click at [70, 267] on icon "expand row" at bounding box center [67, 272] width 10 height 10
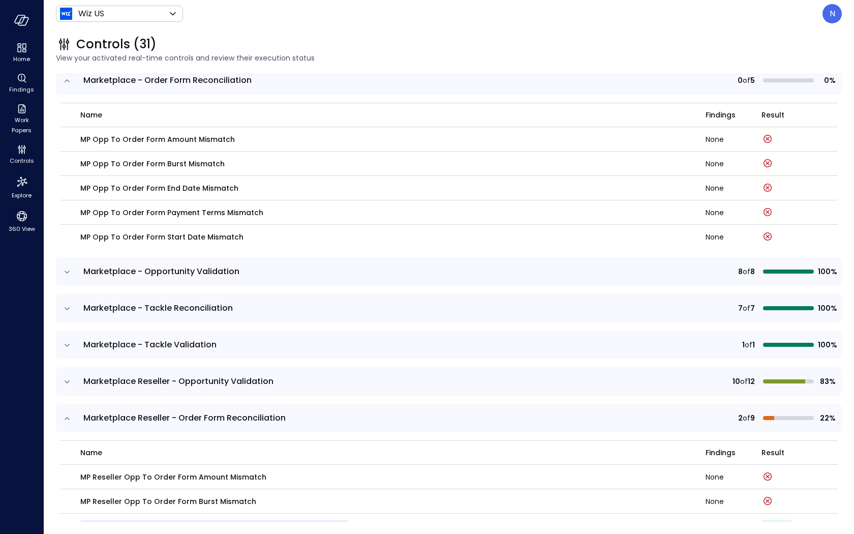
click at [70, 306] on icon "expand row" at bounding box center [67, 308] width 10 height 10
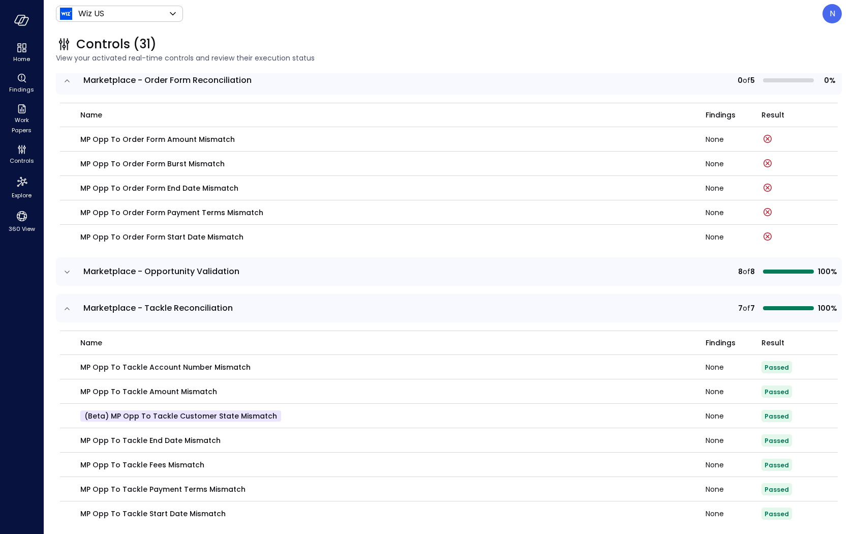
click at [70, 306] on icon "expand row" at bounding box center [67, 308] width 10 height 10
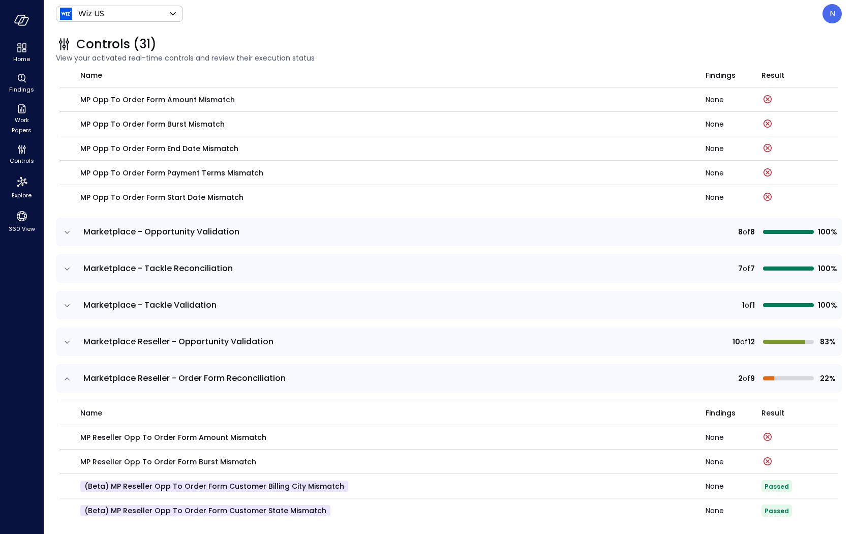
scroll to position [2274, 0]
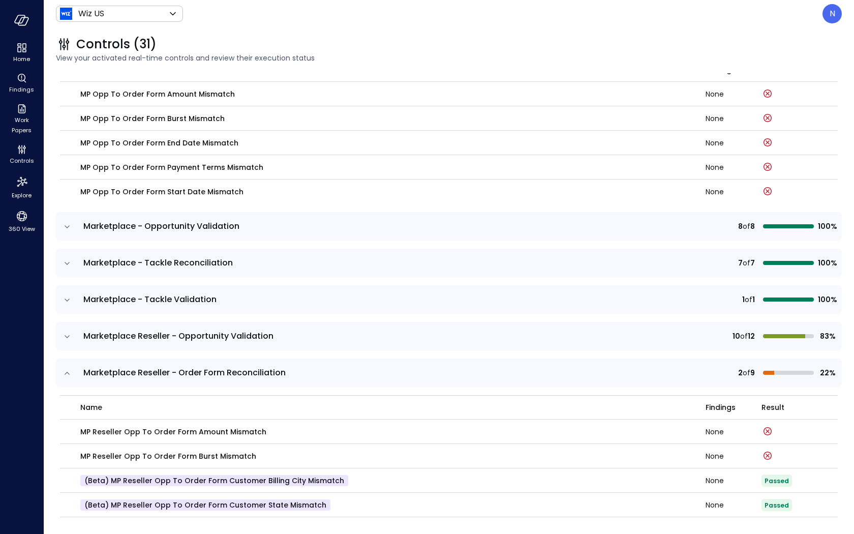
click at [66, 301] on icon "expand row" at bounding box center [67, 300] width 10 height 10
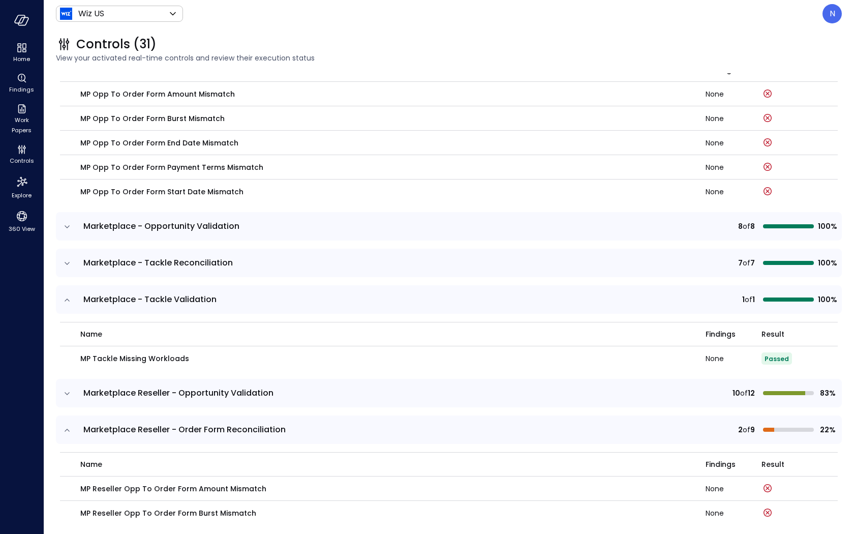
click at [66, 301] on icon "expand row" at bounding box center [67, 300] width 10 height 10
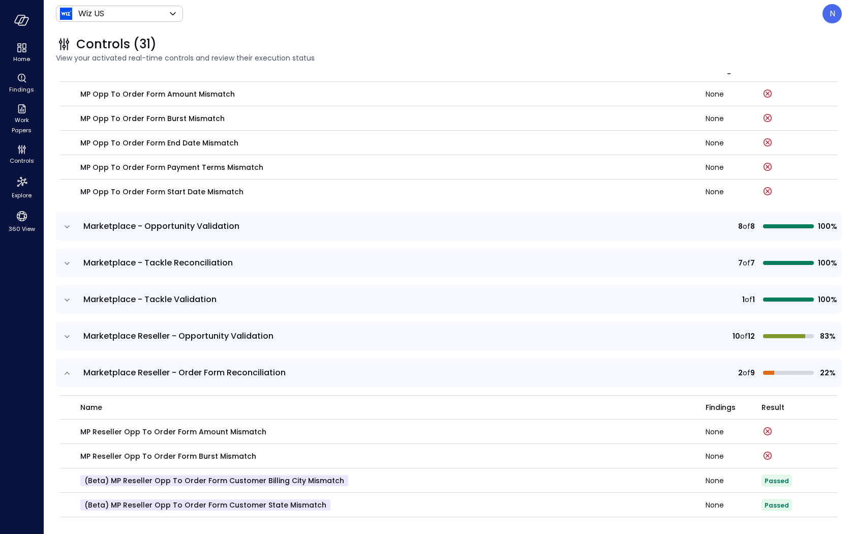
click at [68, 338] on icon "expand row" at bounding box center [67, 336] width 10 height 10
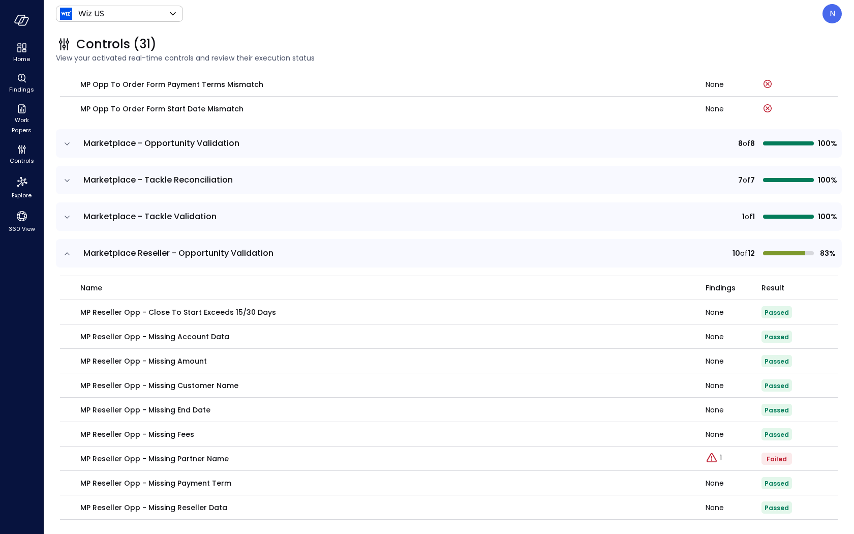
click at [64, 248] on icon "expand row" at bounding box center [67, 253] width 10 height 10
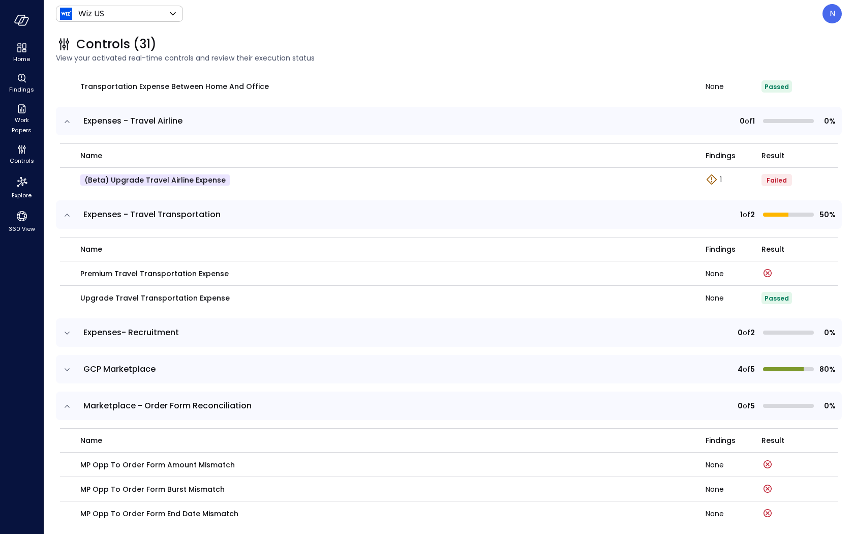
scroll to position [1880, 0]
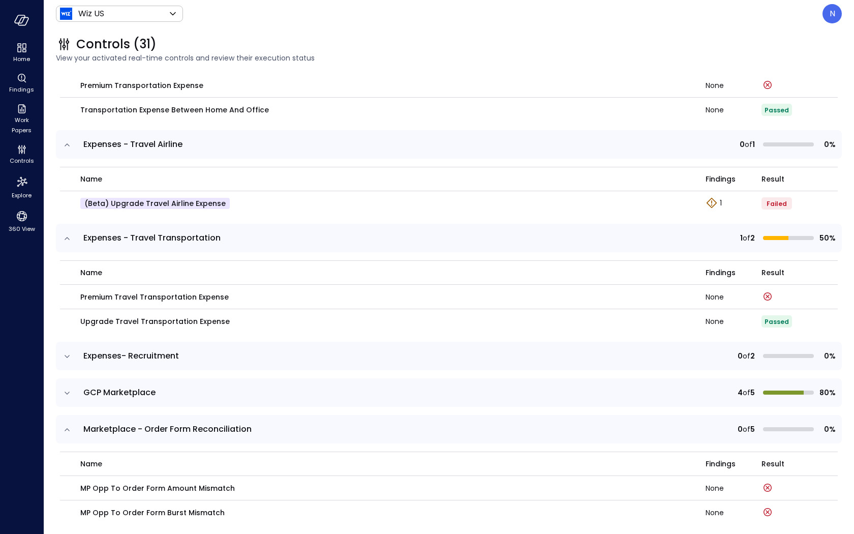
click at [68, 355] on icon "expand row" at bounding box center [67, 356] width 5 height 3
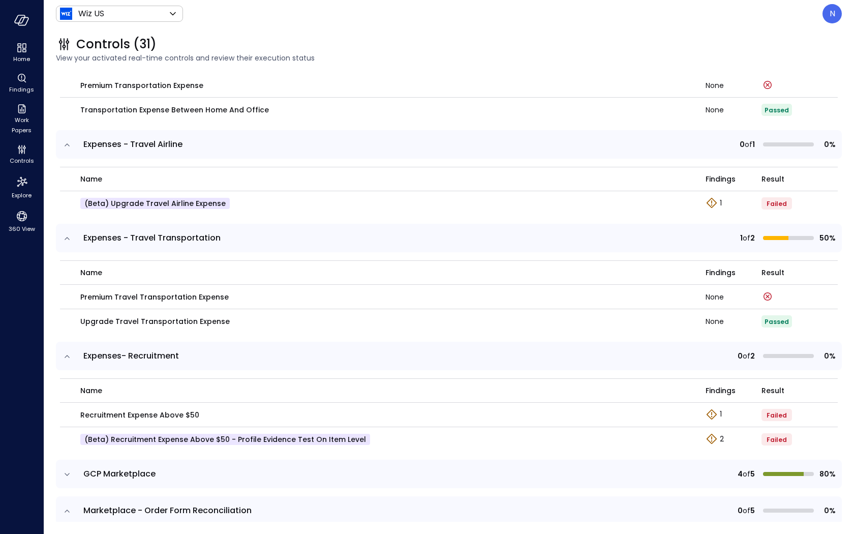
click at [68, 355] on icon "expand row" at bounding box center [67, 356] width 10 height 10
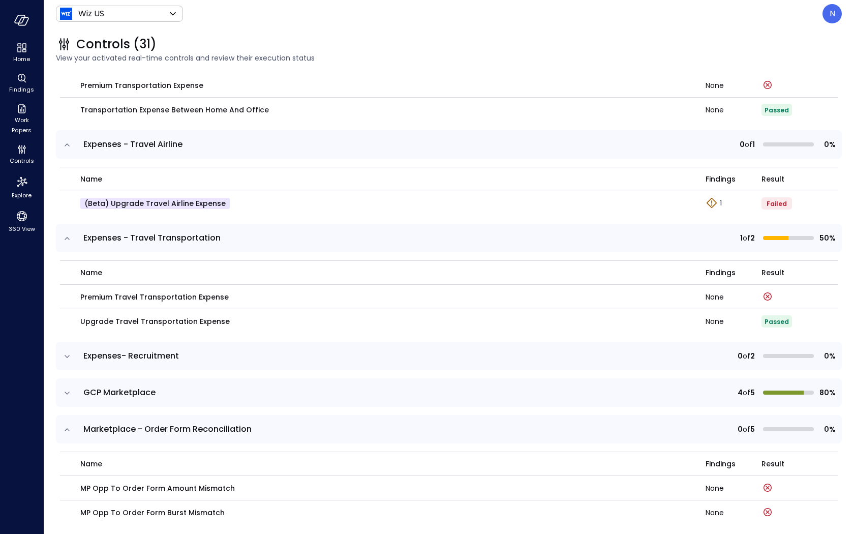
click at [66, 393] on icon "expand row" at bounding box center [67, 393] width 10 height 10
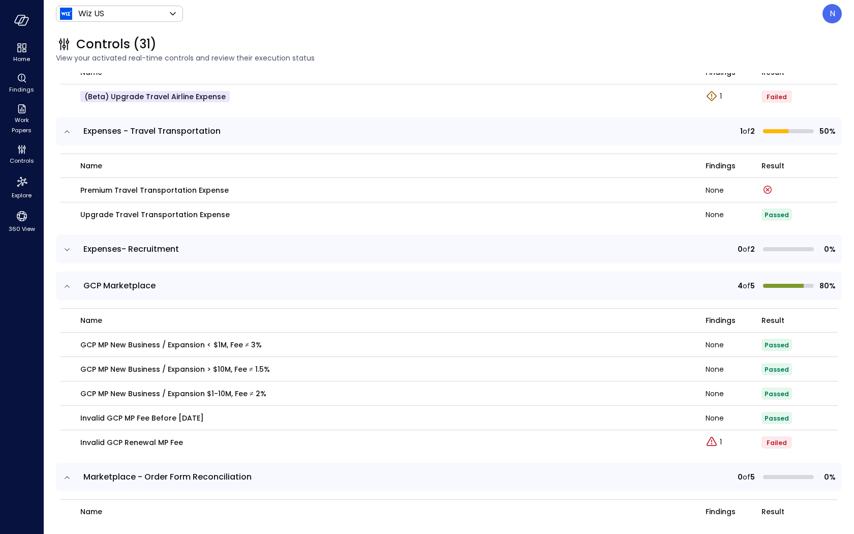
scroll to position [1985, 0]
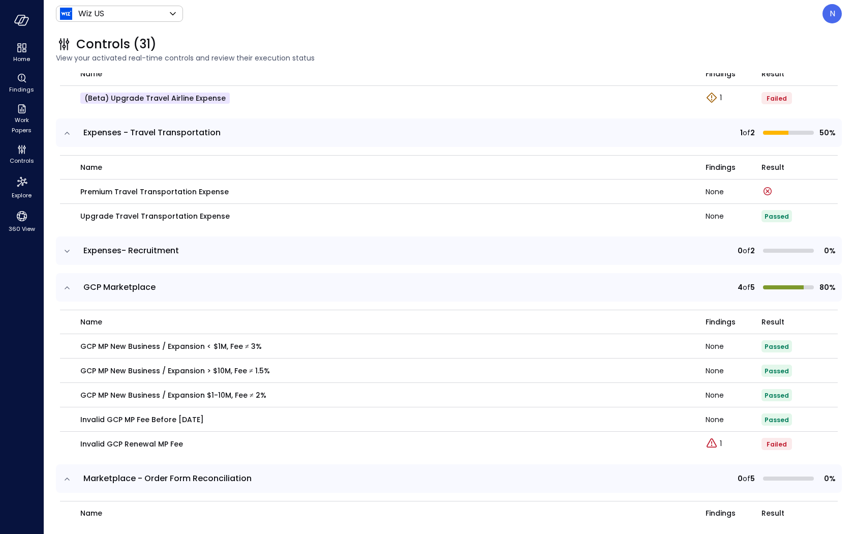
click at [64, 285] on icon "expand row" at bounding box center [67, 288] width 10 height 10
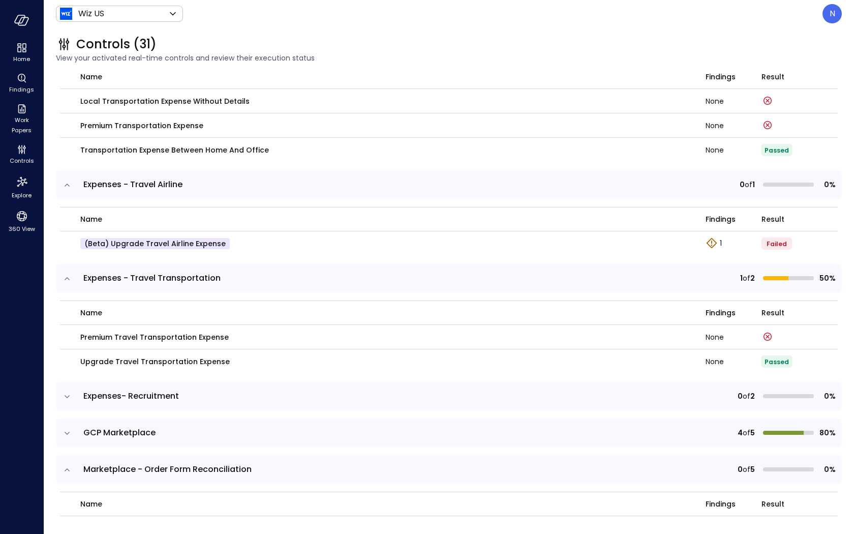
scroll to position [1787, 0]
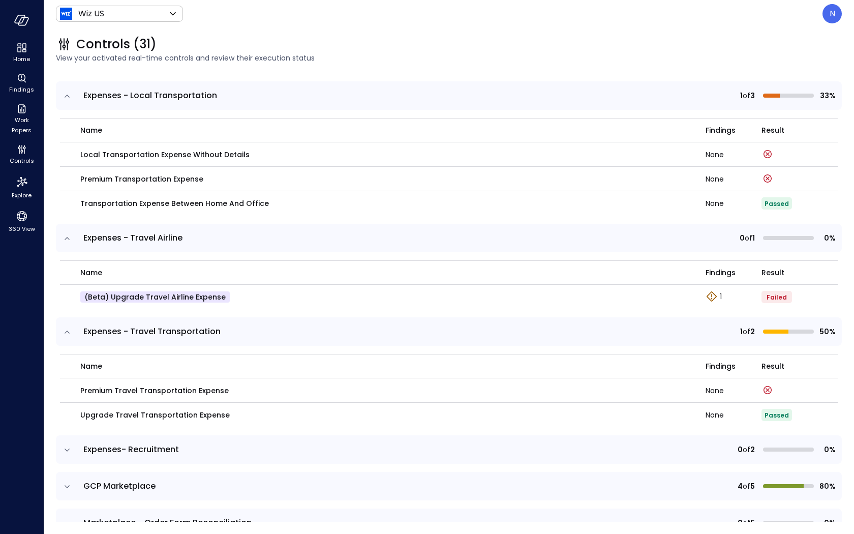
click at [68, 237] on icon "expand row" at bounding box center [67, 238] width 10 height 10
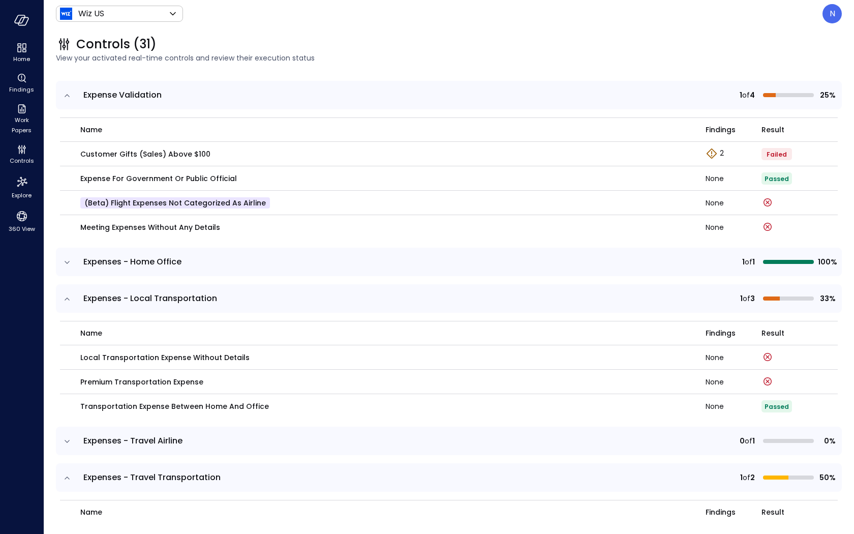
scroll to position [1569, 0]
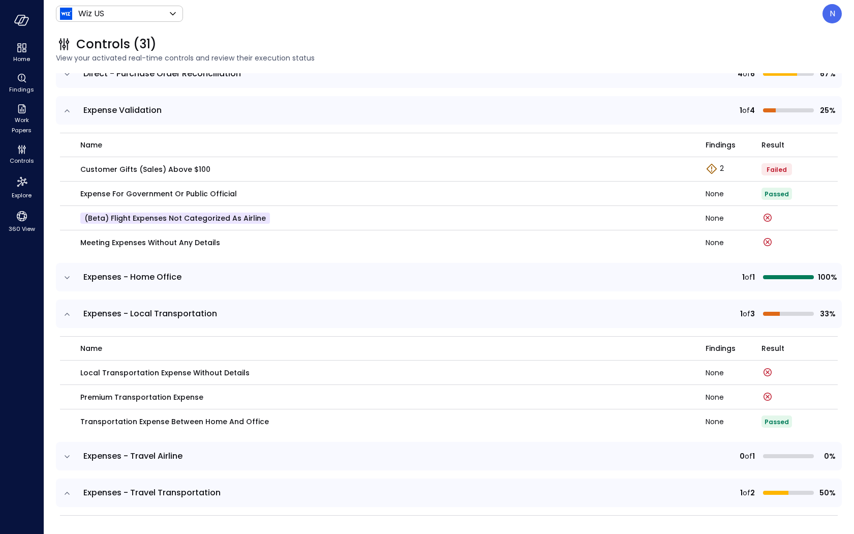
click at [66, 276] on icon "expand row" at bounding box center [67, 277] width 5 height 3
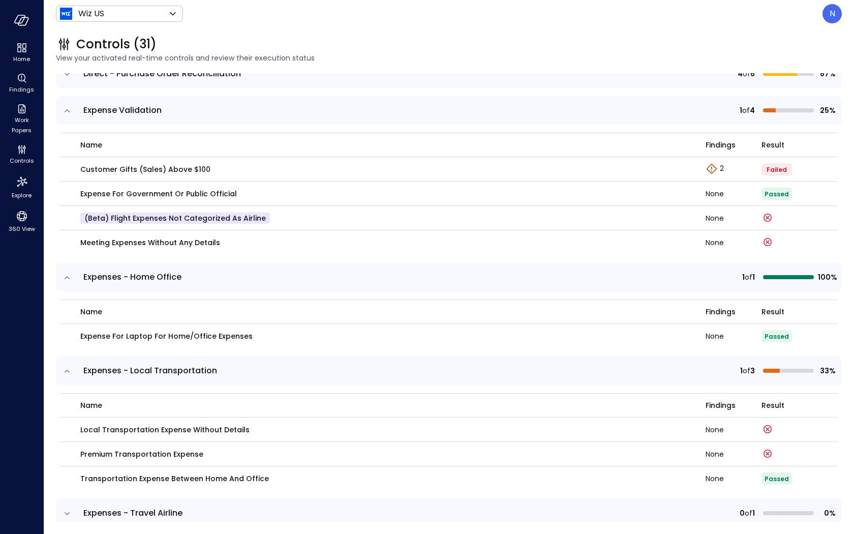
click at [66, 276] on icon "expand row" at bounding box center [67, 277] width 5 height 3
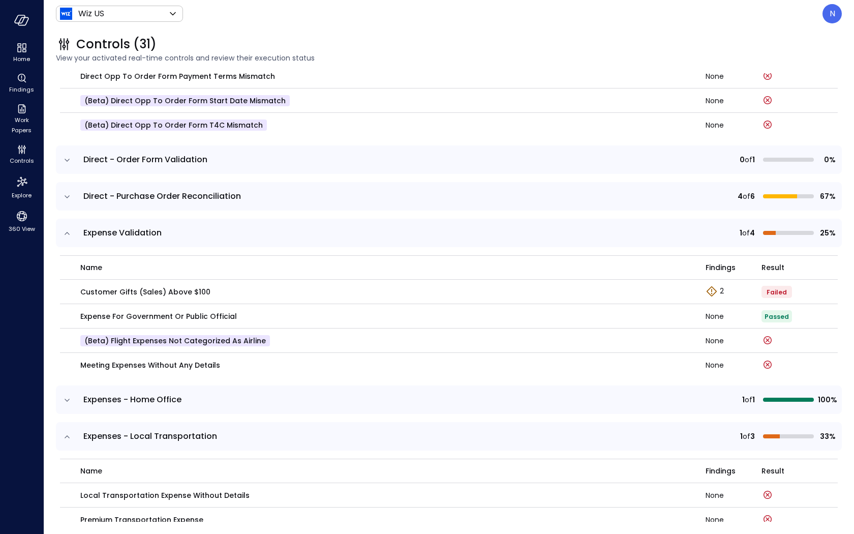
scroll to position [1444, 0]
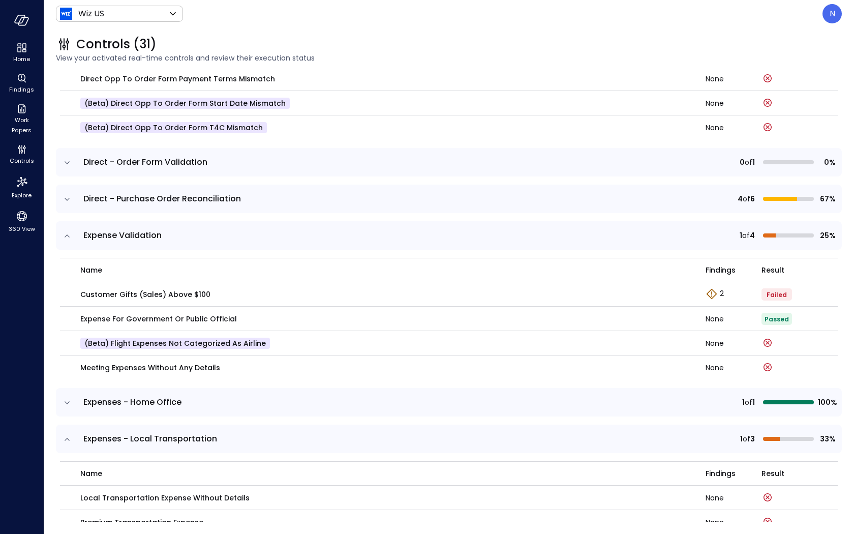
click at [67, 199] on icon "expand row" at bounding box center [67, 199] width 5 height 3
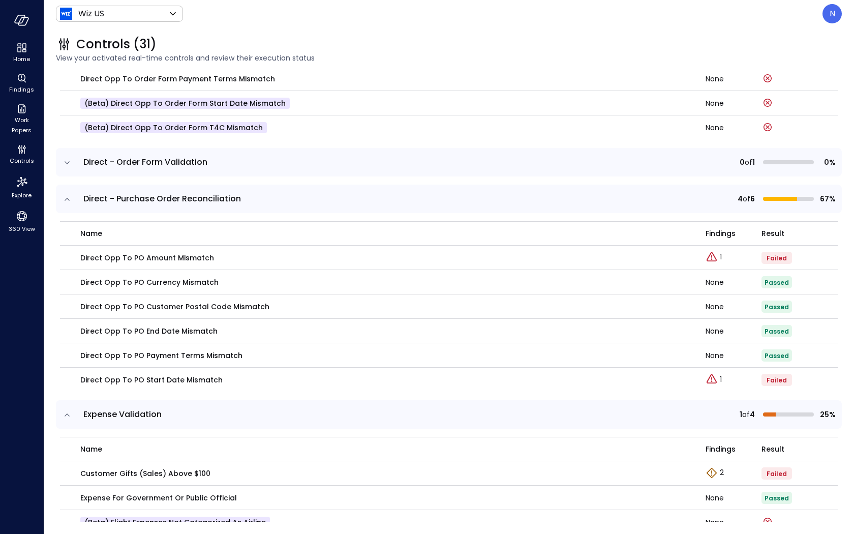
click at [67, 199] on icon "expand row" at bounding box center [67, 199] width 10 height 10
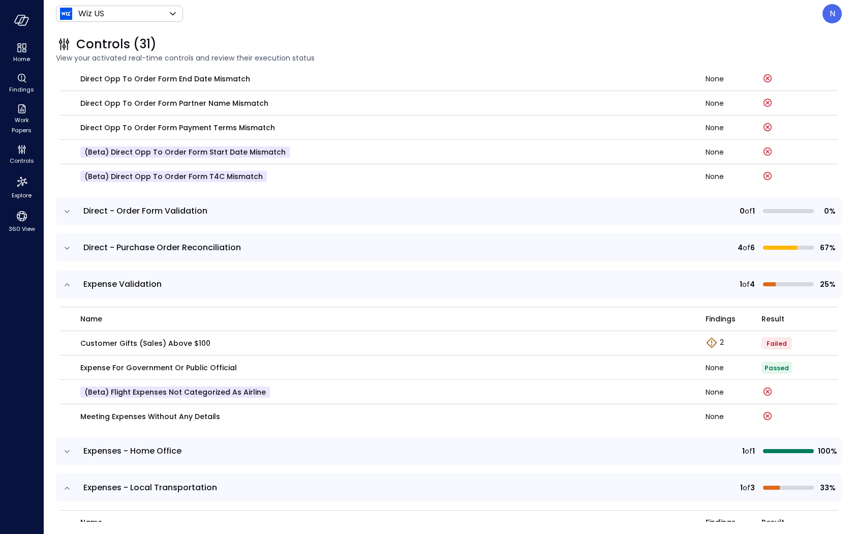
scroll to position [1379, 0]
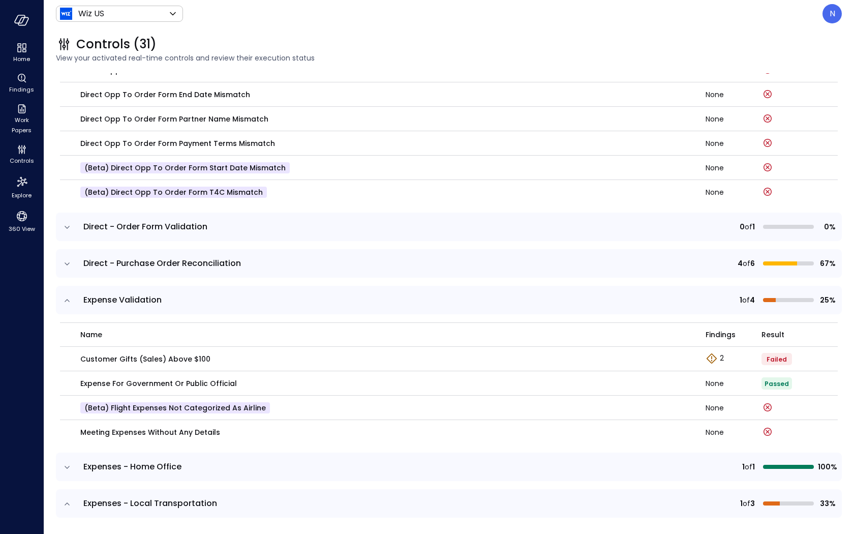
click at [69, 224] on icon "expand row" at bounding box center [67, 227] width 10 height 10
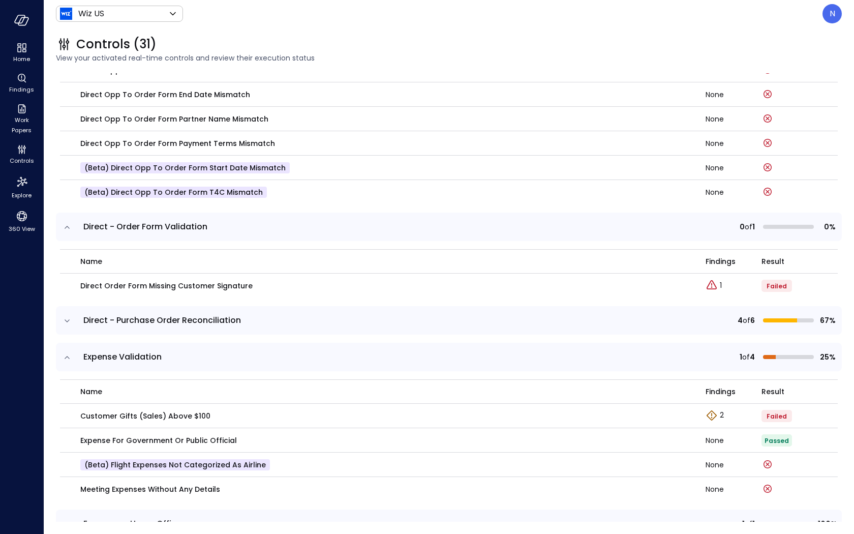
click at [69, 224] on icon "expand row" at bounding box center [67, 227] width 10 height 10
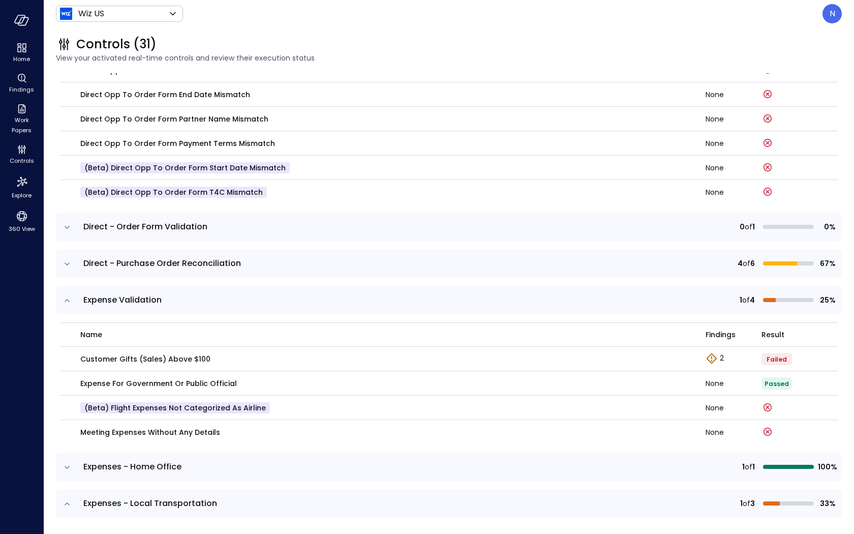
click at [70, 260] on icon "expand row" at bounding box center [67, 264] width 10 height 10
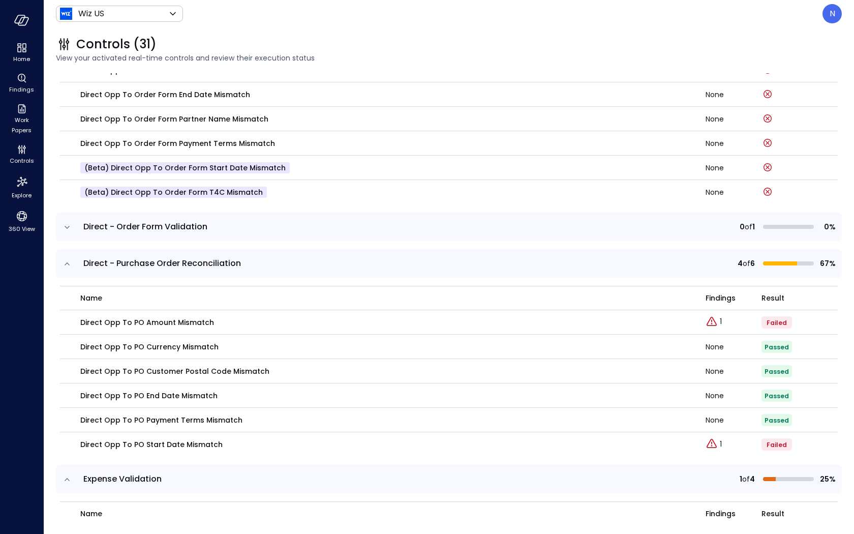
click at [70, 260] on icon "expand row" at bounding box center [67, 264] width 10 height 10
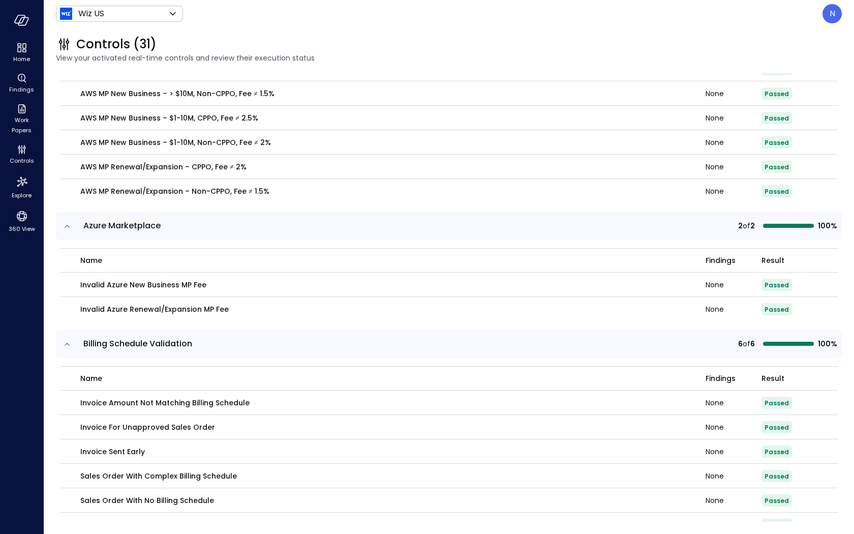
scroll to position [214, 0]
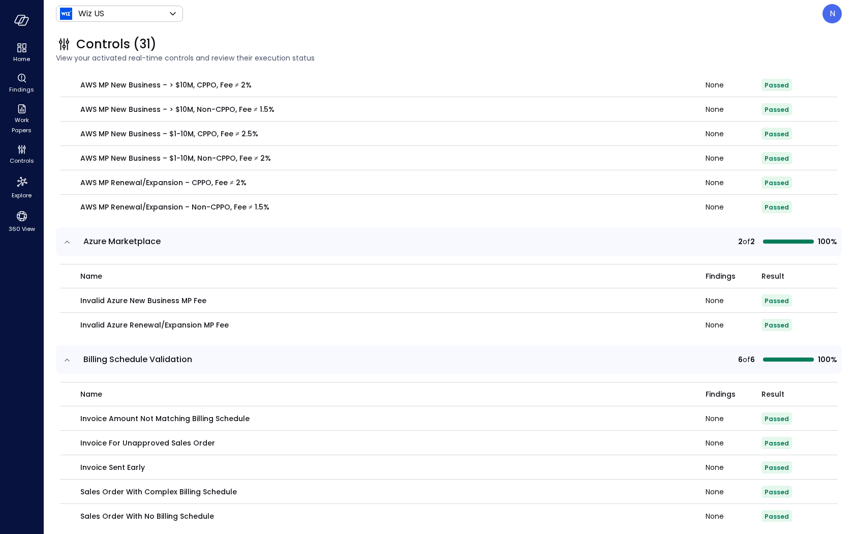
click at [65, 245] on icon "expand row" at bounding box center [67, 242] width 10 height 10
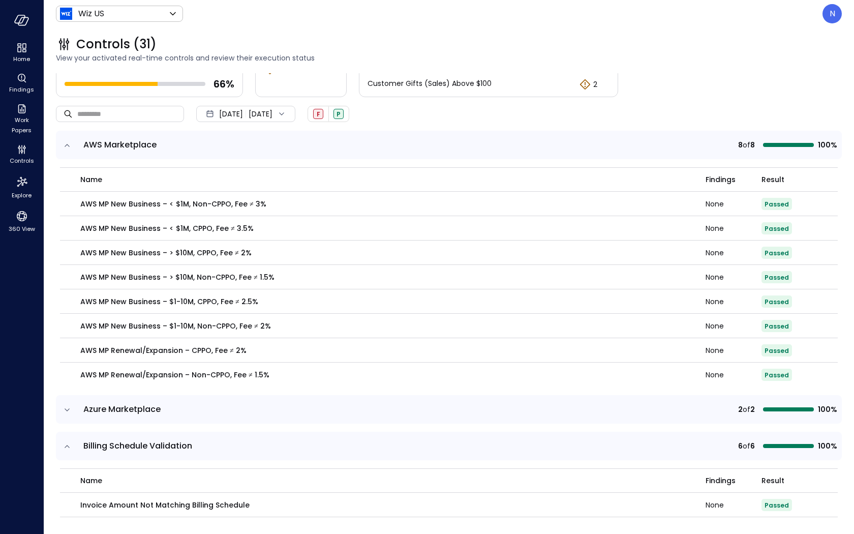
click at [67, 141] on icon "expand row" at bounding box center [67, 145] width 10 height 10
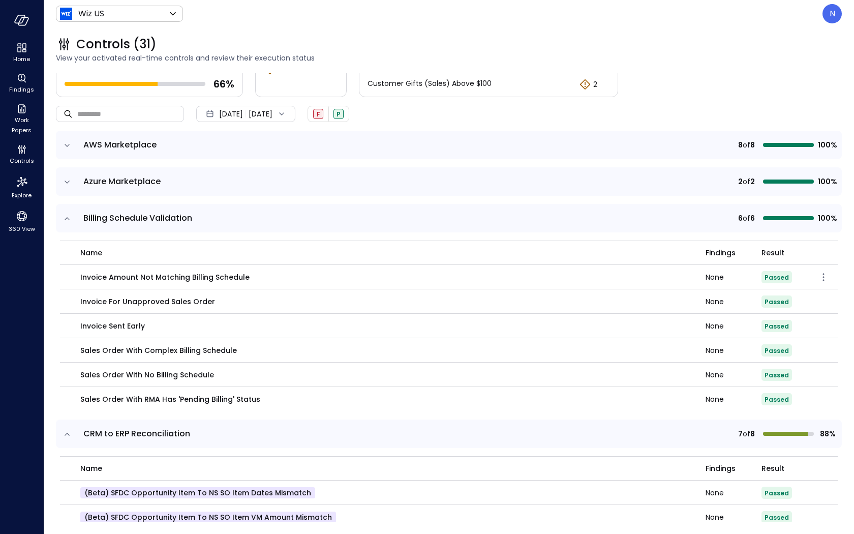
scroll to position [87, 0]
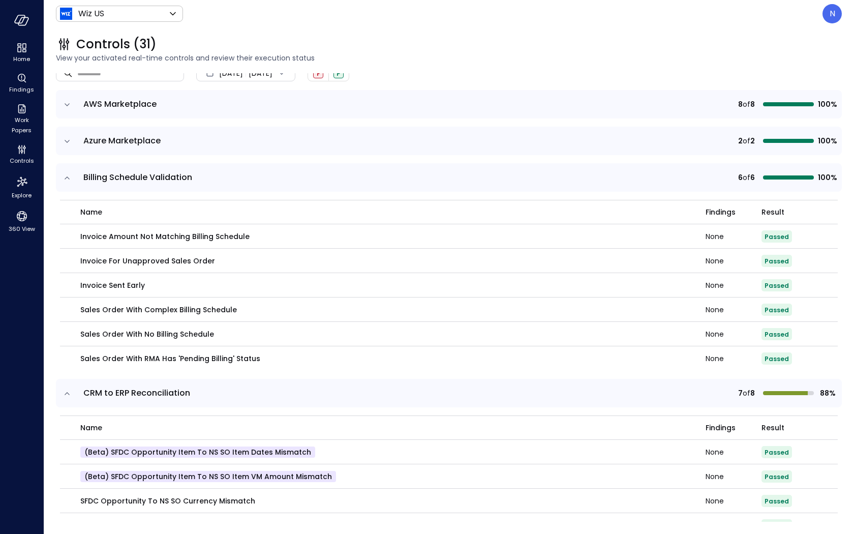
click at [67, 178] on icon "expand row" at bounding box center [67, 178] width 10 height 10
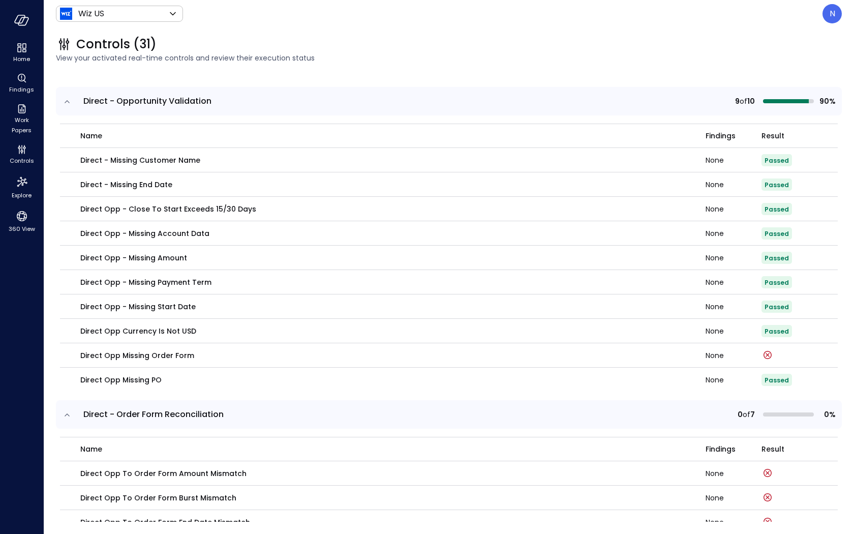
scroll to position [264, 0]
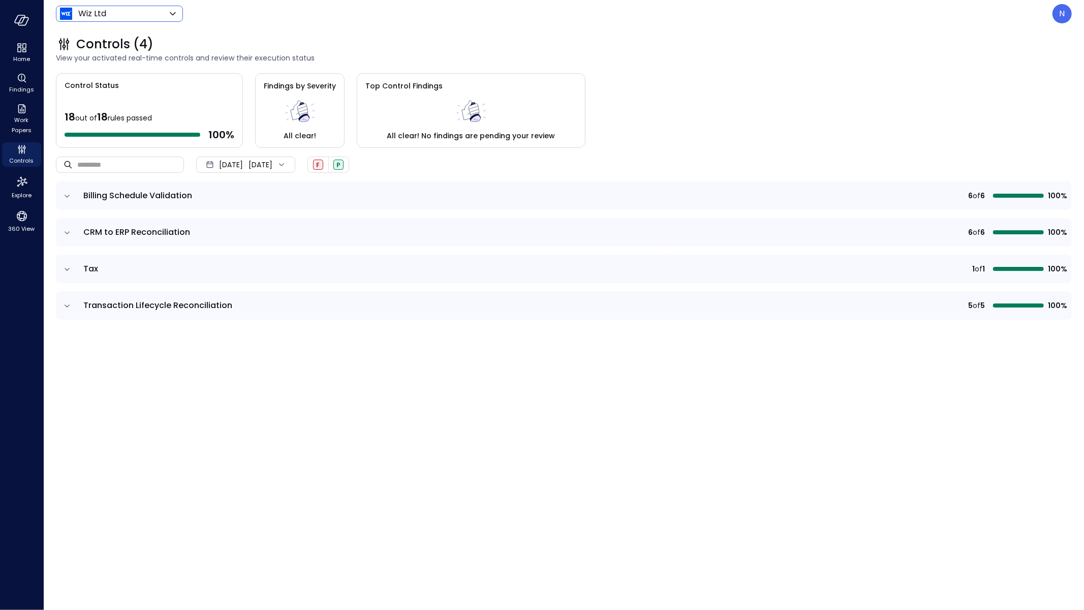
click at [115, 17] on body "Home Findings Work Papers Controls Explore 360 View Wiz Ltd ****** ​ N Controls…" at bounding box center [542, 305] width 1084 height 610
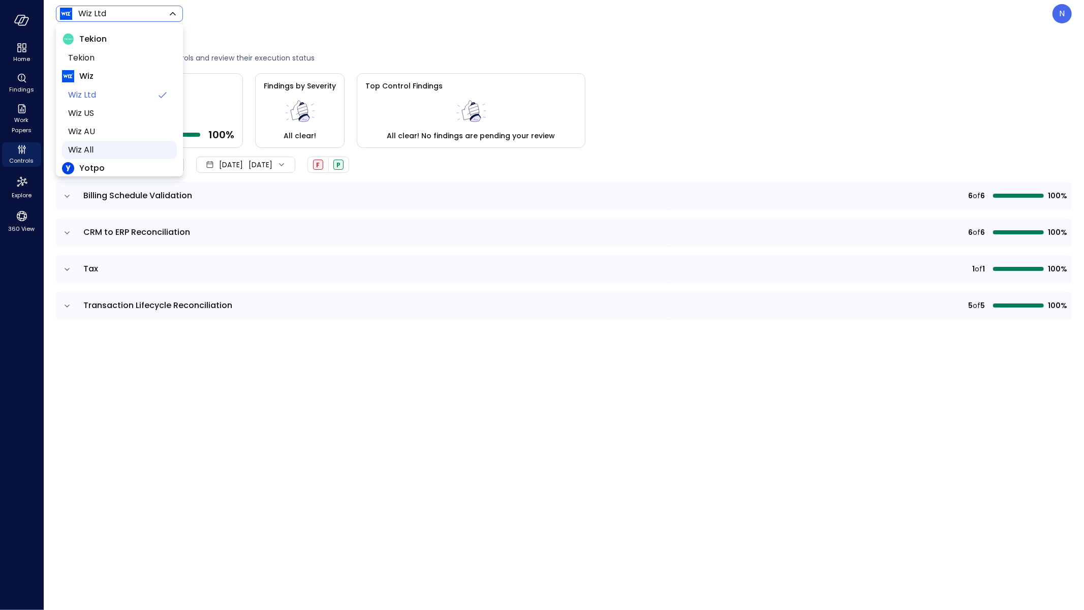
click at [113, 144] on span "Wiz All" at bounding box center [118, 150] width 101 height 12
type input "*******"
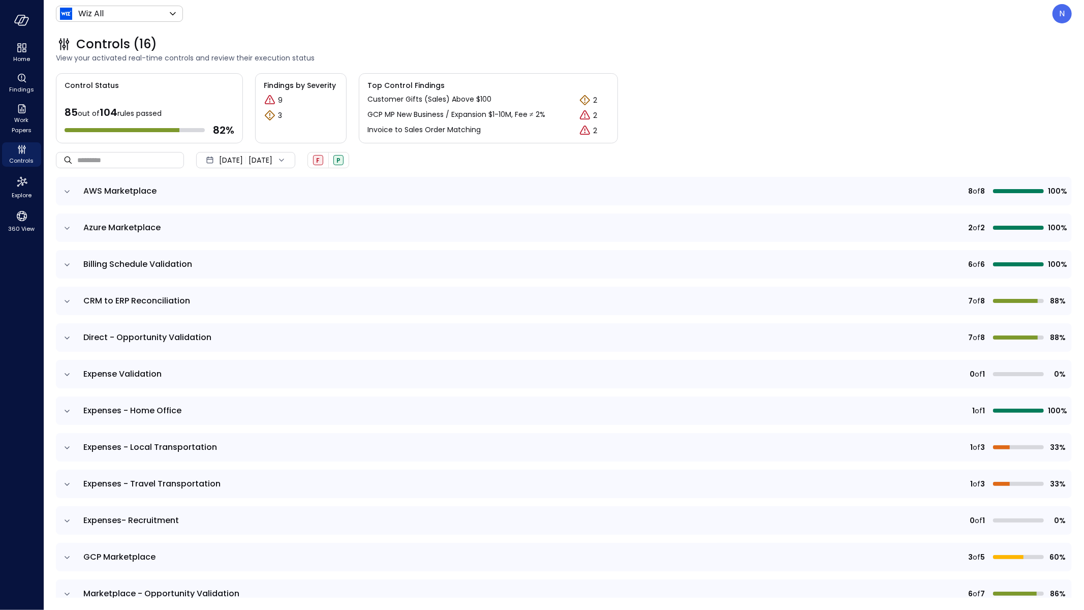
click at [67, 193] on icon "expand row" at bounding box center [67, 191] width 10 height 10
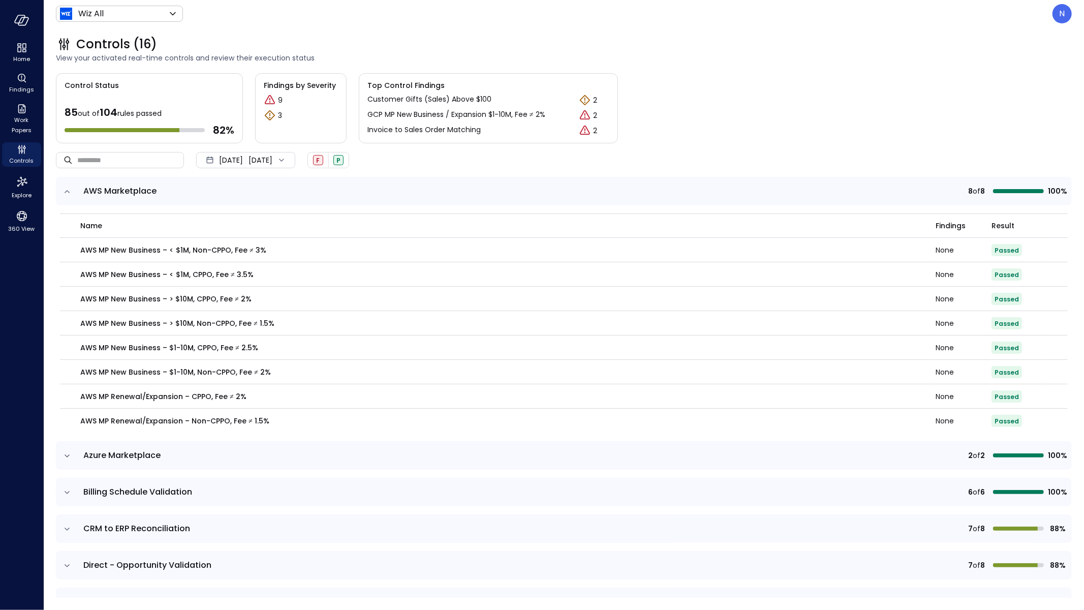
click at [67, 193] on icon "expand row" at bounding box center [67, 191] width 10 height 10
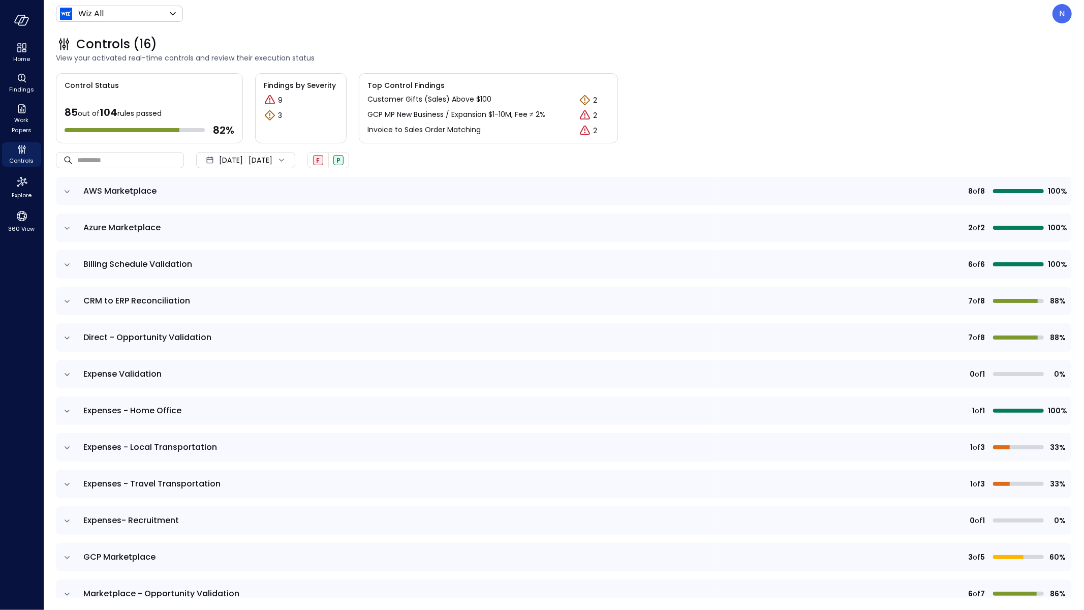
click at [68, 235] on td at bounding box center [66, 227] width 21 height 28
click at [70, 229] on icon "expand row" at bounding box center [67, 228] width 10 height 10
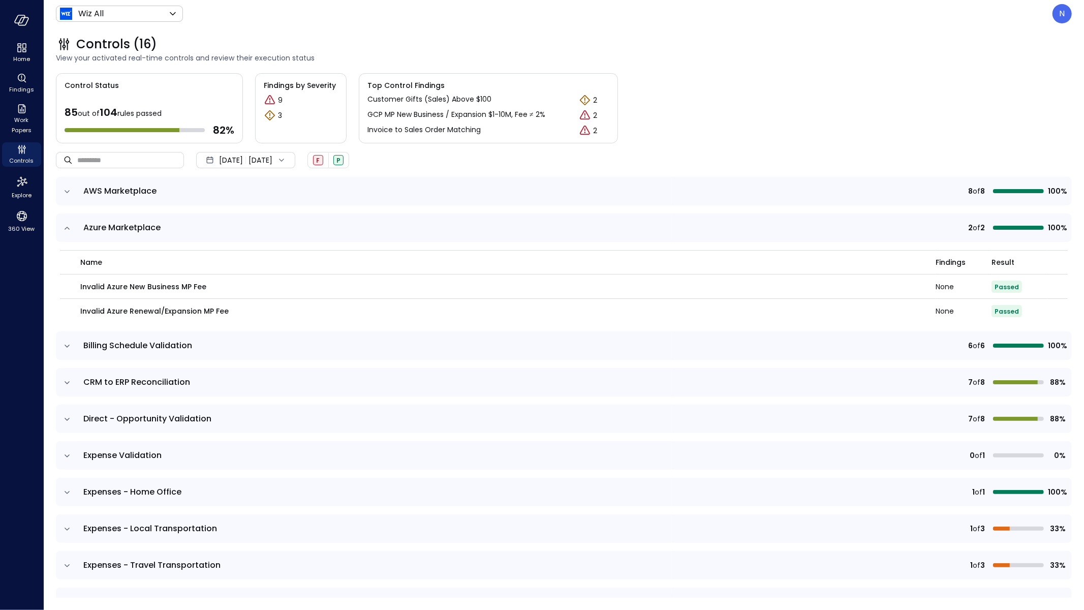
click at [70, 229] on icon "expand row" at bounding box center [67, 228] width 10 height 10
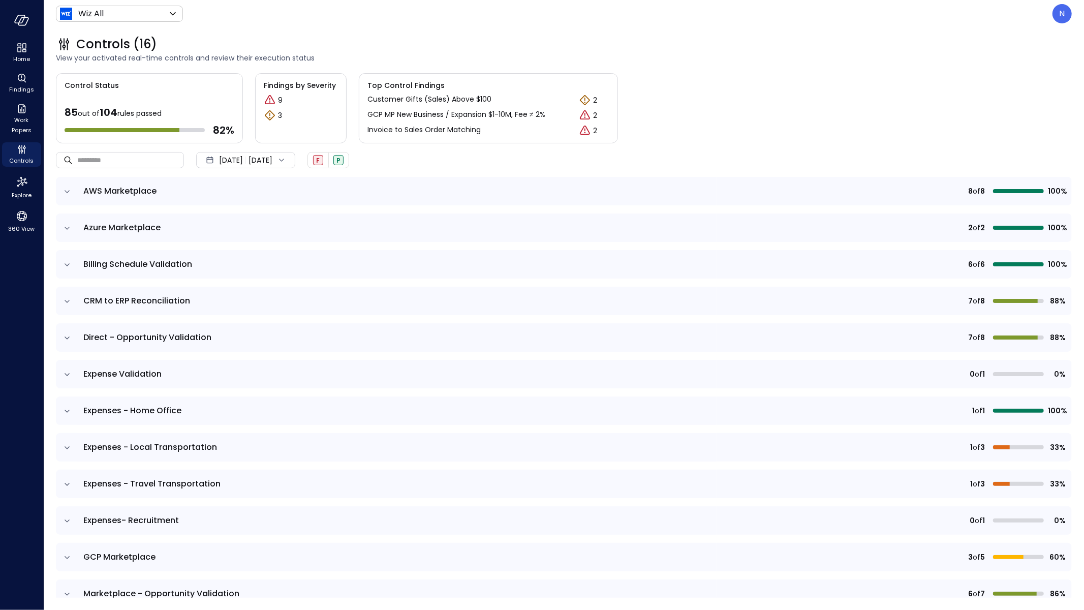
click at [70, 265] on icon "expand row" at bounding box center [67, 265] width 10 height 10
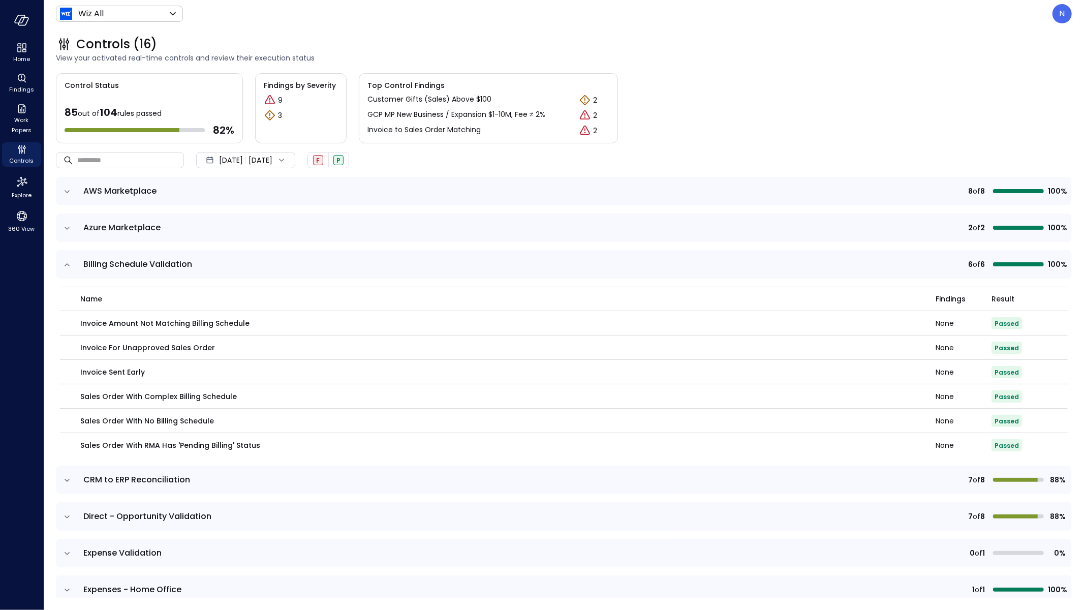
click at [70, 265] on icon "expand row" at bounding box center [67, 265] width 10 height 10
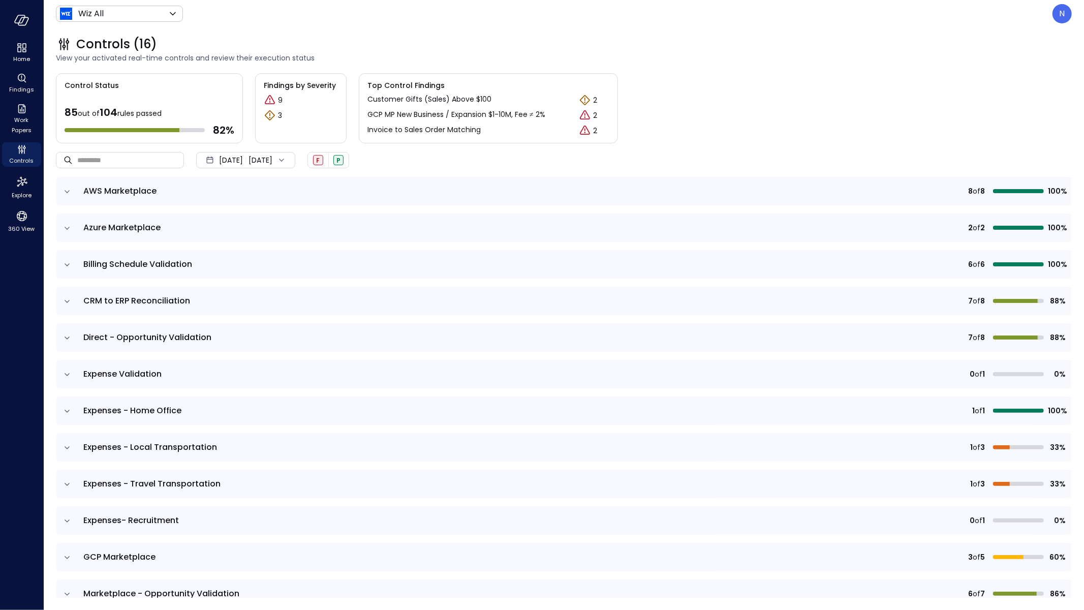
click at [67, 308] on td at bounding box center [66, 301] width 21 height 28
click at [68, 305] on icon "expand row" at bounding box center [67, 301] width 10 height 10
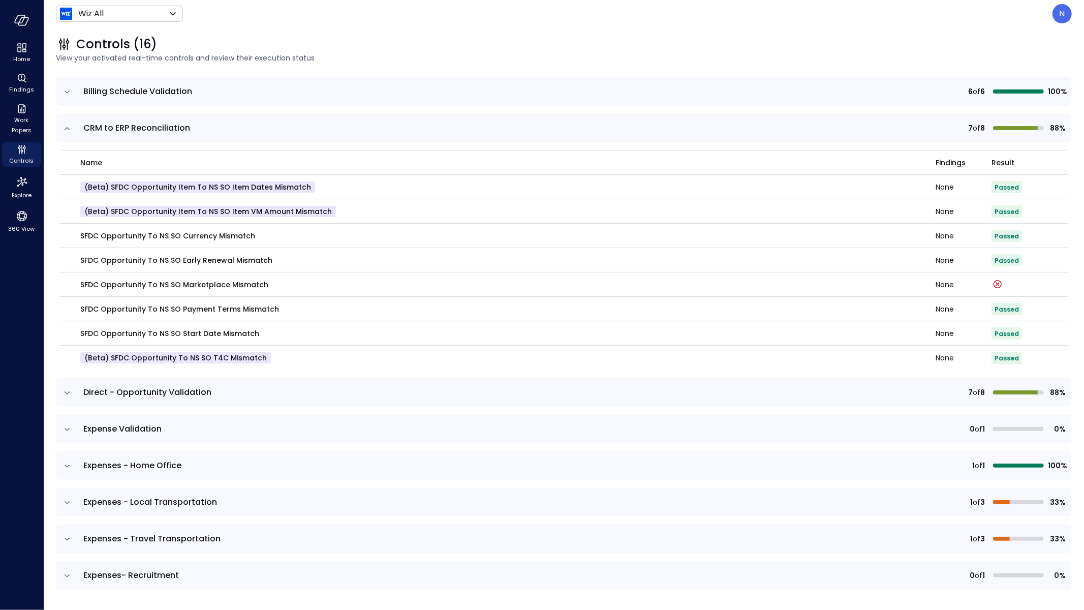
scroll to position [258, 0]
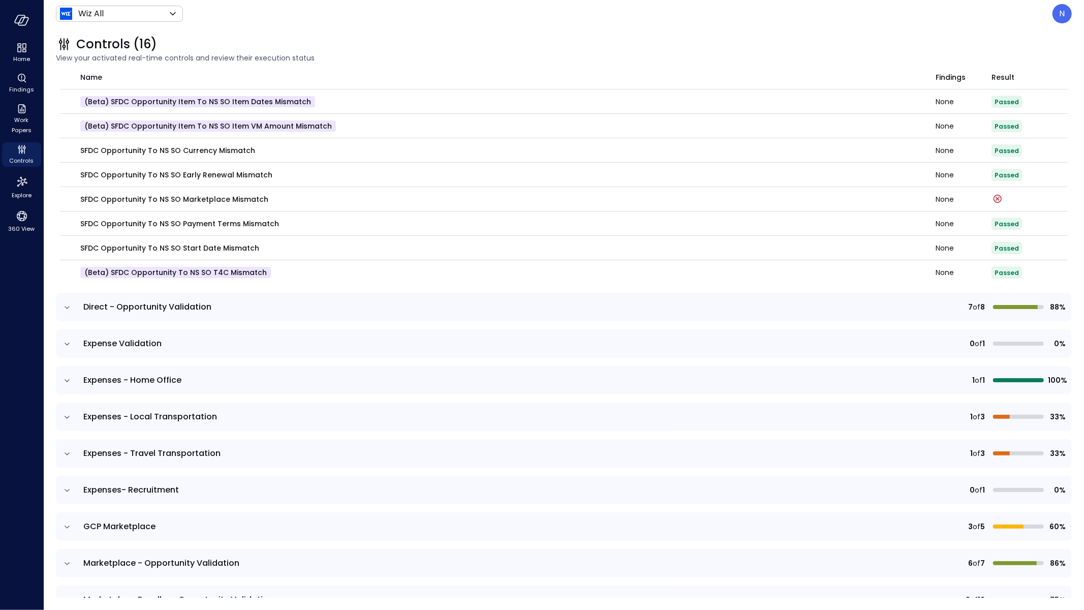
click at [70, 309] on icon "expand row" at bounding box center [67, 307] width 10 height 10
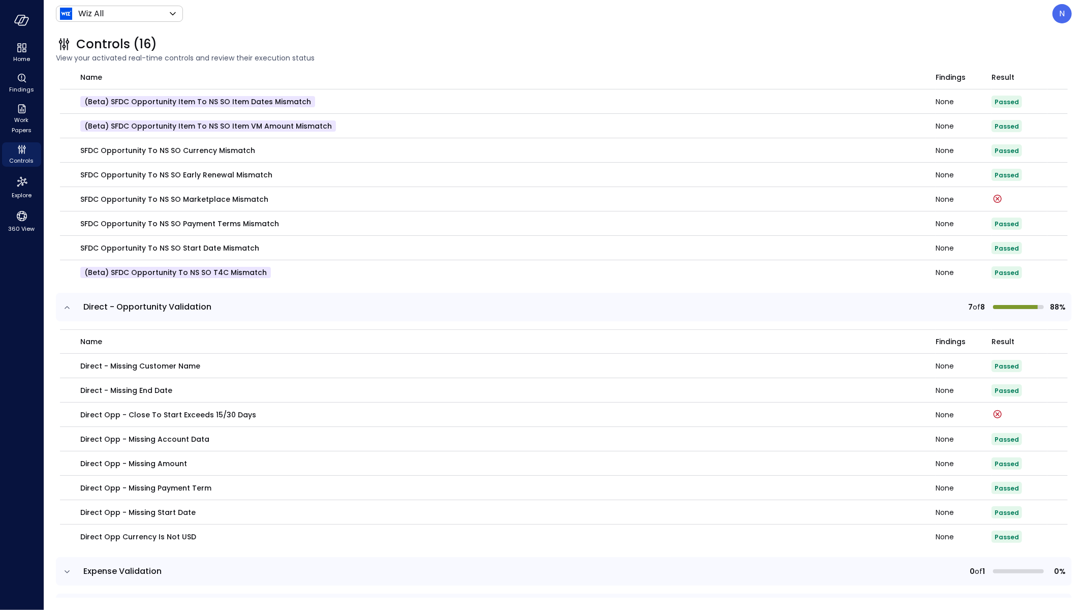
click at [70, 309] on icon "expand row" at bounding box center [67, 307] width 10 height 10
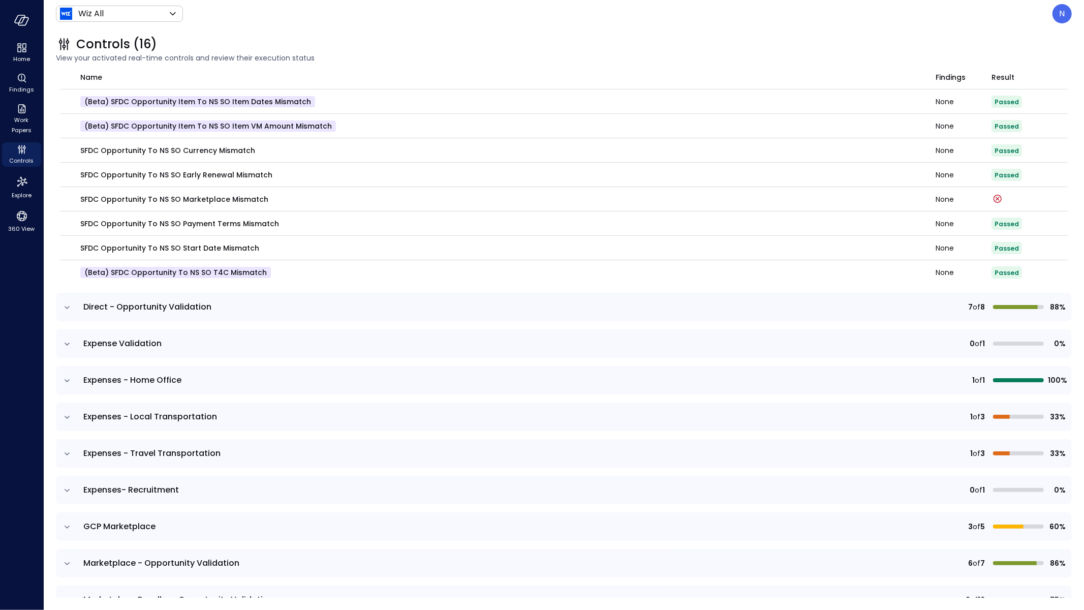
click at [68, 345] on icon "expand row" at bounding box center [67, 344] width 10 height 10
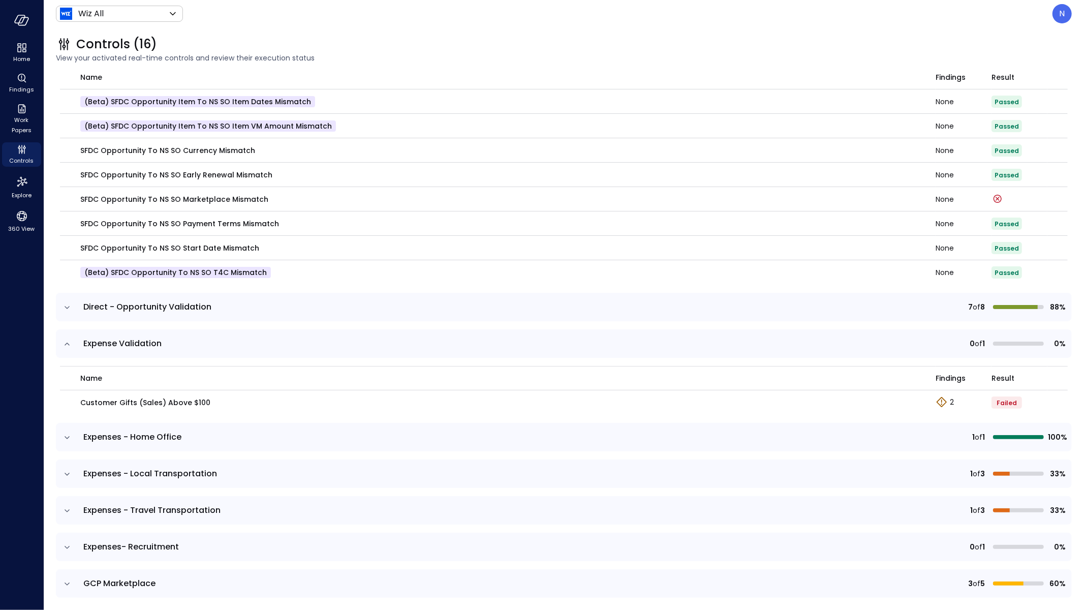
scroll to position [448, 0]
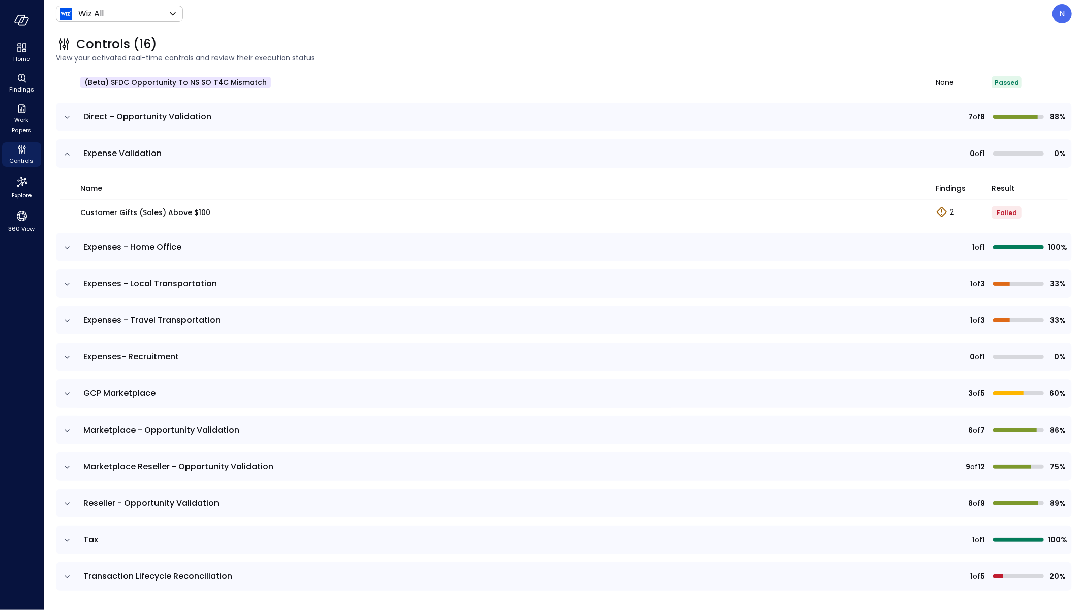
click at [66, 247] on icon "expand row" at bounding box center [67, 247] width 10 height 10
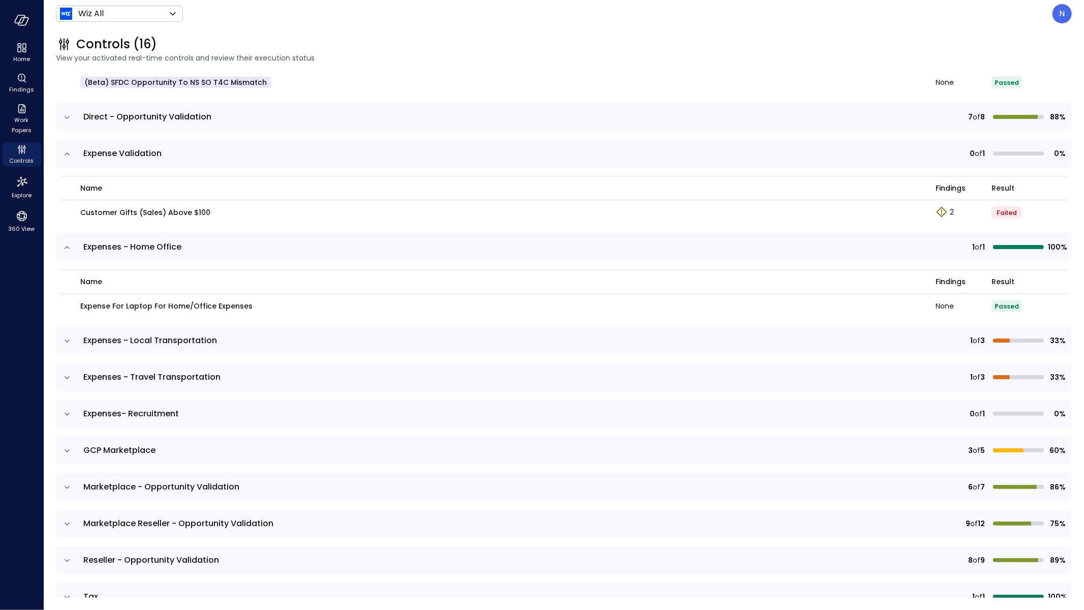
click at [68, 336] on icon "expand row" at bounding box center [67, 341] width 10 height 10
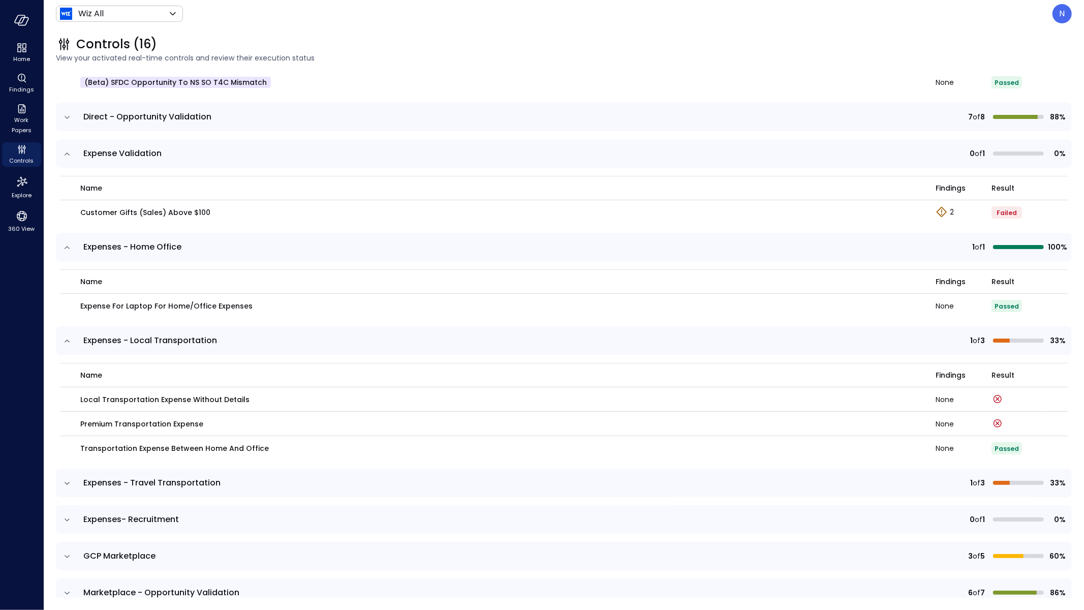
scroll to position [611, 0]
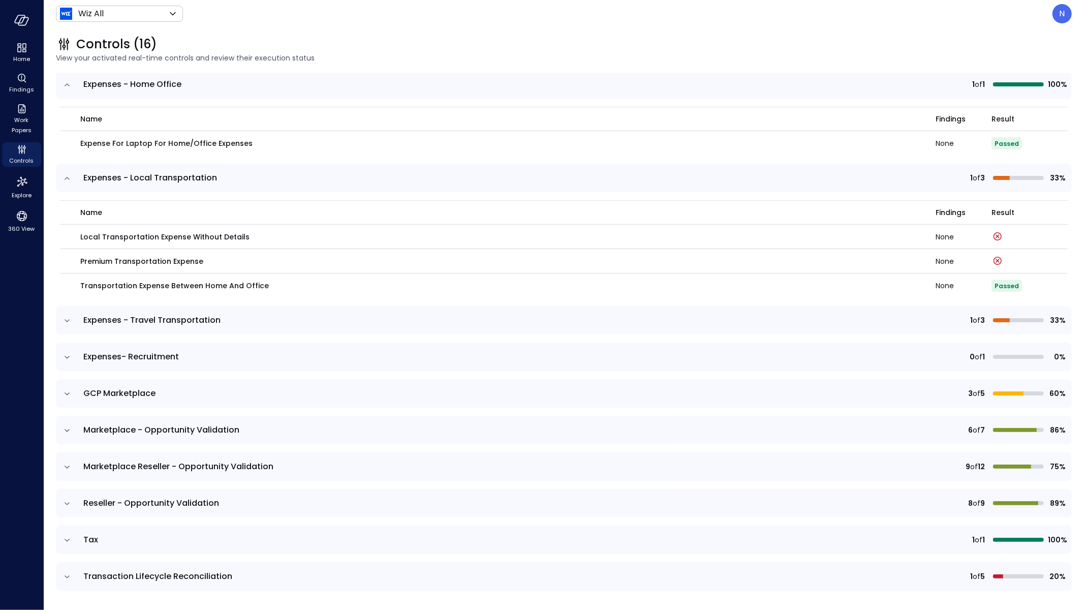
click at [67, 319] on icon "expand row" at bounding box center [67, 321] width 10 height 10
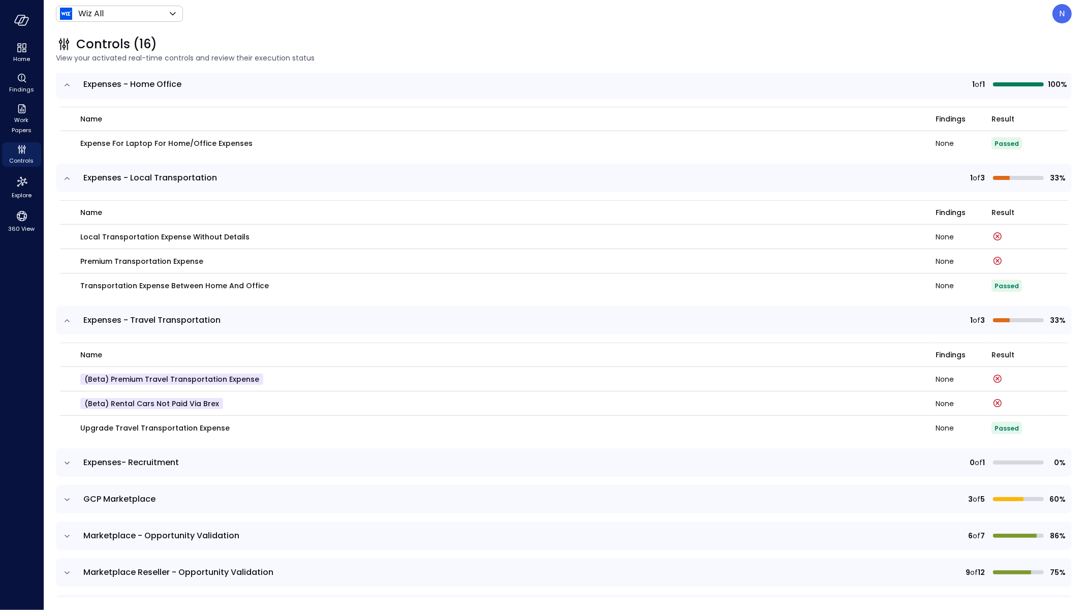
click at [67, 319] on icon "expand row" at bounding box center [67, 321] width 10 height 10
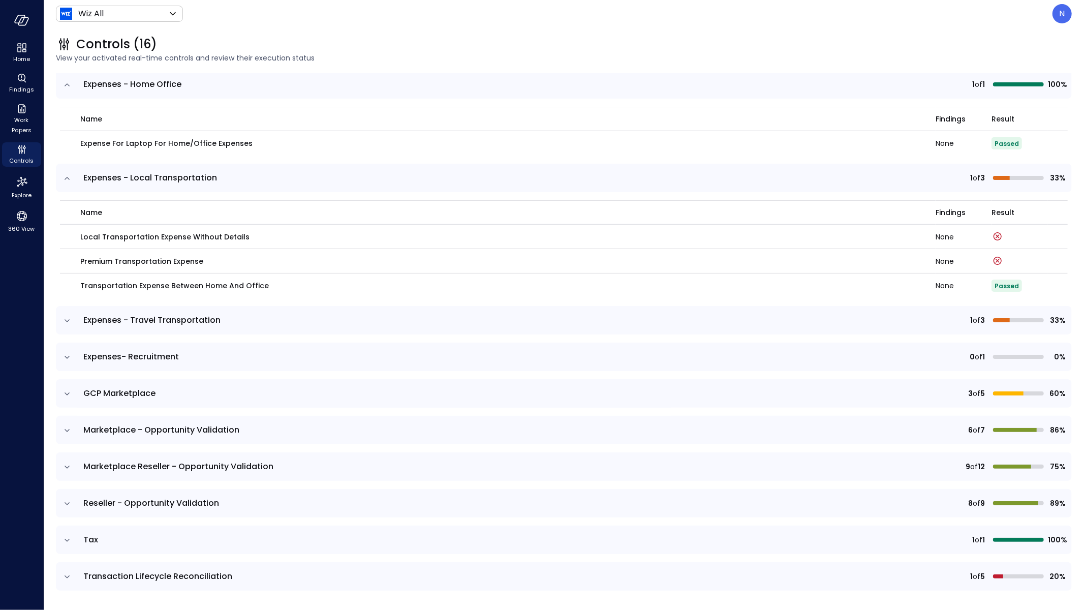
click at [66, 360] on icon "expand row" at bounding box center [67, 357] width 10 height 10
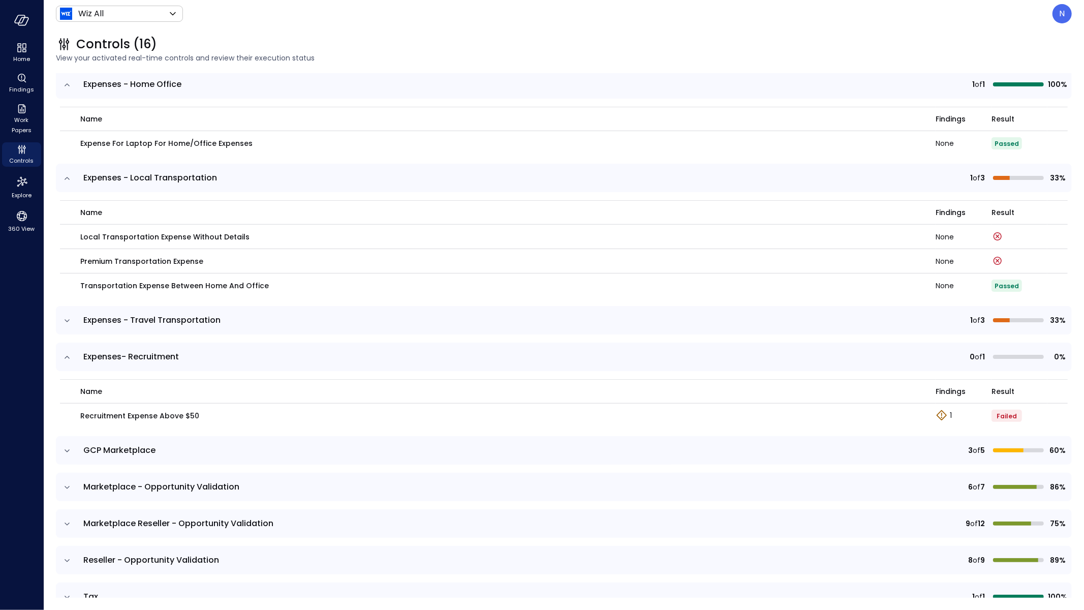
click at [66, 360] on icon "expand row" at bounding box center [67, 357] width 10 height 10
